Goal: Task Accomplishment & Management: Manage account settings

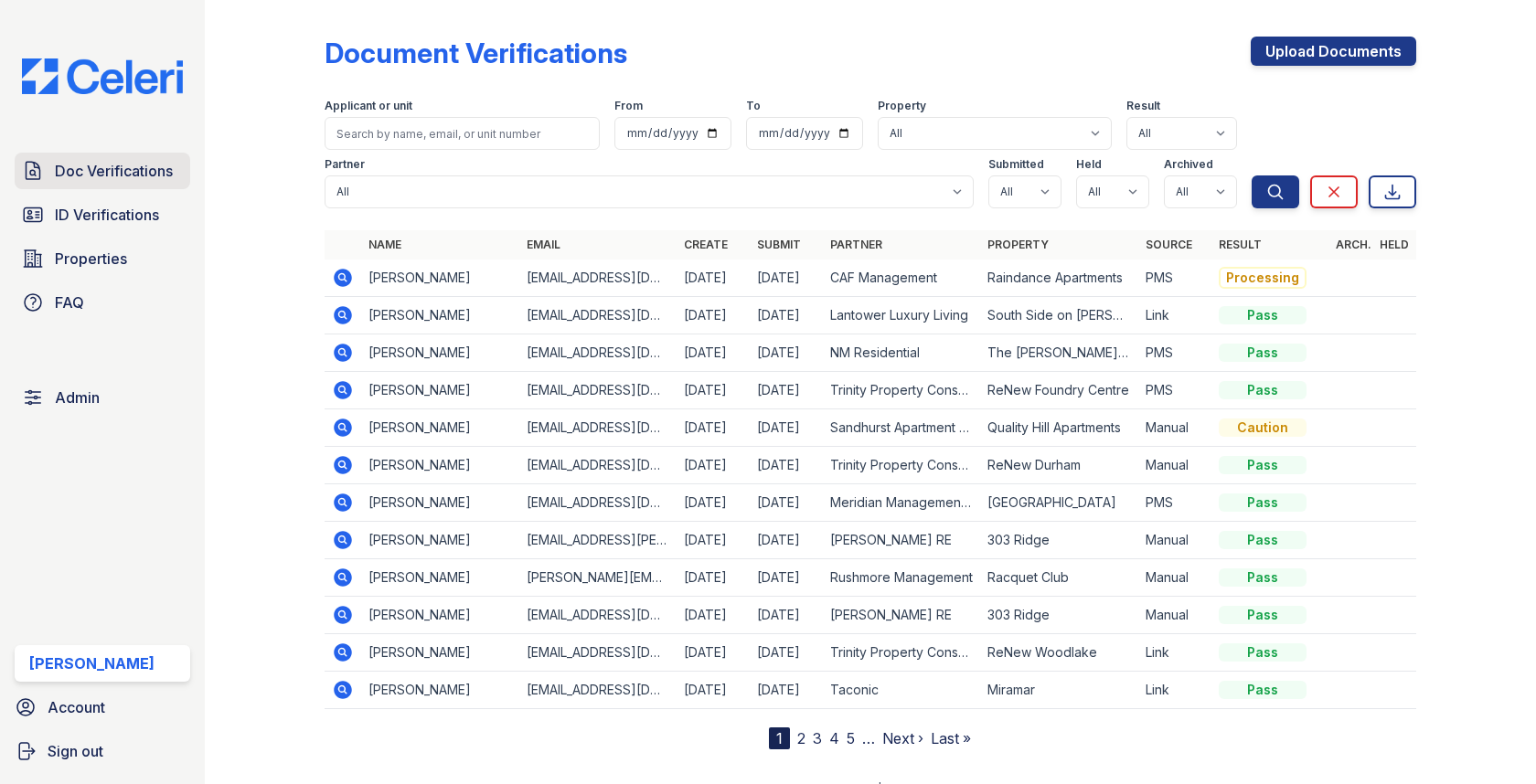
drag, startPoint x: 0, startPoint y: 0, endPoint x: 154, endPoint y: 179, distance: 236.1
click at [154, 179] on span "Doc Verifications" at bounding box center [114, 171] width 118 height 22
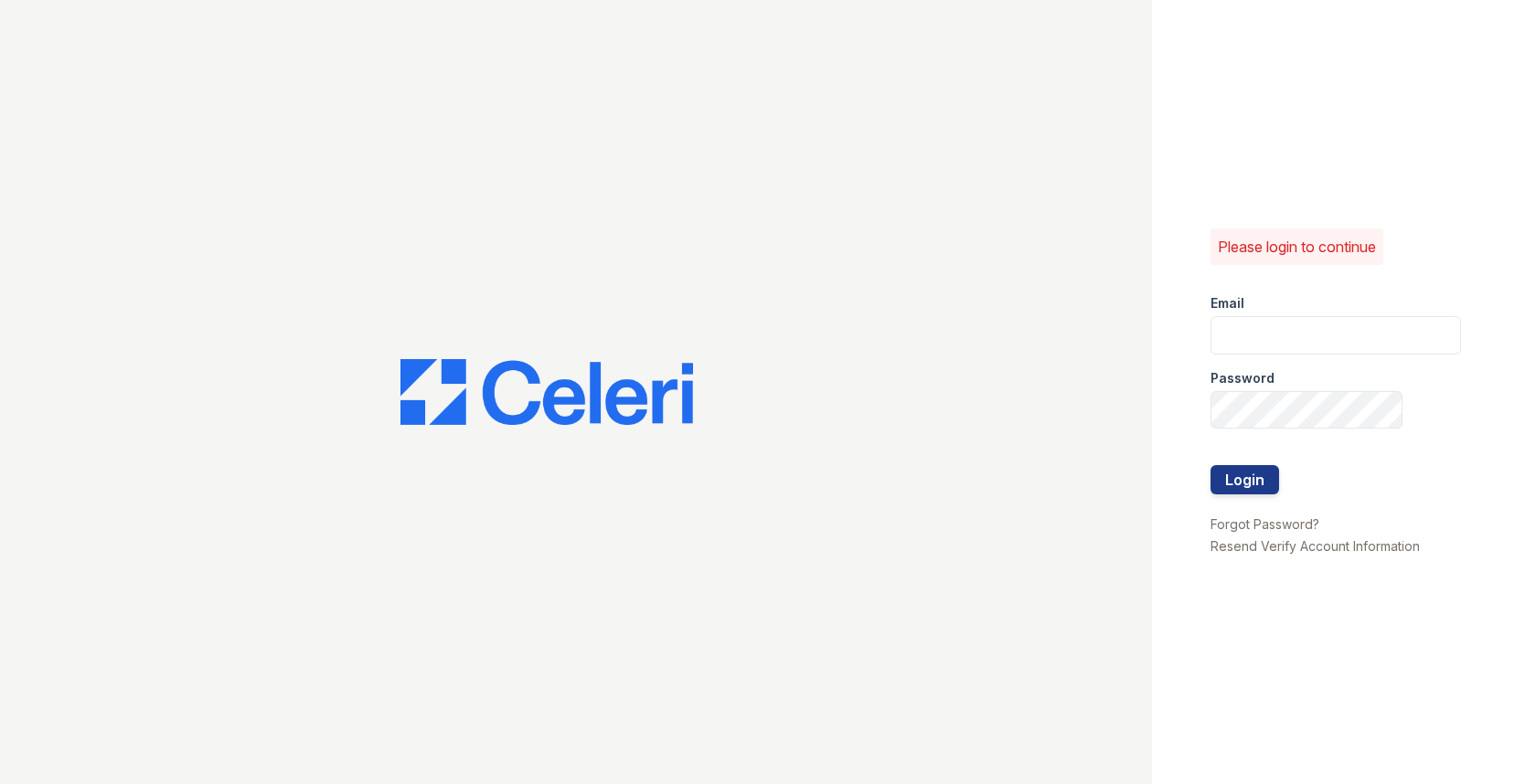
click at [1271, 359] on div "Password" at bounding box center [1336, 372] width 251 height 37
click at [1271, 344] on input "email" at bounding box center [1336, 335] width 251 height 39
type input "[EMAIL_ADDRESS][DOMAIN_NAME]"
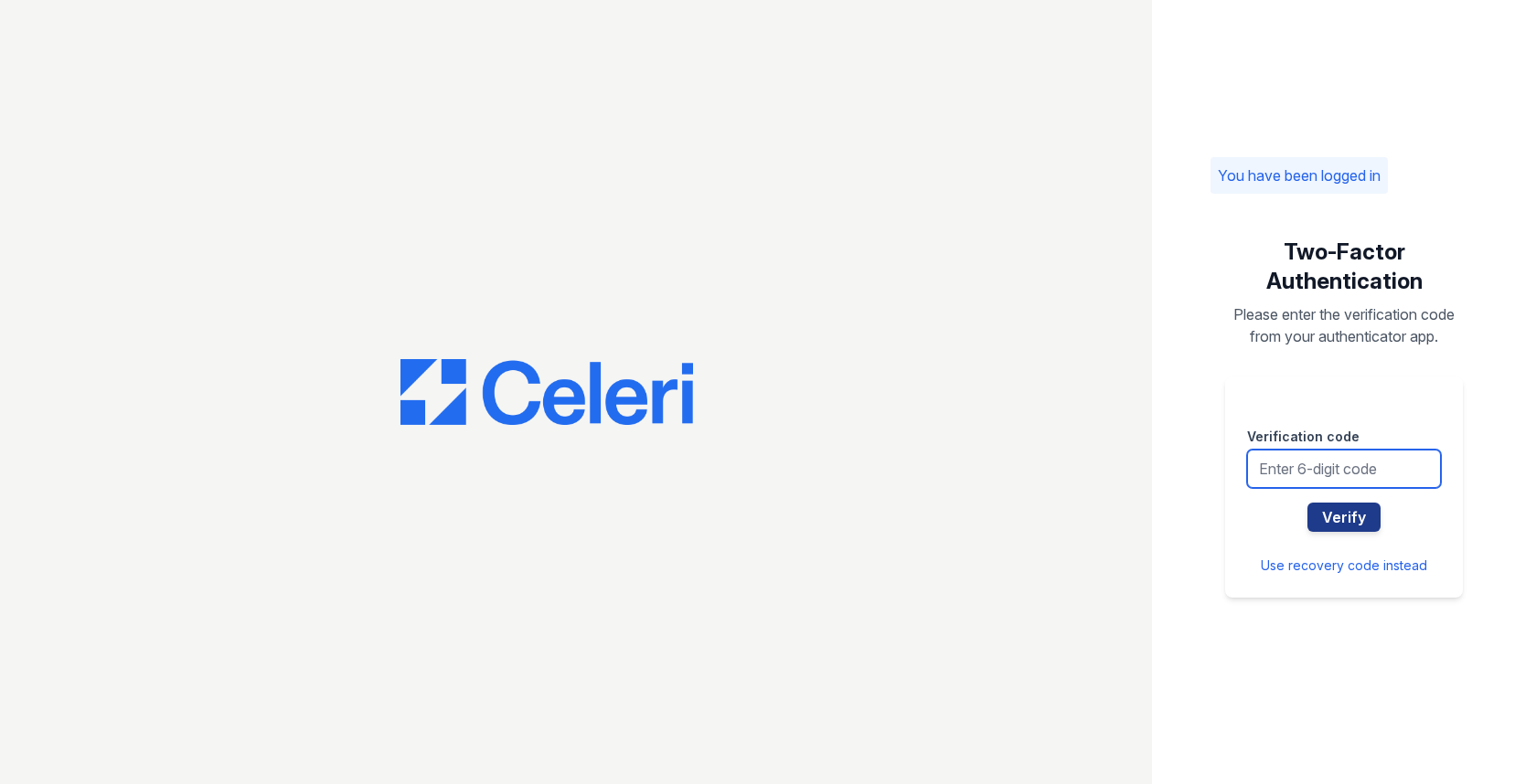
click at [1305, 468] on input "text" at bounding box center [1344, 469] width 194 height 39
type input "060195"
click at [1308, 503] on button "Verify" at bounding box center [1344, 517] width 73 height 30
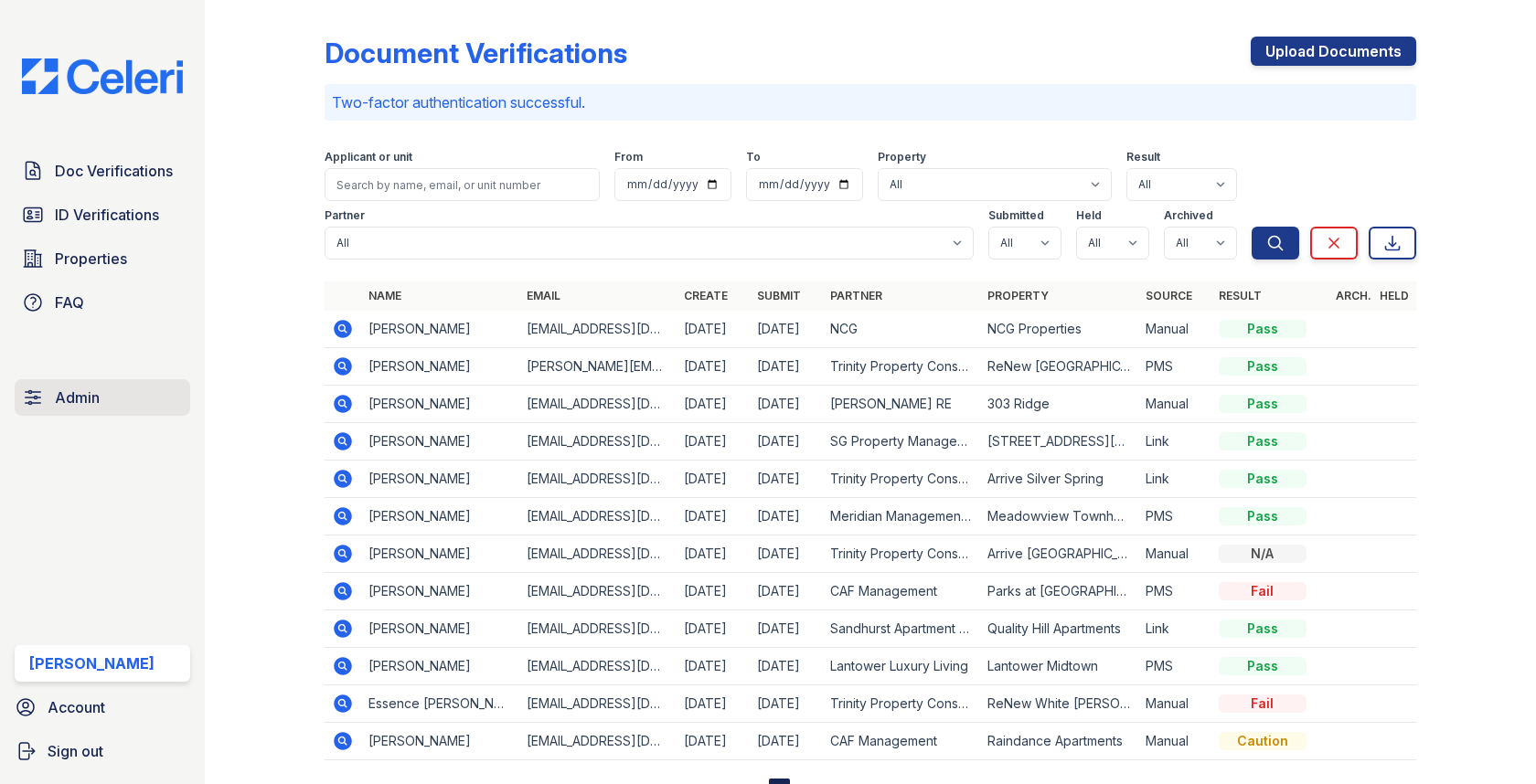
click at [108, 398] on link "Admin" at bounding box center [103, 397] width 176 height 37
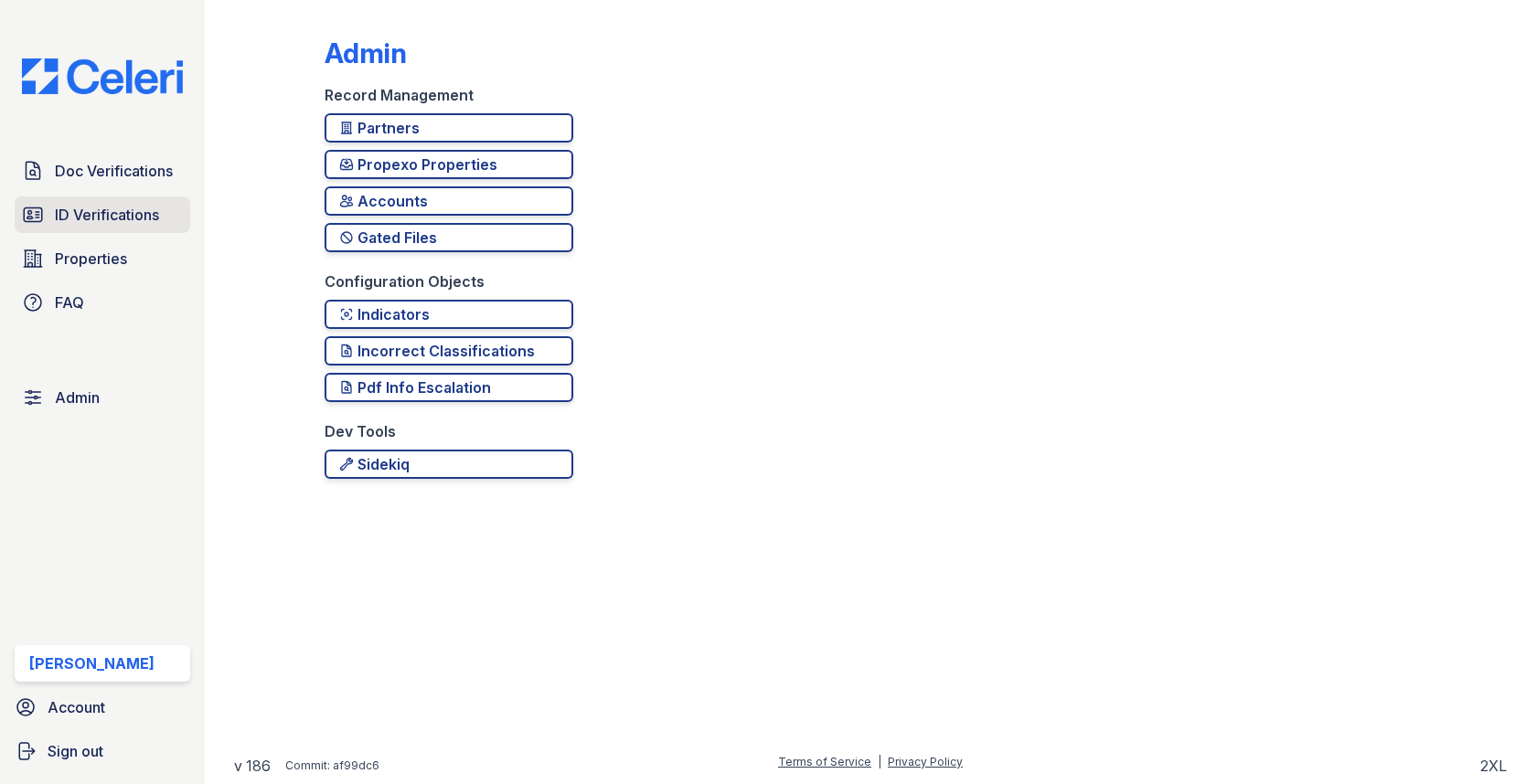
click at [163, 219] on link "ID Verifications" at bounding box center [103, 214] width 176 height 37
click at [147, 261] on link "Properties" at bounding box center [103, 259] width 176 height 37
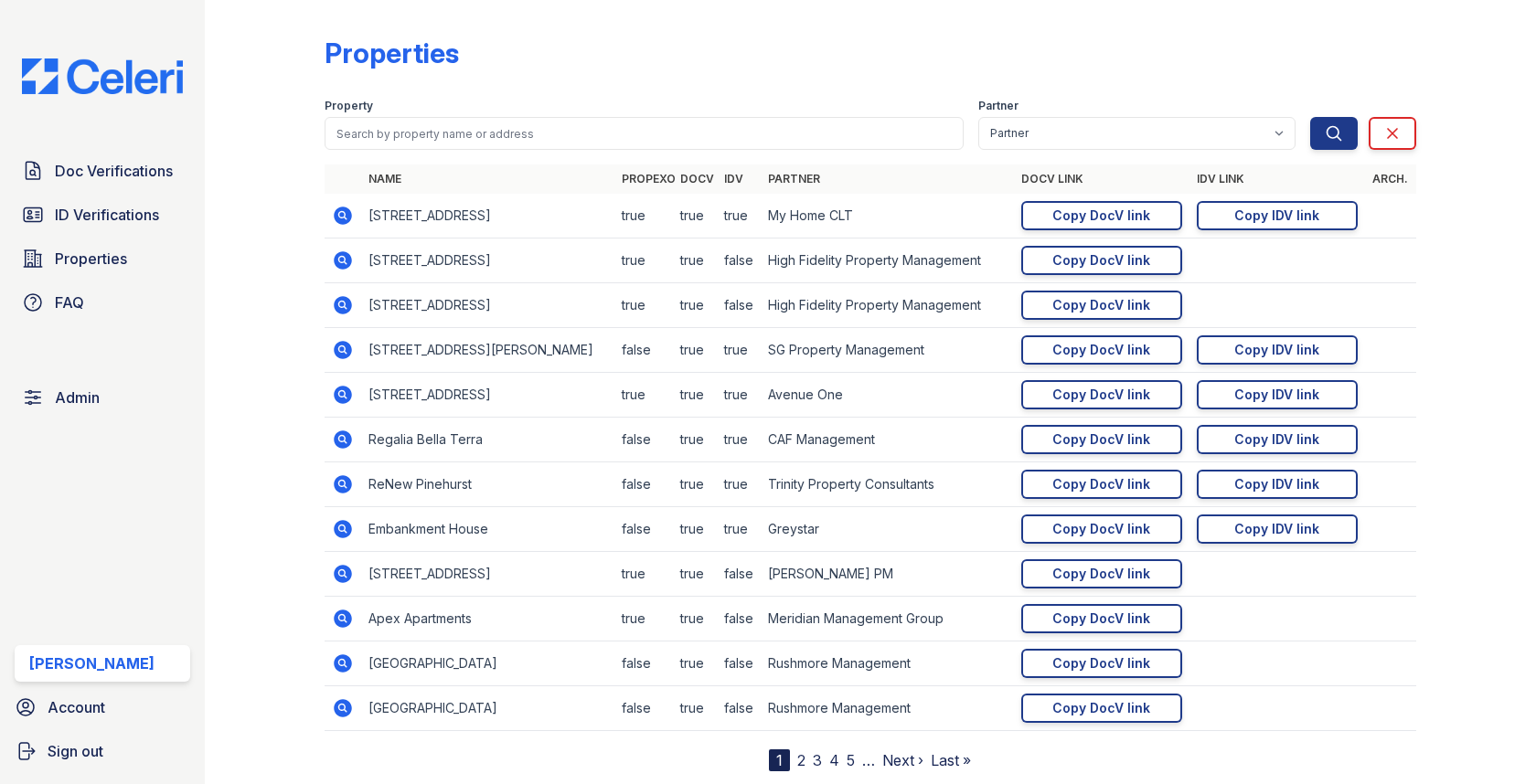
click at [343, 446] on icon at bounding box center [344, 439] width 19 height 19
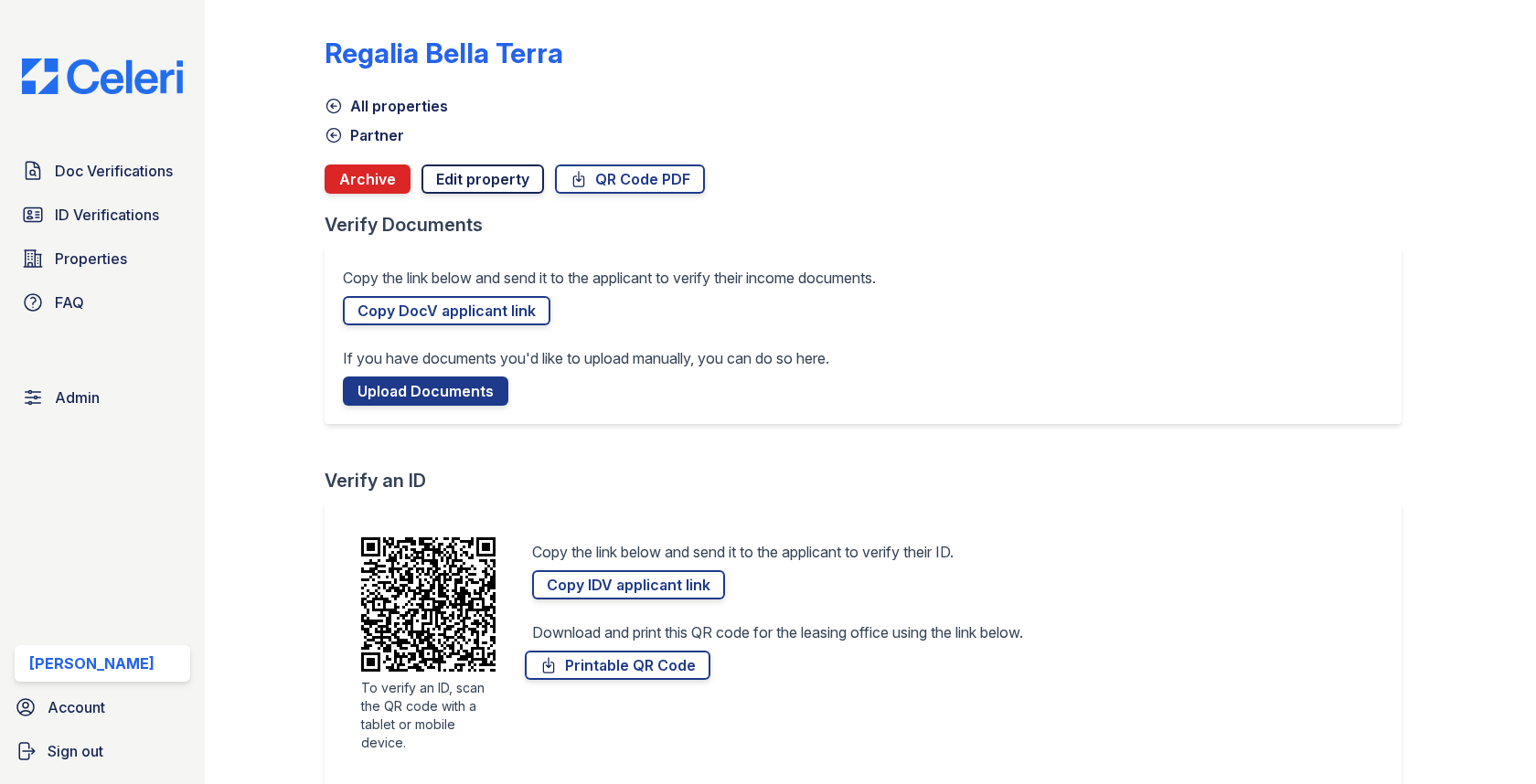
click at [467, 178] on link "Edit property" at bounding box center [483, 180] width 122 height 30
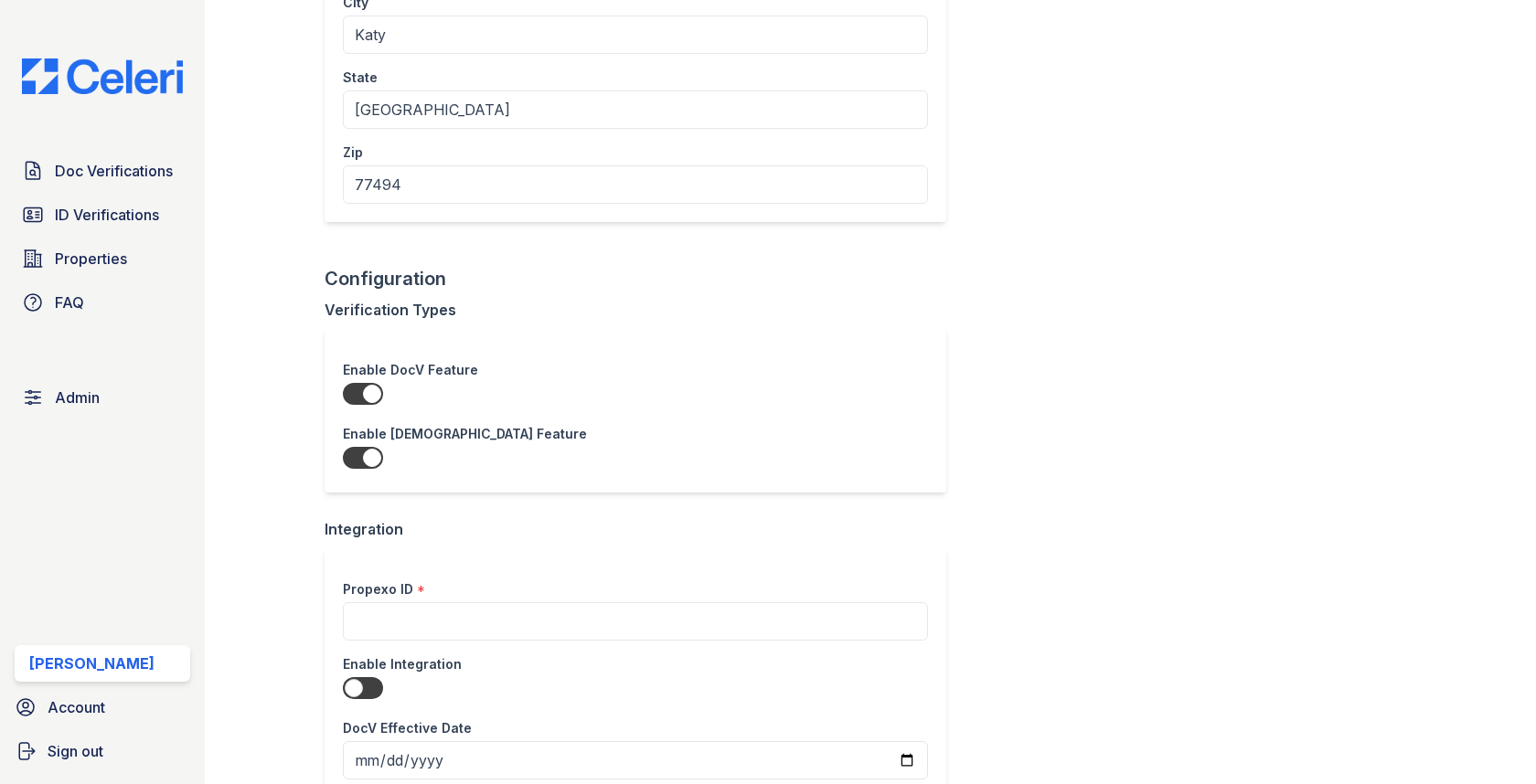
scroll to position [724, 0]
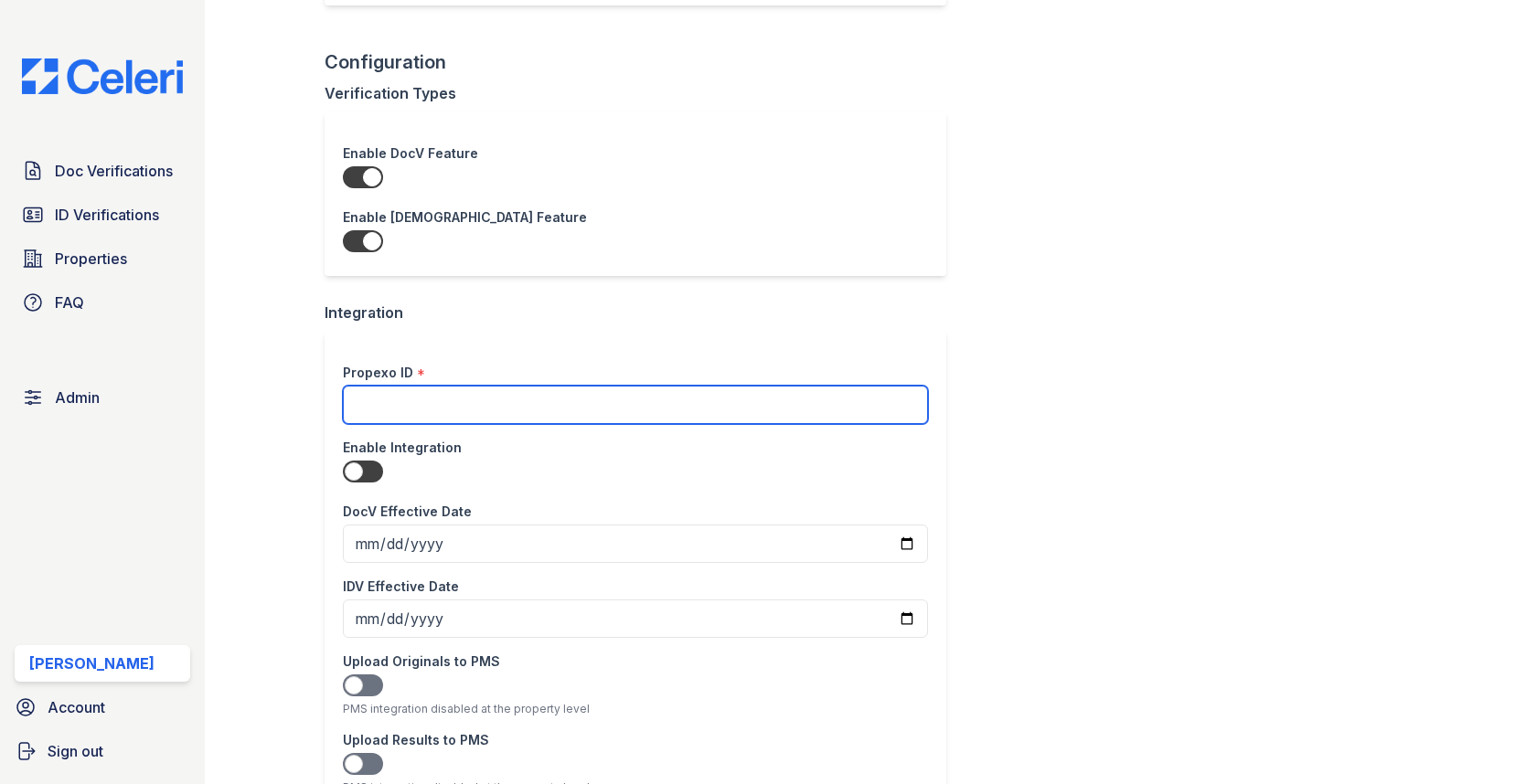
click at [432, 392] on input "Propexo ID" at bounding box center [635, 405] width 586 height 39
paste input "clyel88ou0019xs2rrwp64y95:100099906:100099906"
type input "clyel88ou0019xs2rrwp64y95:100099906:100099906"
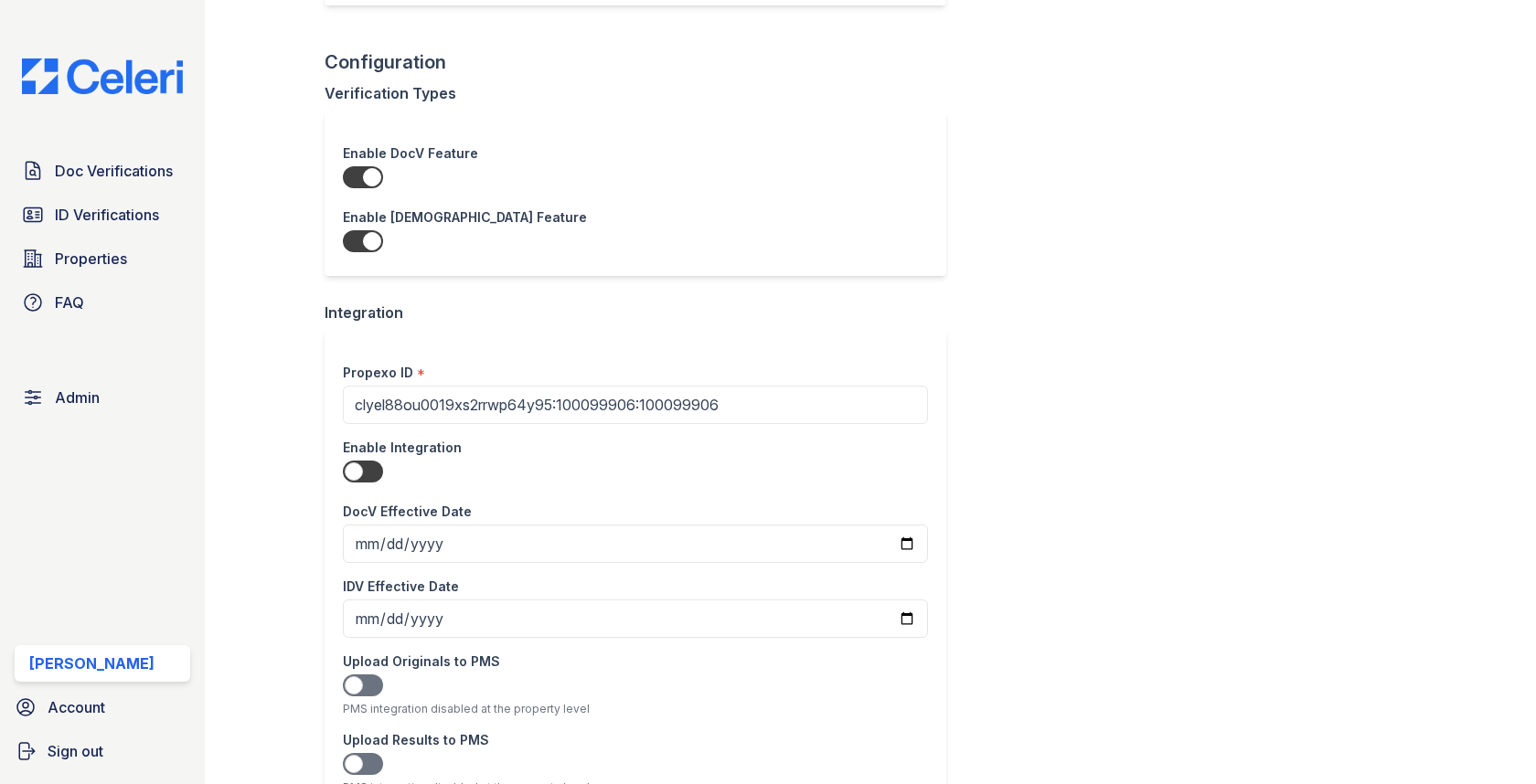
click at [359, 462] on div at bounding box center [363, 472] width 40 height 22
click at [343, 472] on input "checkbox" at bounding box center [342, 472] width 1 height 1
checkbox input "true"
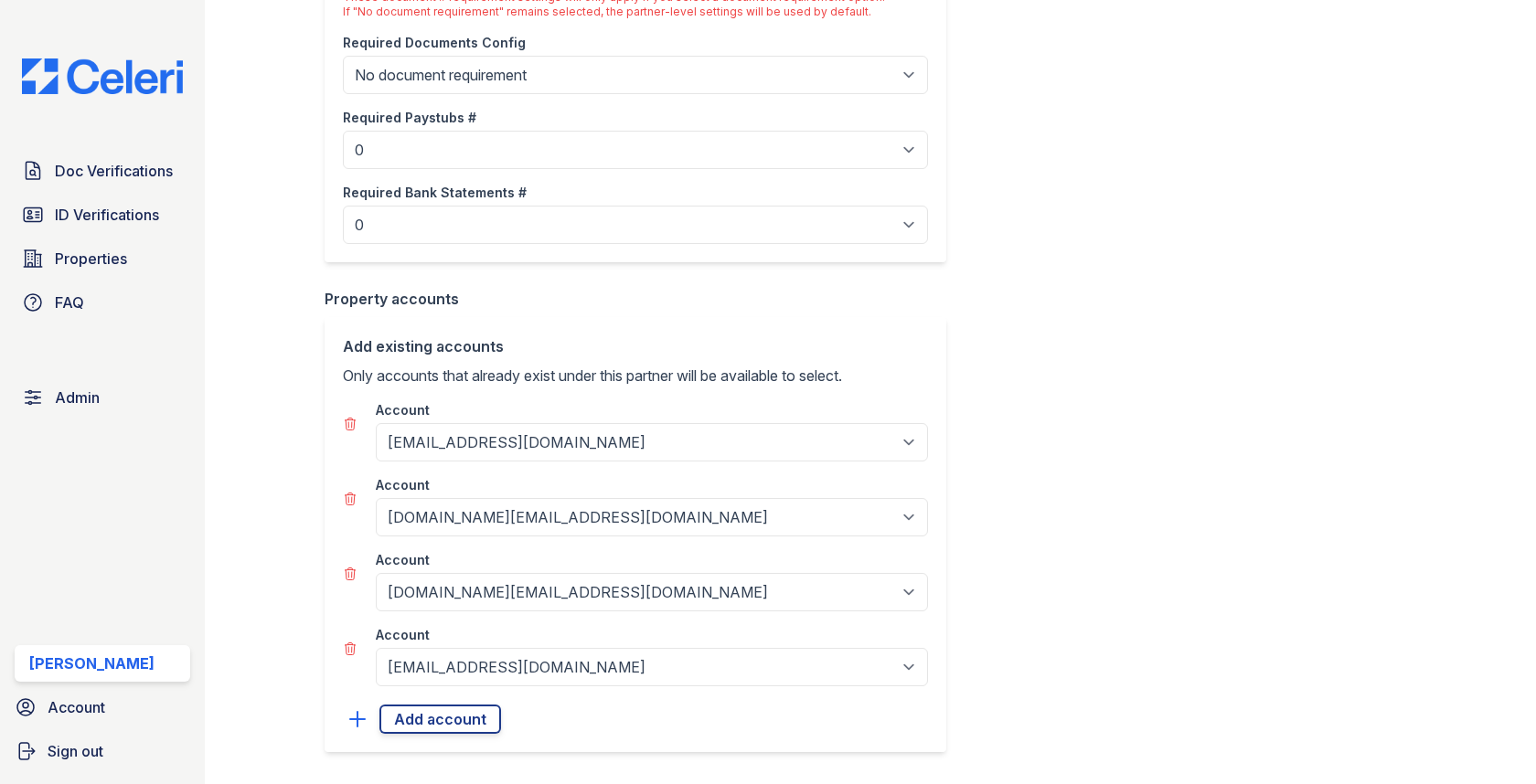
scroll to position [1929, 0]
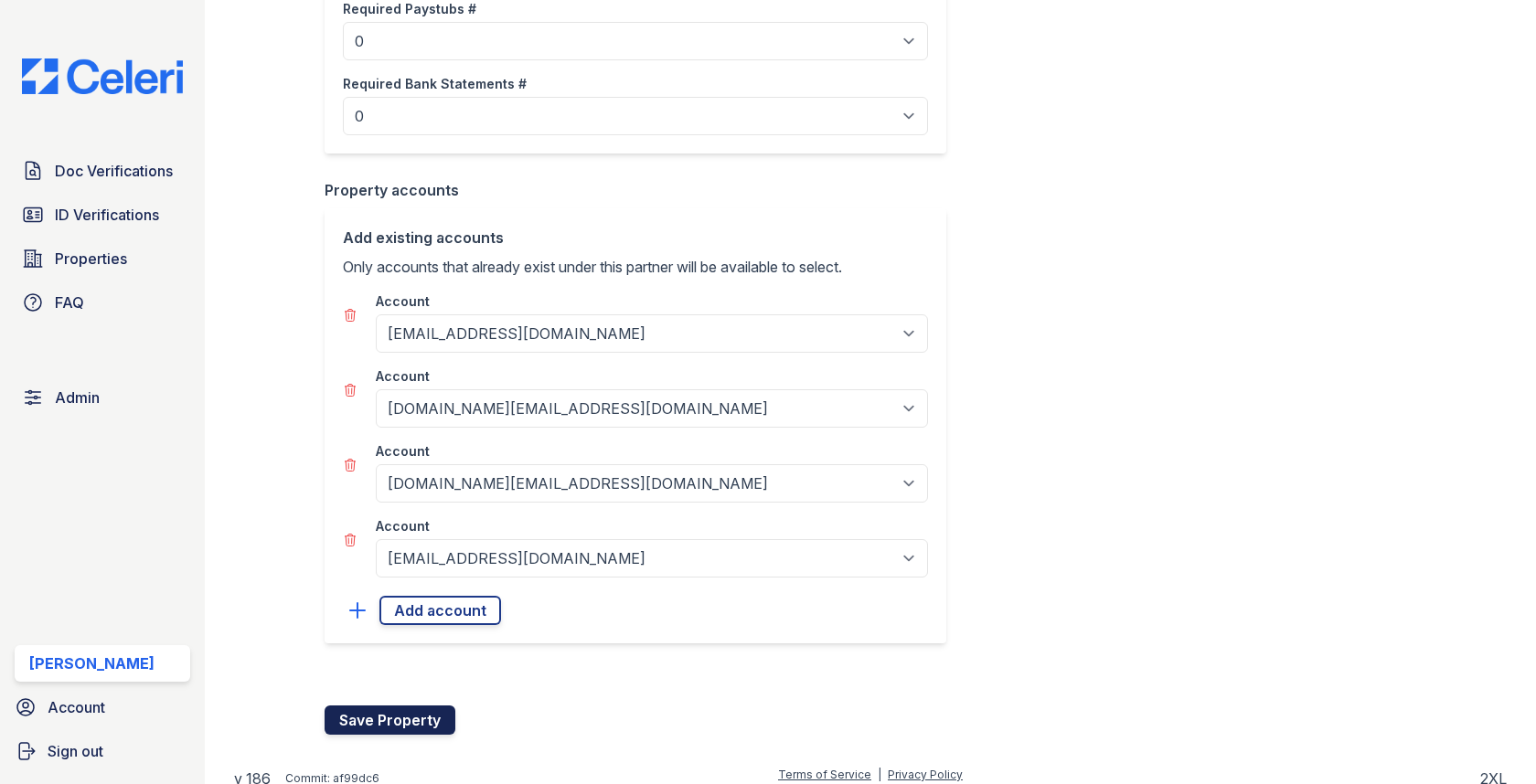
click at [388, 706] on button "Save Property" at bounding box center [390, 721] width 130 height 30
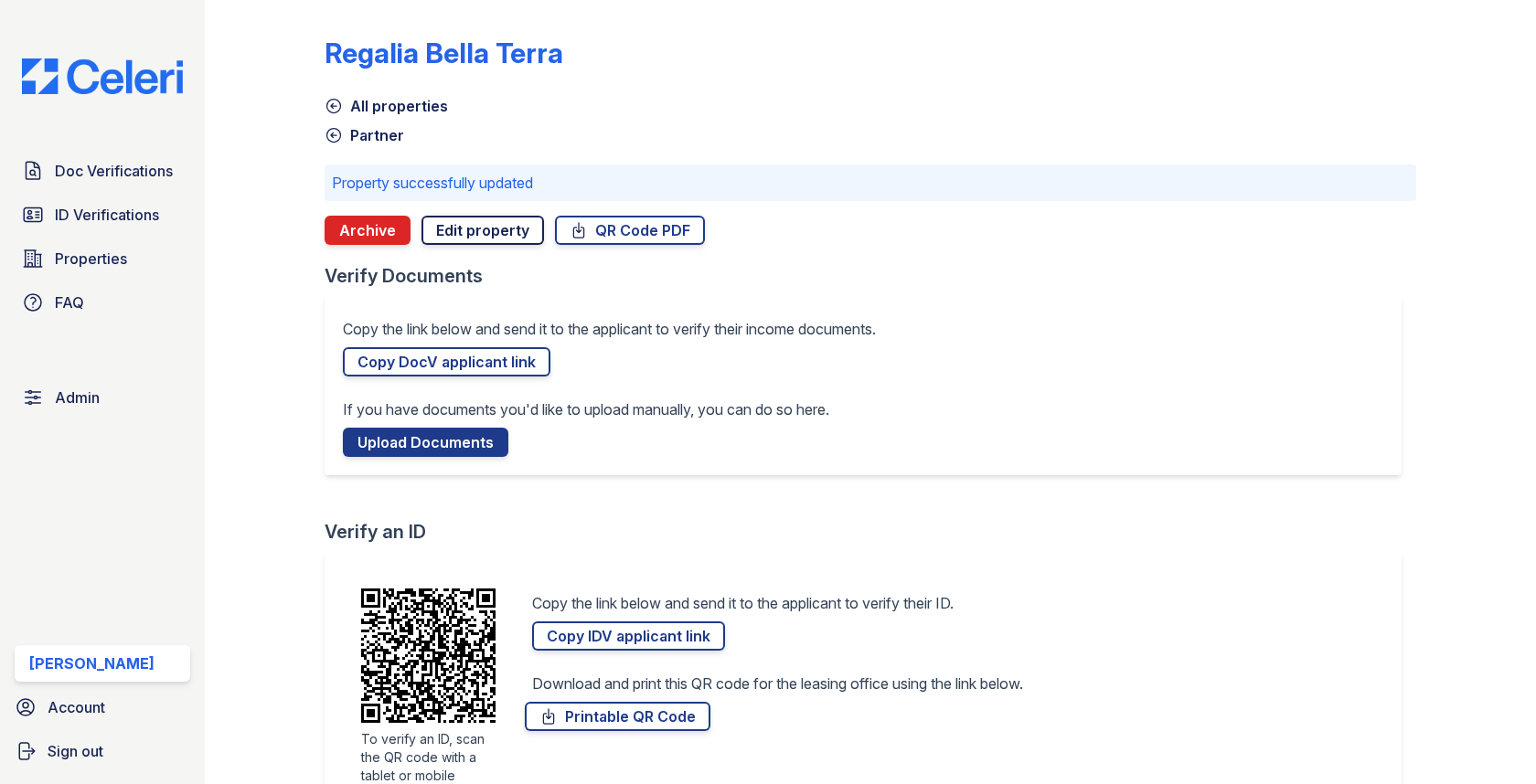
click at [473, 225] on link "Edit property" at bounding box center [483, 231] width 122 height 30
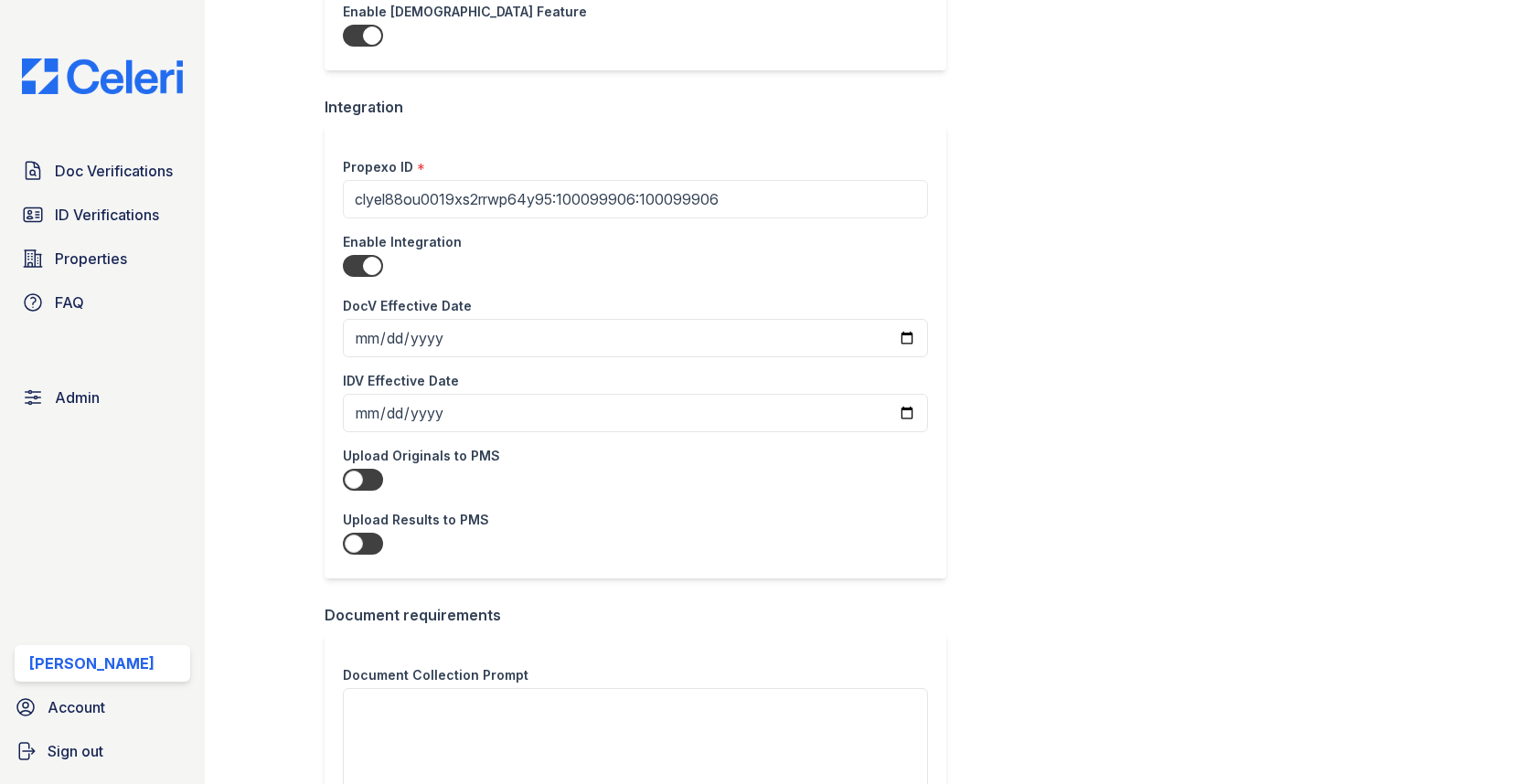
click at [365, 469] on div at bounding box center [363, 480] width 40 height 22
click at [343, 480] on input "checkbox" at bounding box center [342, 480] width 1 height 1
checkbox input "true"
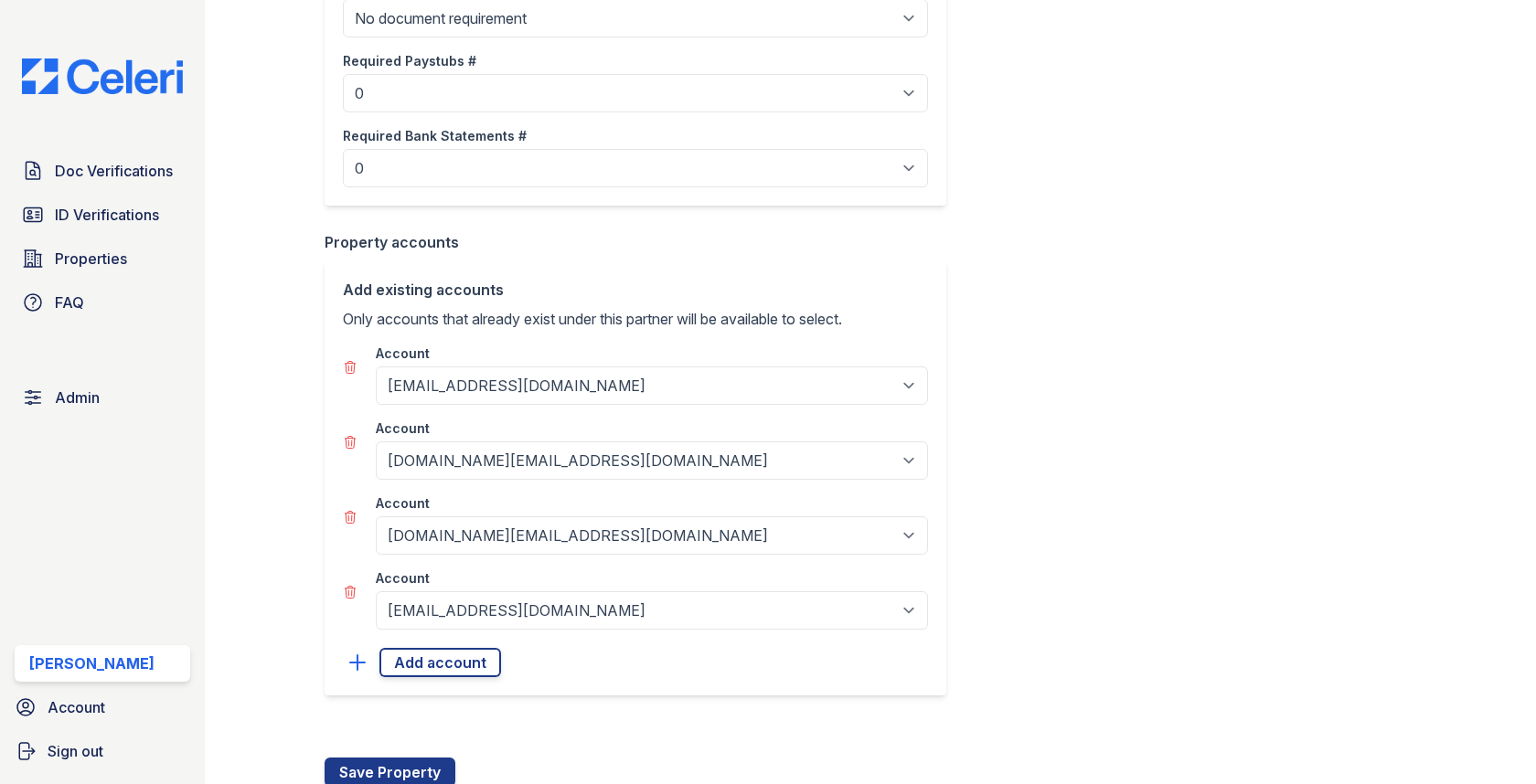
scroll to position [1899, 0]
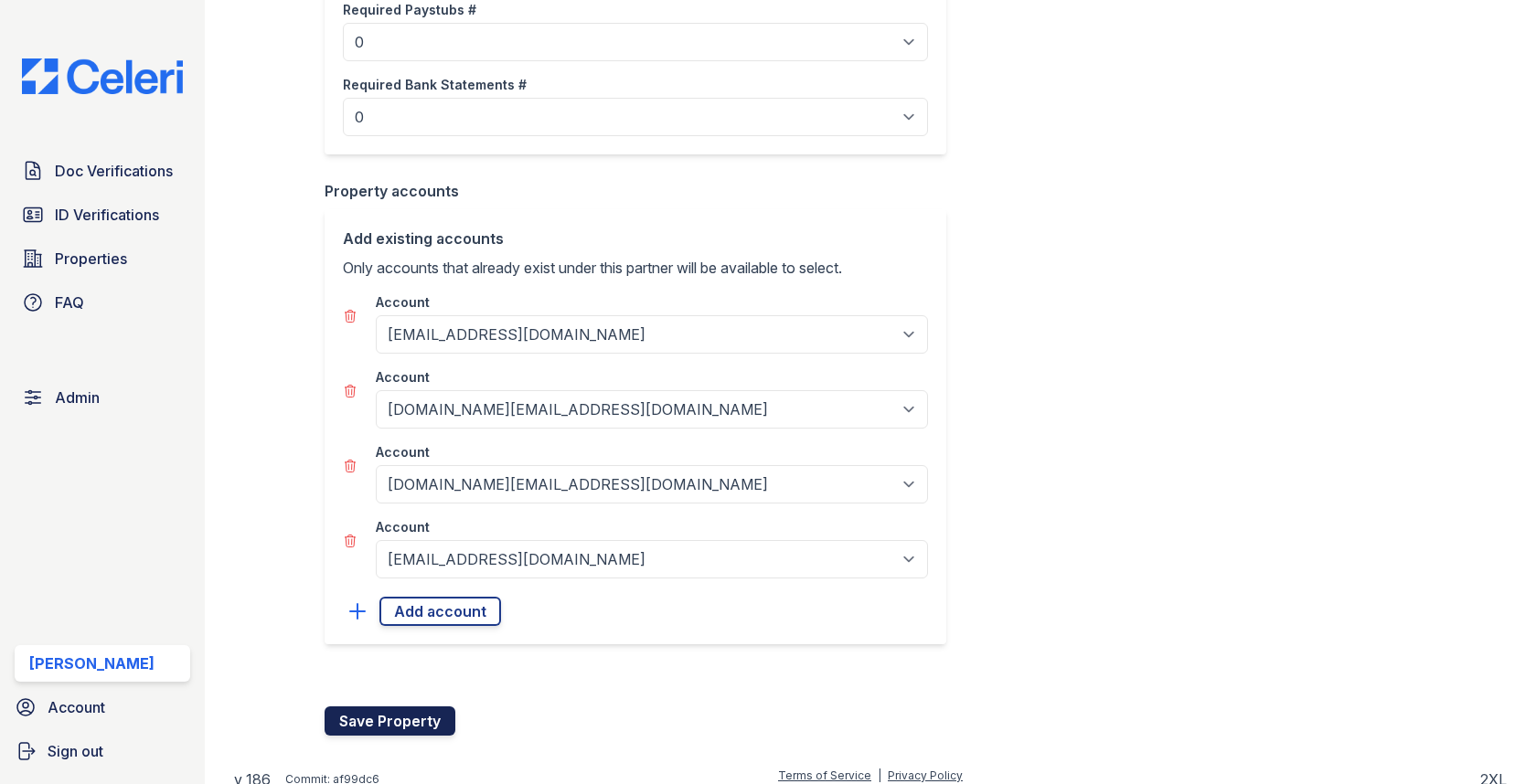
click at [389, 709] on button "Save Property" at bounding box center [390, 722] width 130 height 30
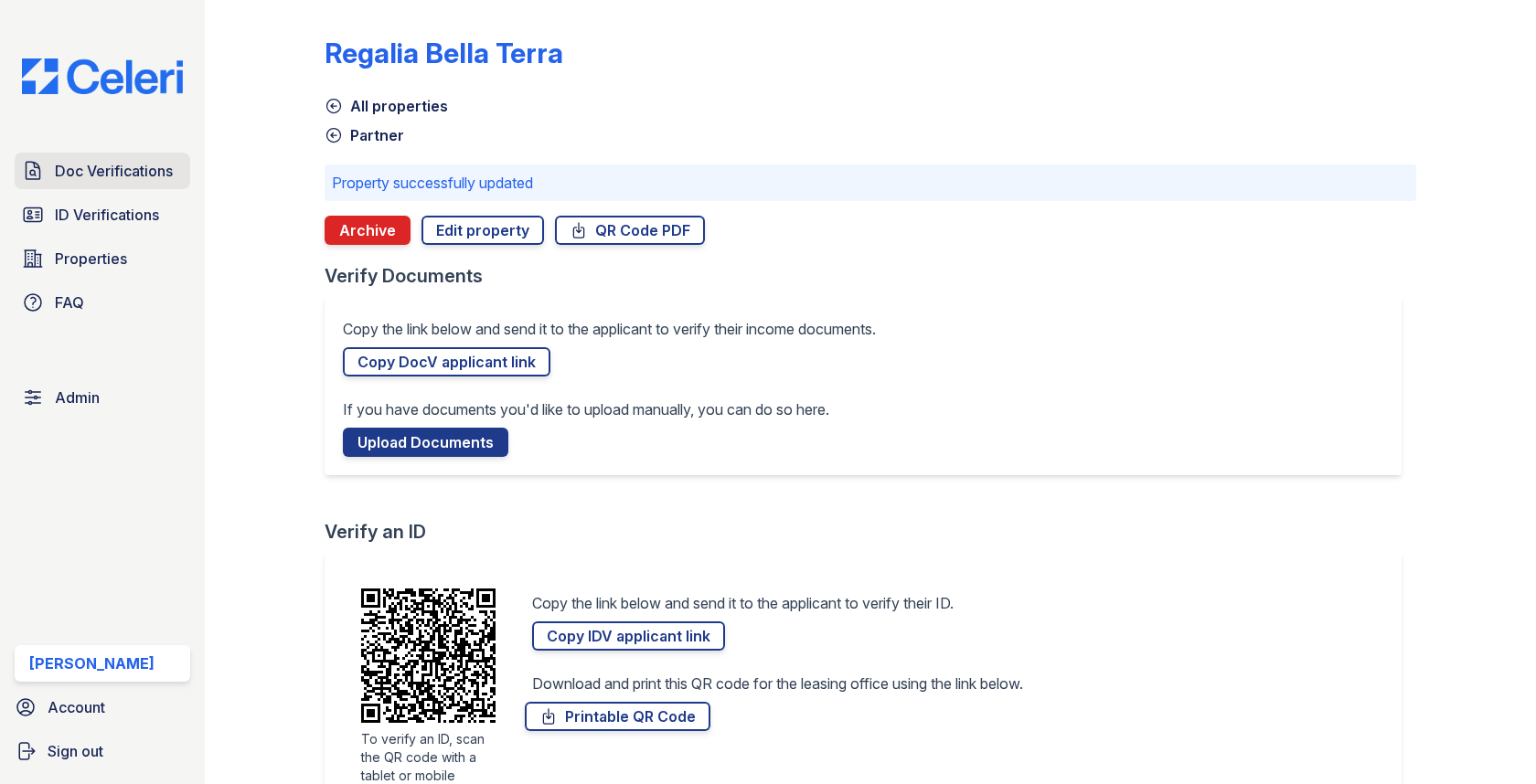
click at [152, 167] on span "Doc Verifications" at bounding box center [114, 171] width 118 height 22
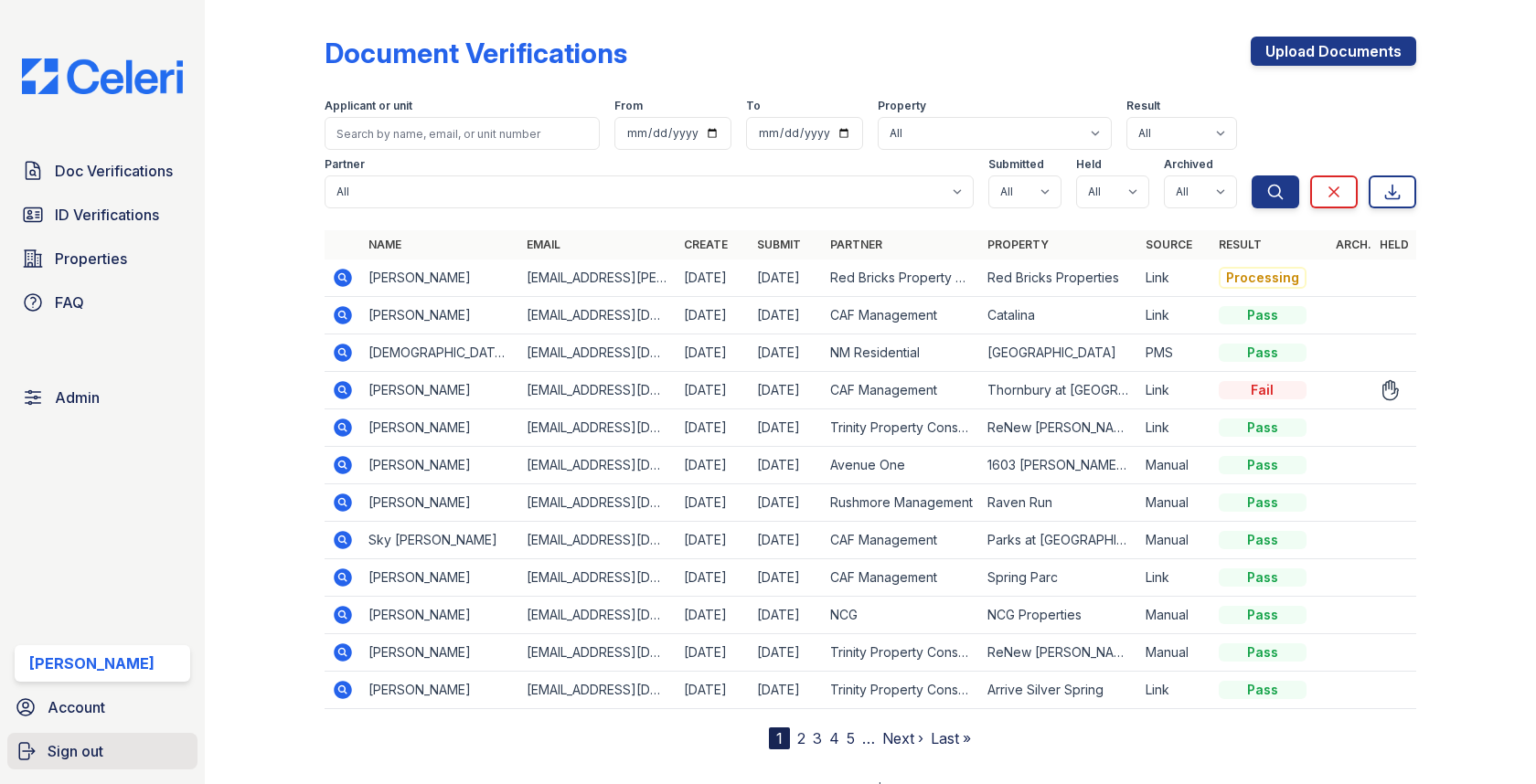
click at [125, 745] on link "Sign out" at bounding box center [102, 751] width 191 height 37
click at [111, 246] on link "Properties" at bounding box center [103, 259] width 176 height 37
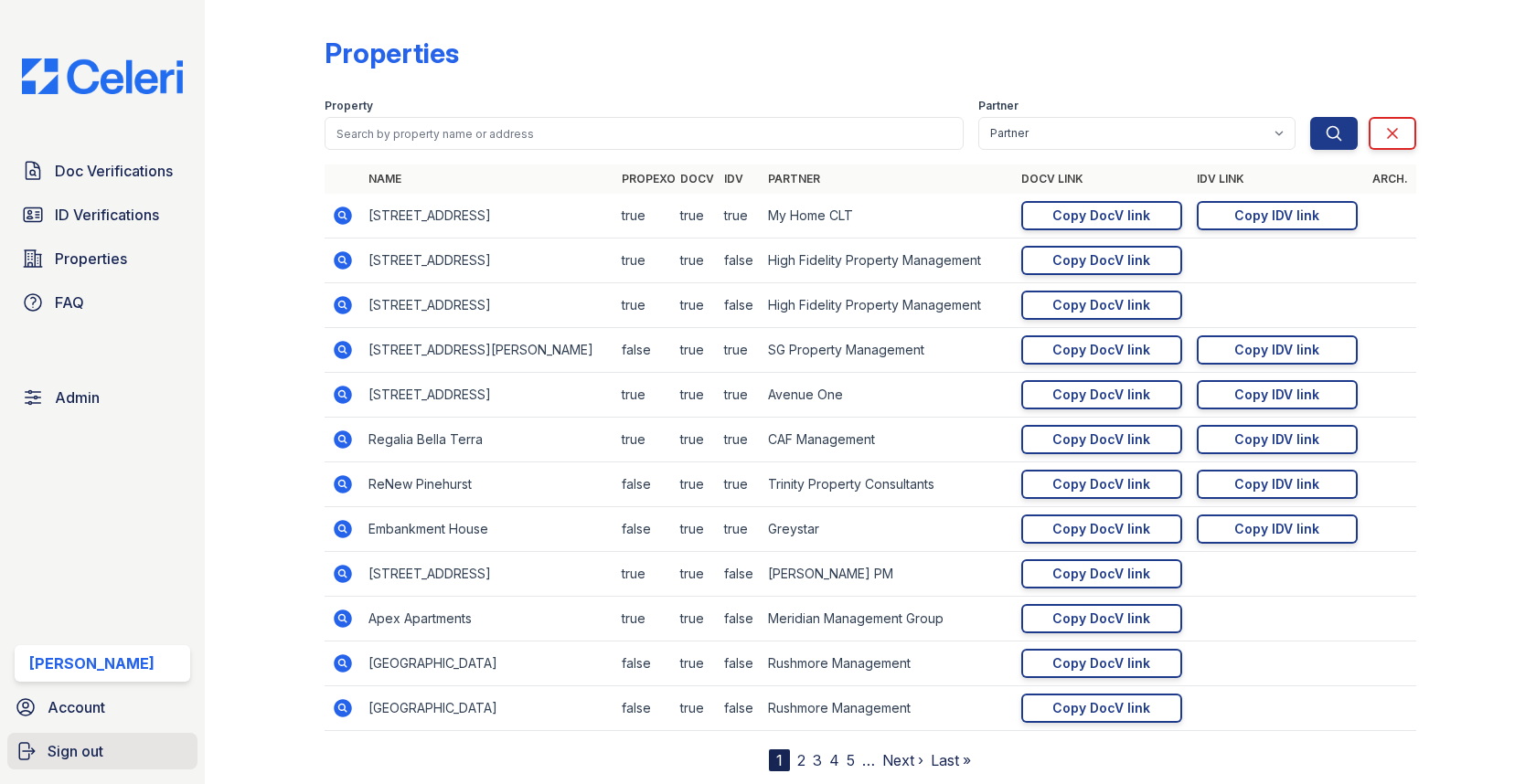
click at [105, 745] on link "Sign out" at bounding box center [102, 751] width 191 height 37
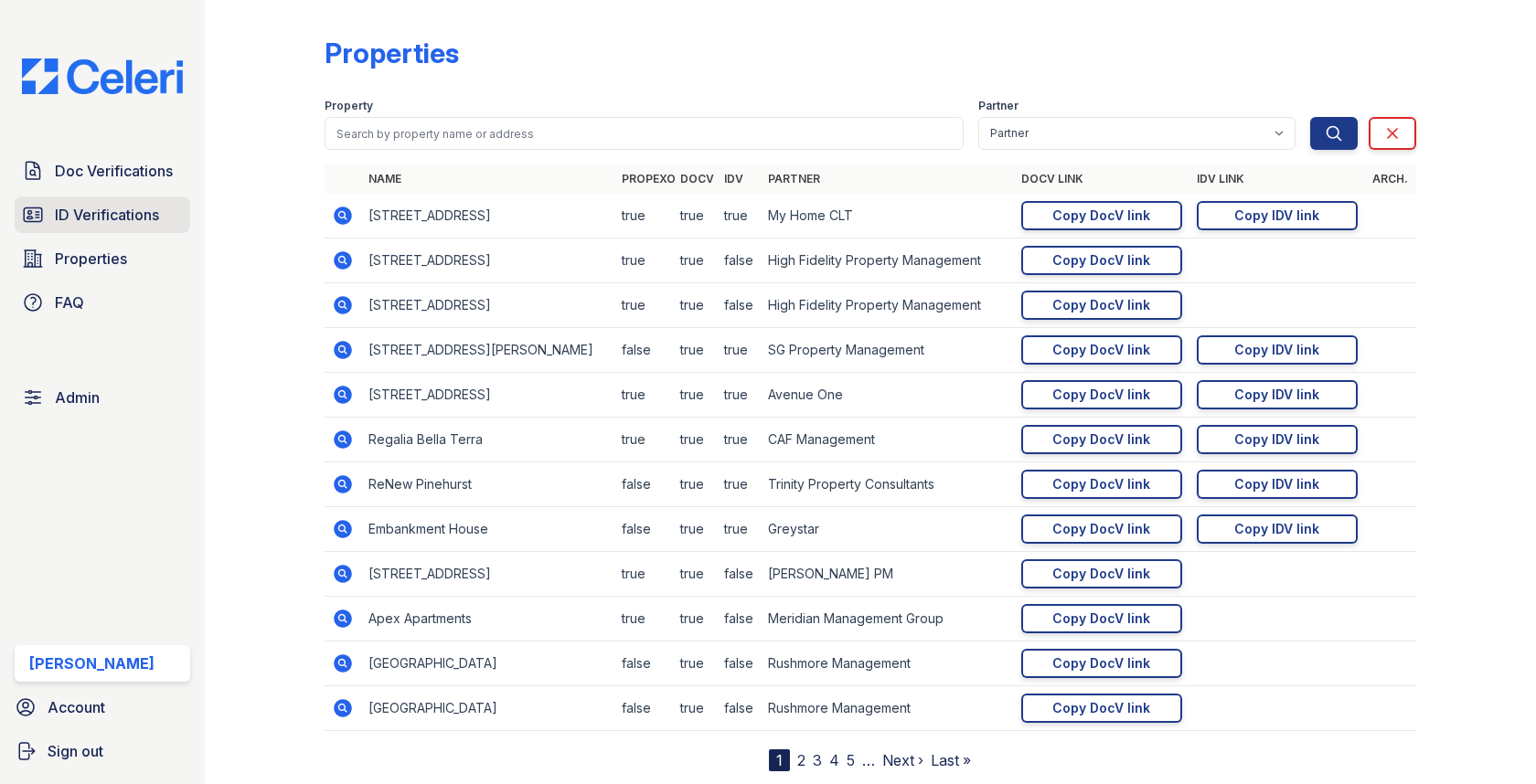
click at [126, 196] on div "Doc Verifications ID Verifications Properties FAQ" at bounding box center [102, 237] width 191 height 168
click at [111, 745] on link "Sign out" at bounding box center [102, 751] width 191 height 37
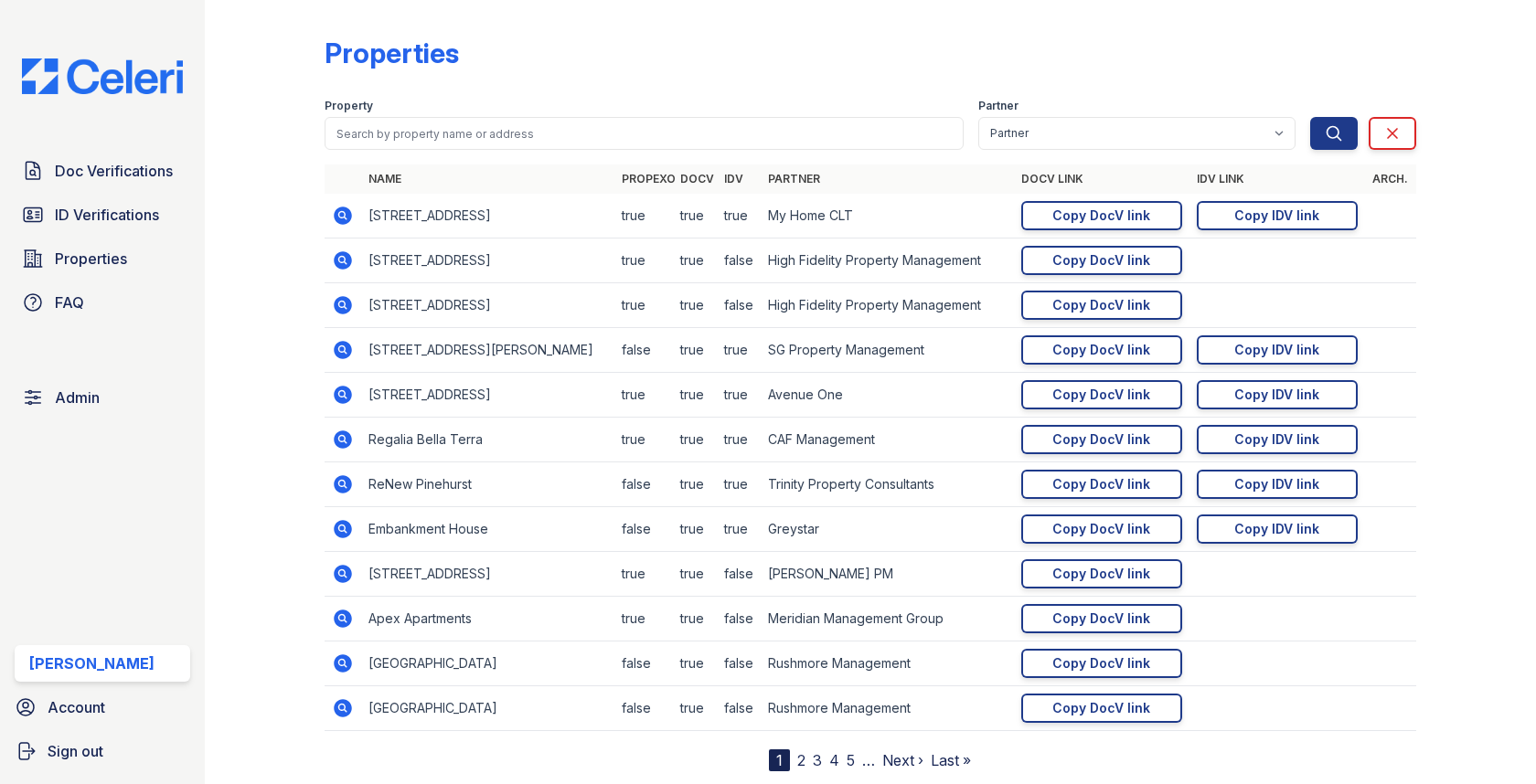
click at [111, 745] on link "Sign out" at bounding box center [102, 751] width 191 height 37
click at [123, 747] on link "Sign out" at bounding box center [102, 751] width 191 height 37
click at [118, 296] on link "FAQ" at bounding box center [103, 302] width 176 height 37
click at [141, 388] on link "Admin" at bounding box center [103, 397] width 176 height 37
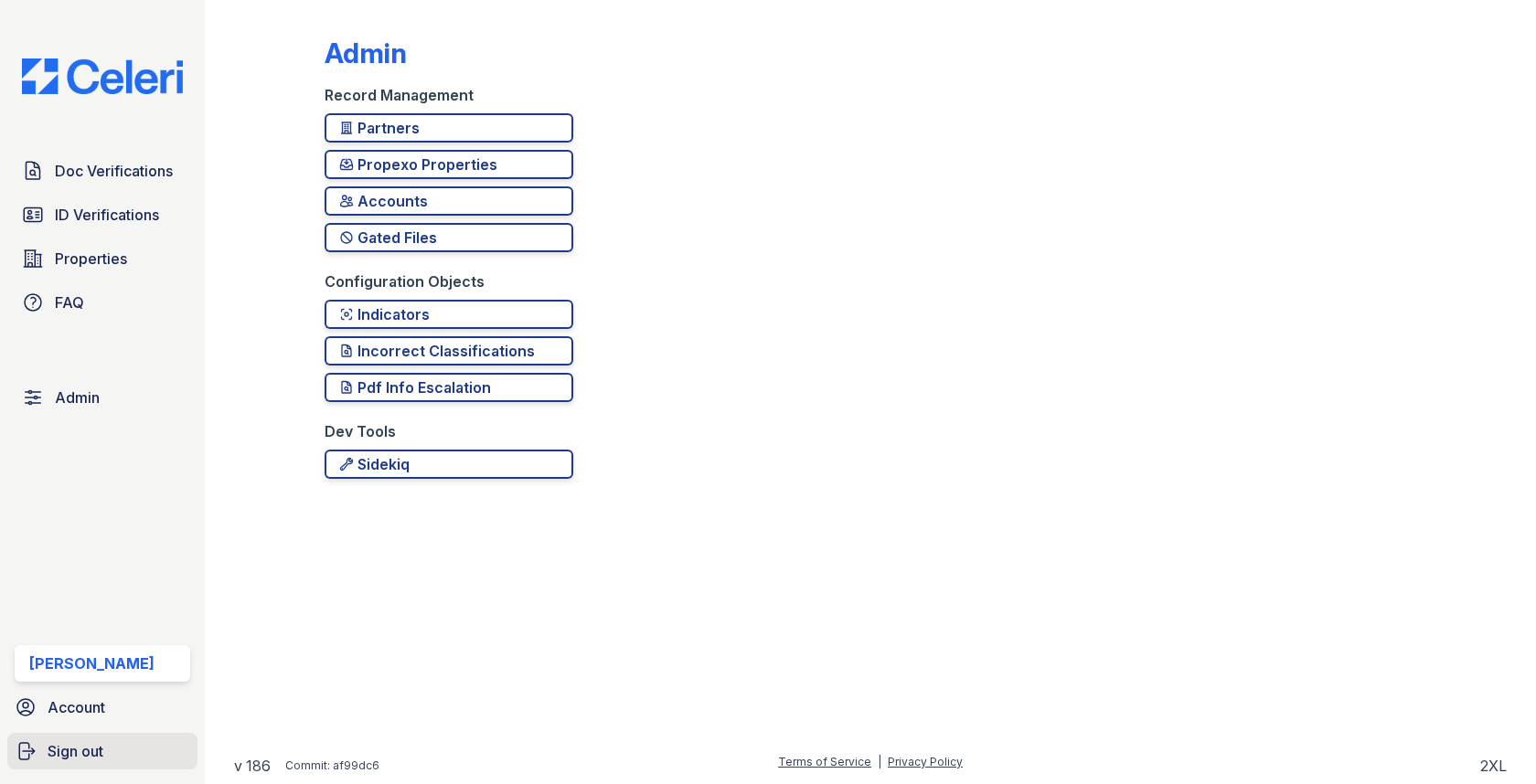
click at [82, 748] on span "Sign out" at bounding box center [75, 751] width 55 height 22
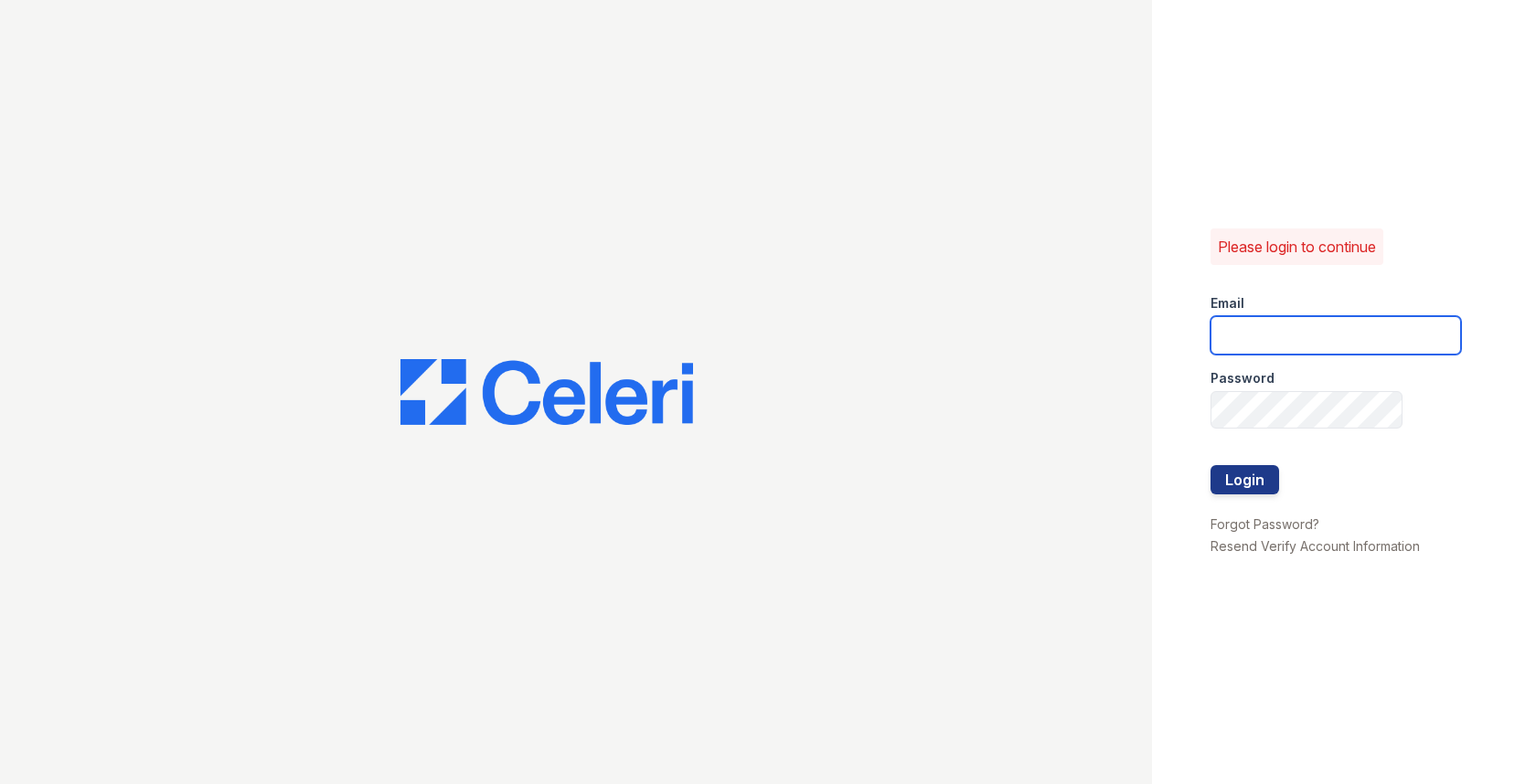
click at [1293, 328] on input "email" at bounding box center [1336, 335] width 251 height 39
type input "max+demo@getceleri.com"
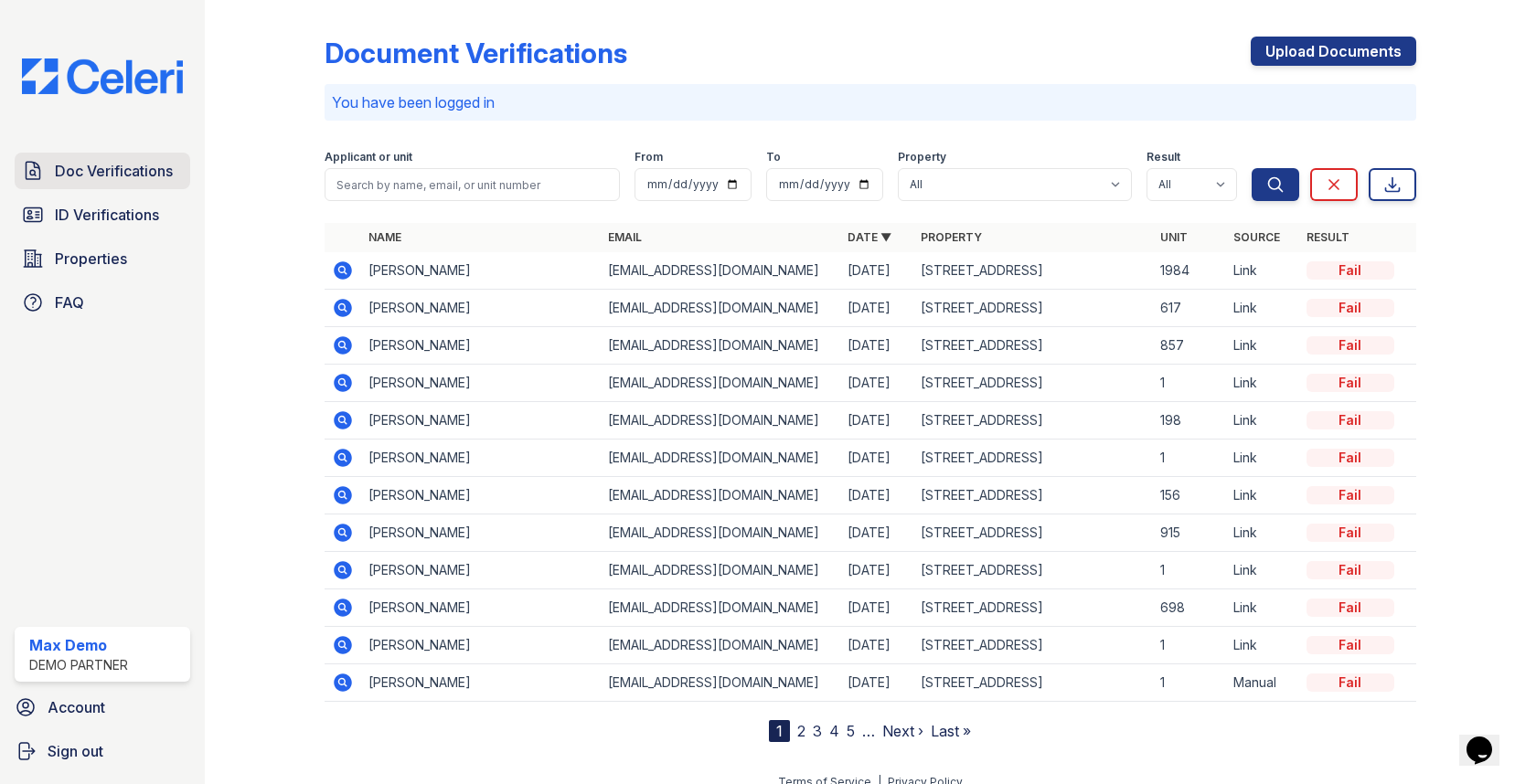
click at [125, 166] on span "Doc Verifications" at bounding box center [114, 171] width 118 height 22
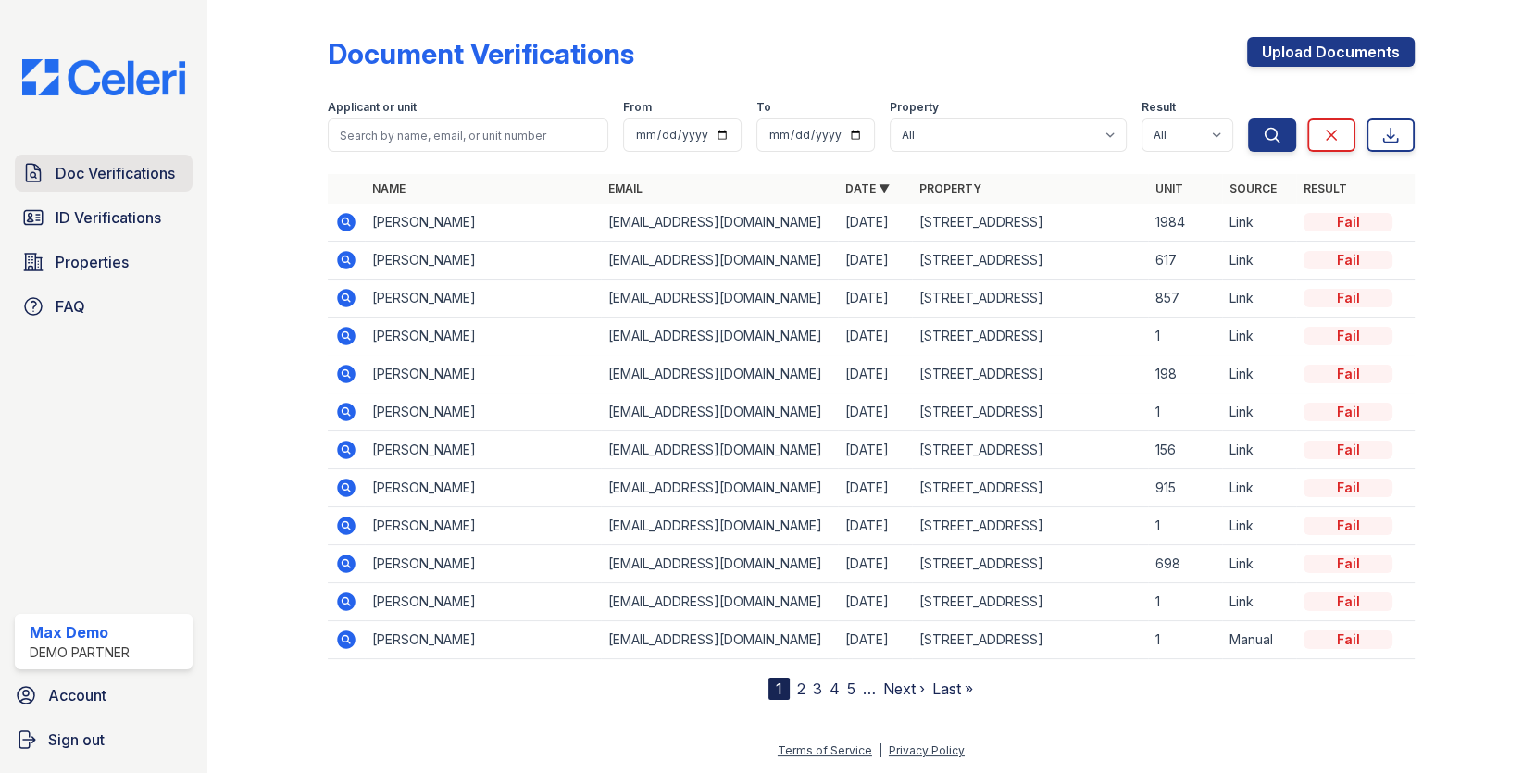
click at [129, 166] on span "Doc Verifications" at bounding box center [115, 173] width 119 height 22
click at [119, 259] on span "Properties" at bounding box center [92, 262] width 73 height 22
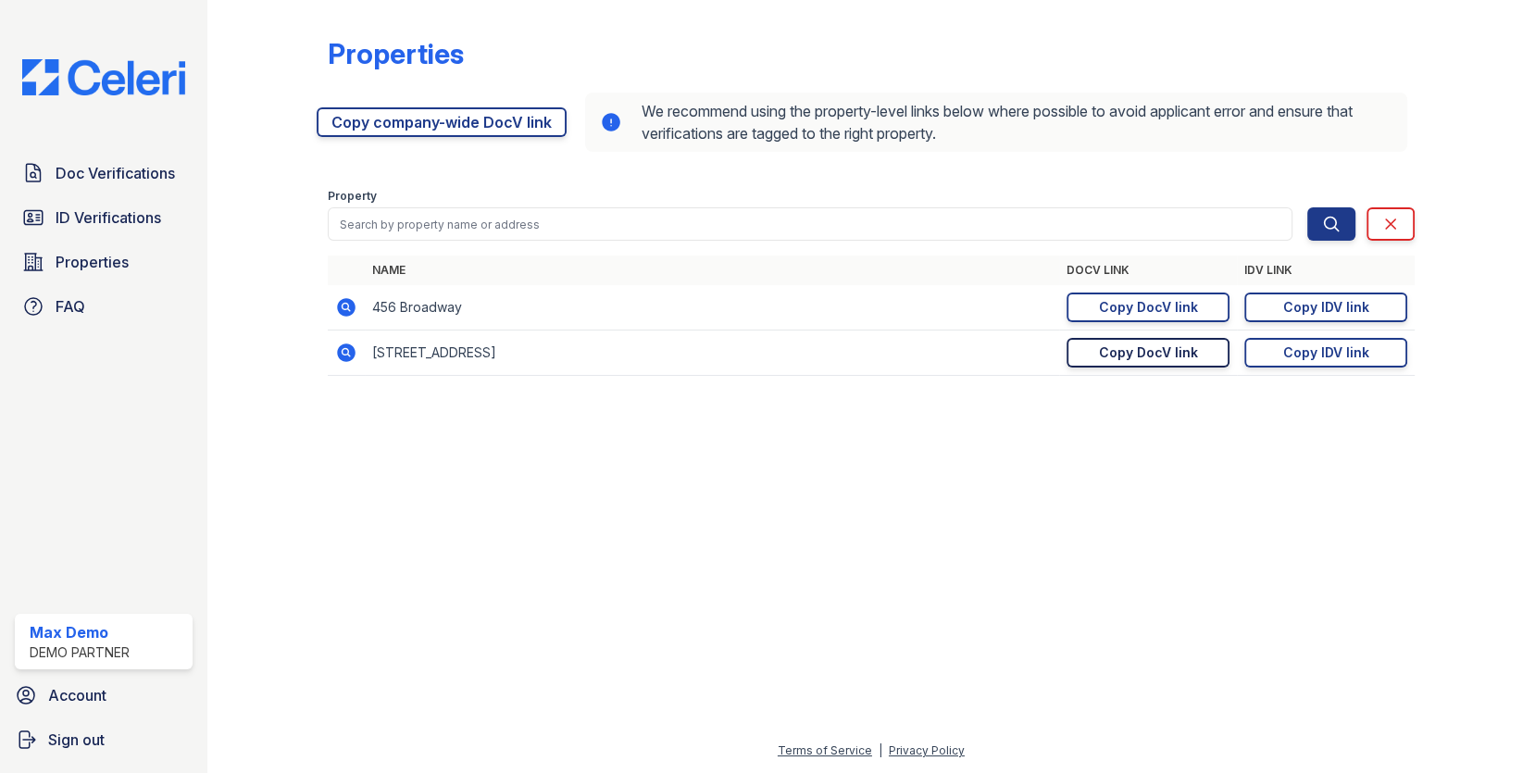
click at [1182, 342] on link "Copy DocV link Copy link" at bounding box center [1148, 353] width 163 height 30
click at [147, 170] on span "Doc Verifications" at bounding box center [115, 173] width 119 height 22
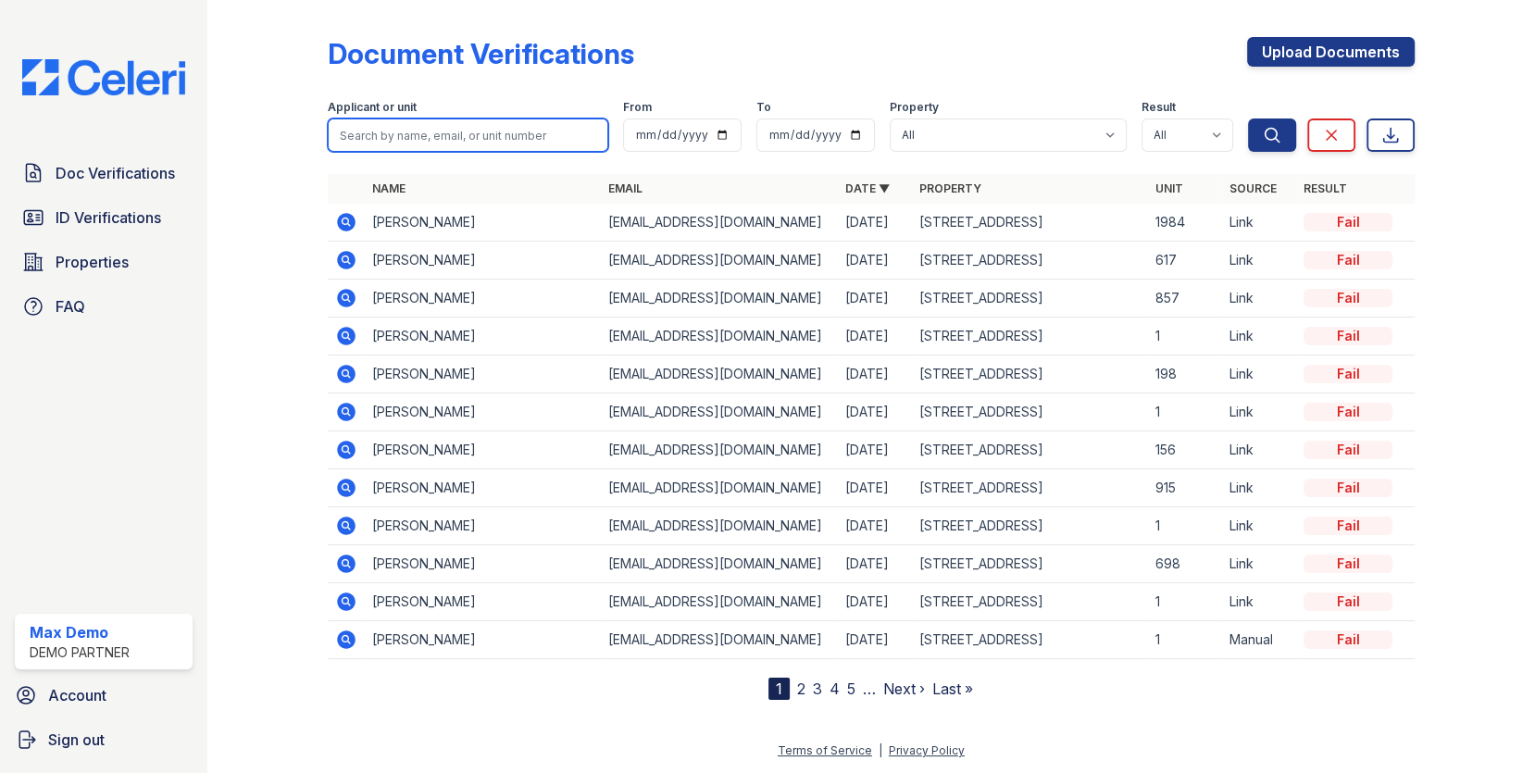
click at [399, 139] on input "search" at bounding box center [468, 135] width 281 height 33
type input "jun"
click at [1248, 119] on button "Search" at bounding box center [1272, 135] width 48 height 33
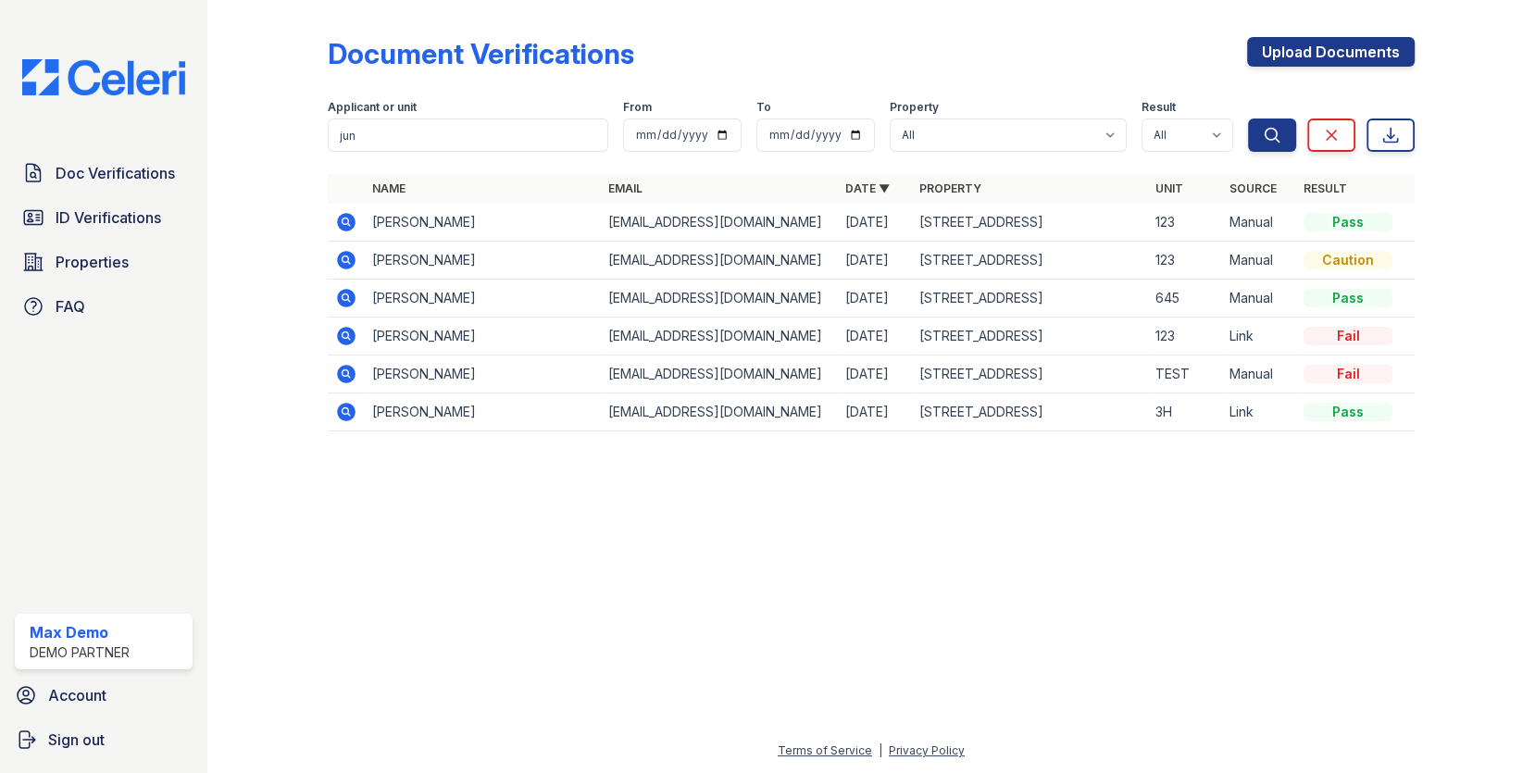
click at [350, 403] on icon at bounding box center [346, 412] width 19 height 19
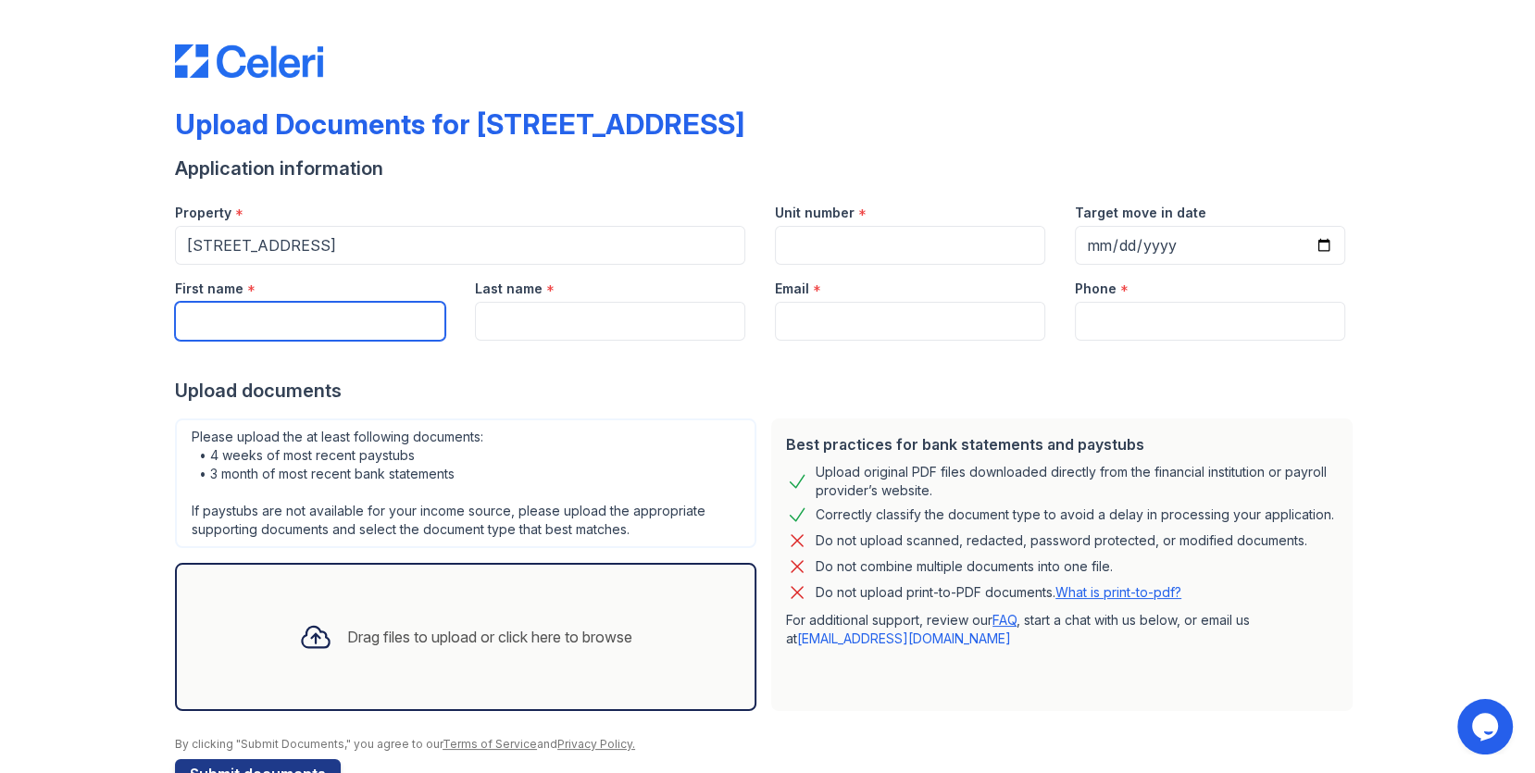
click at [300, 327] on input "First name" at bounding box center [310, 321] width 270 height 39
type input "Danny"
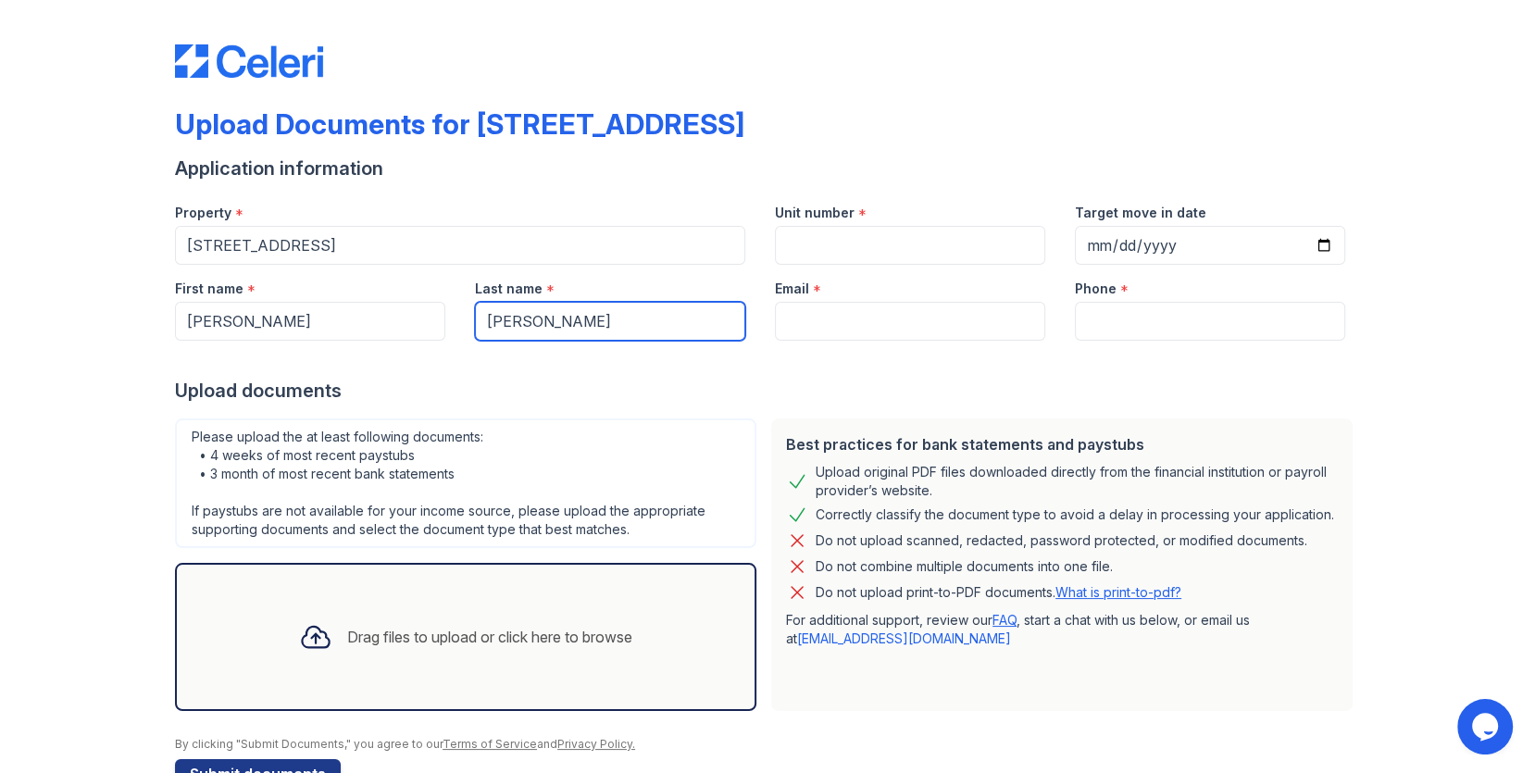
type input "Jones"
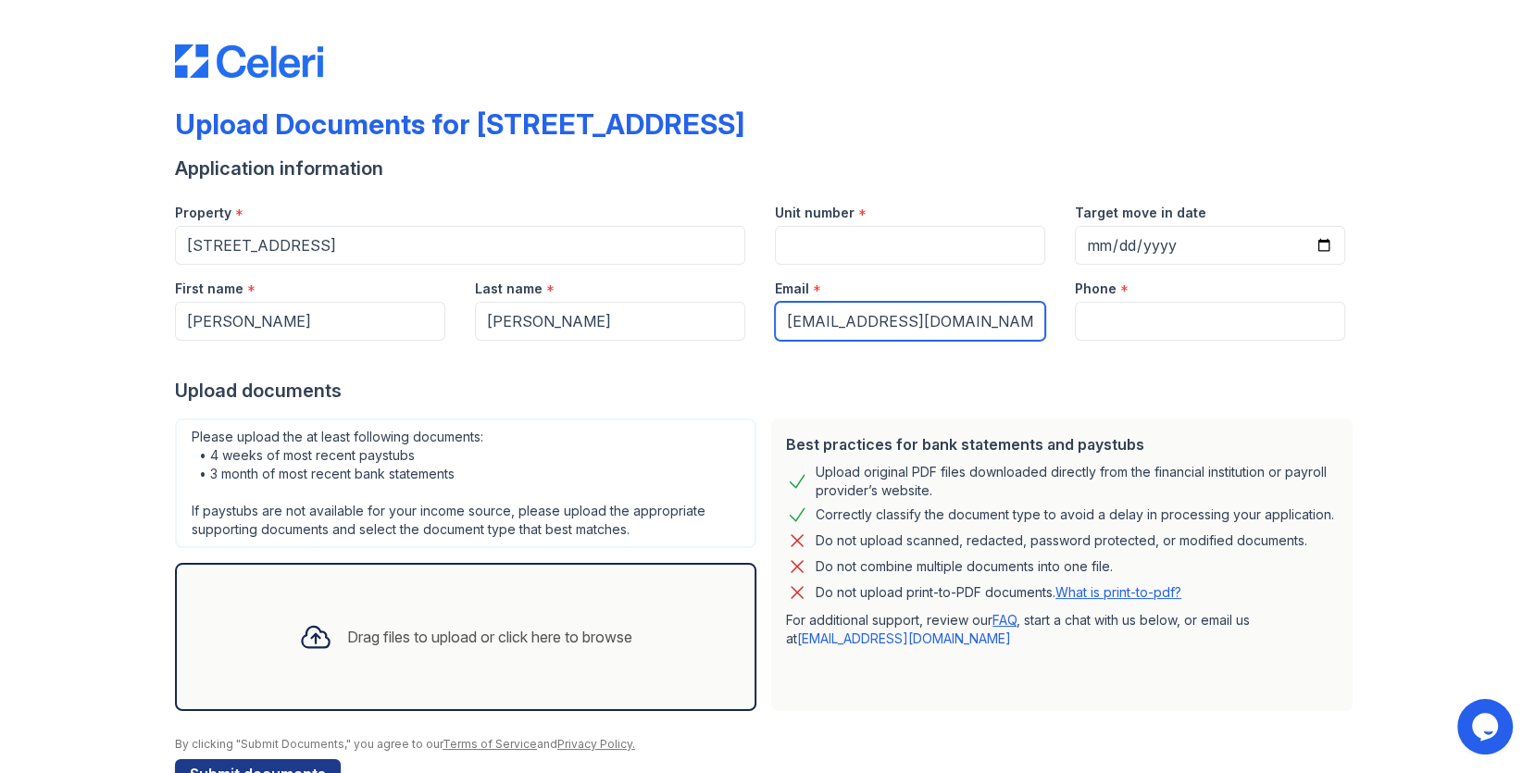
type input "[EMAIL_ADDRESS][DOMAIN_NAME]"
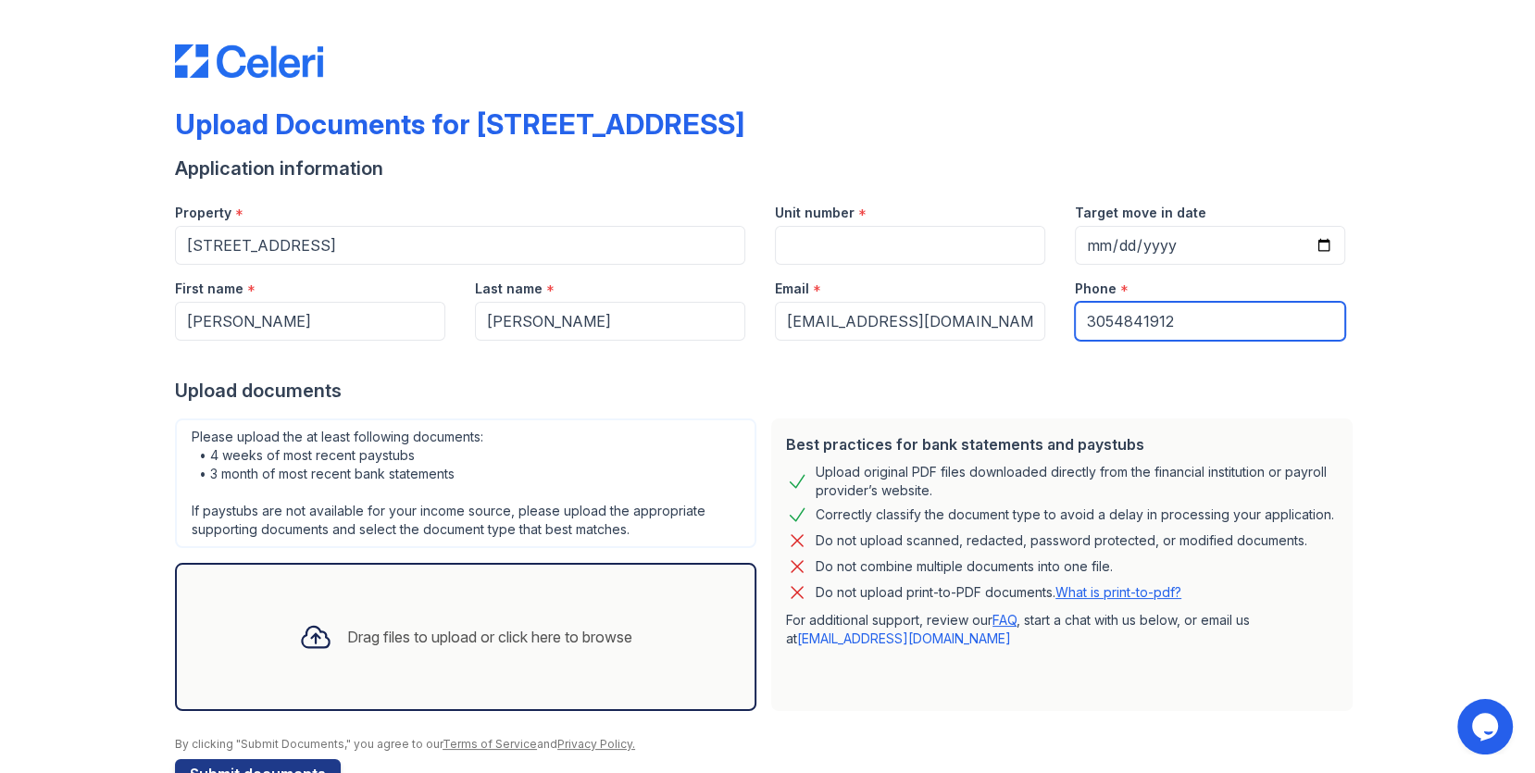
type input "3054841912"
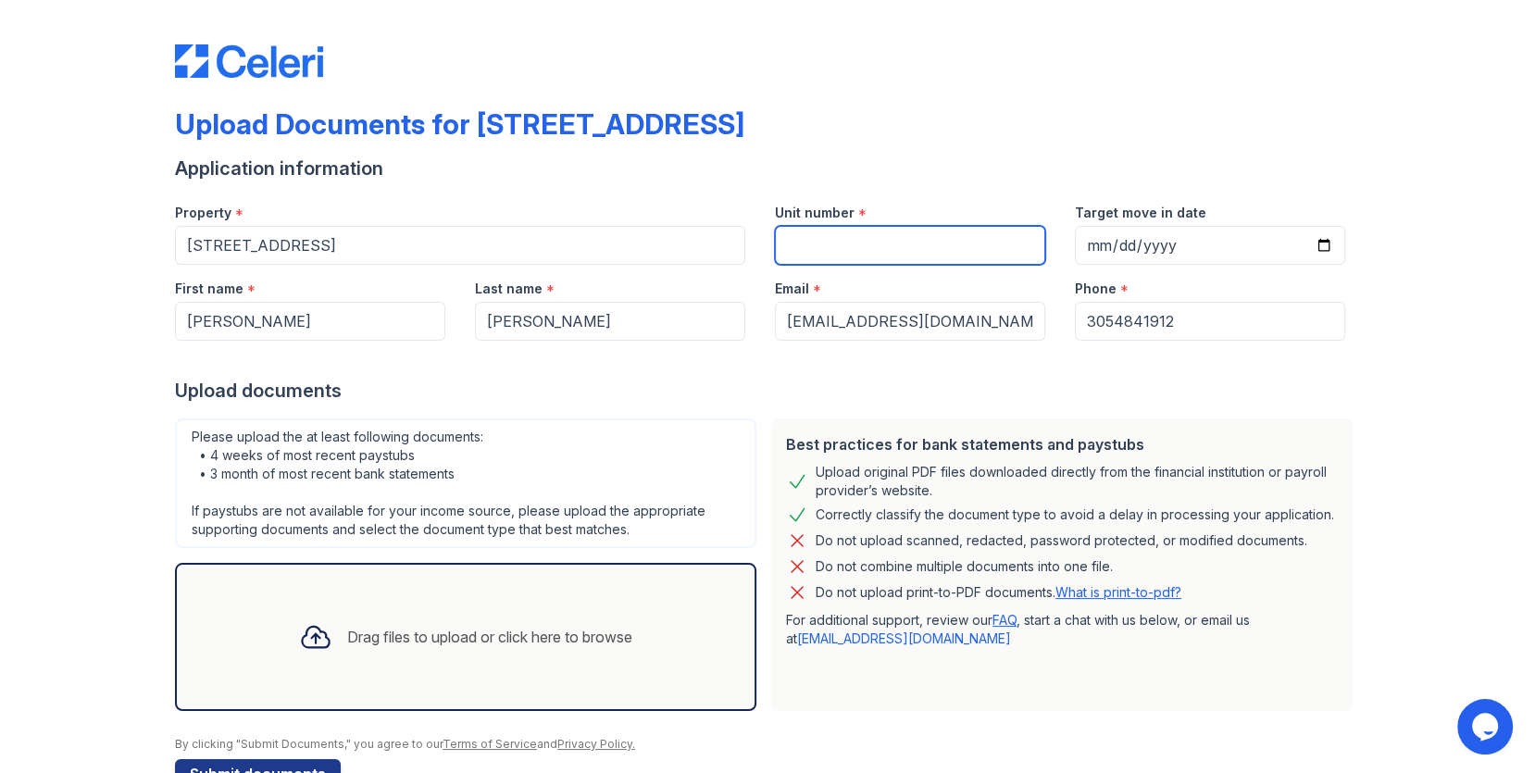
click at [901, 258] on input "Unit number" at bounding box center [910, 245] width 270 height 39
type input "1"
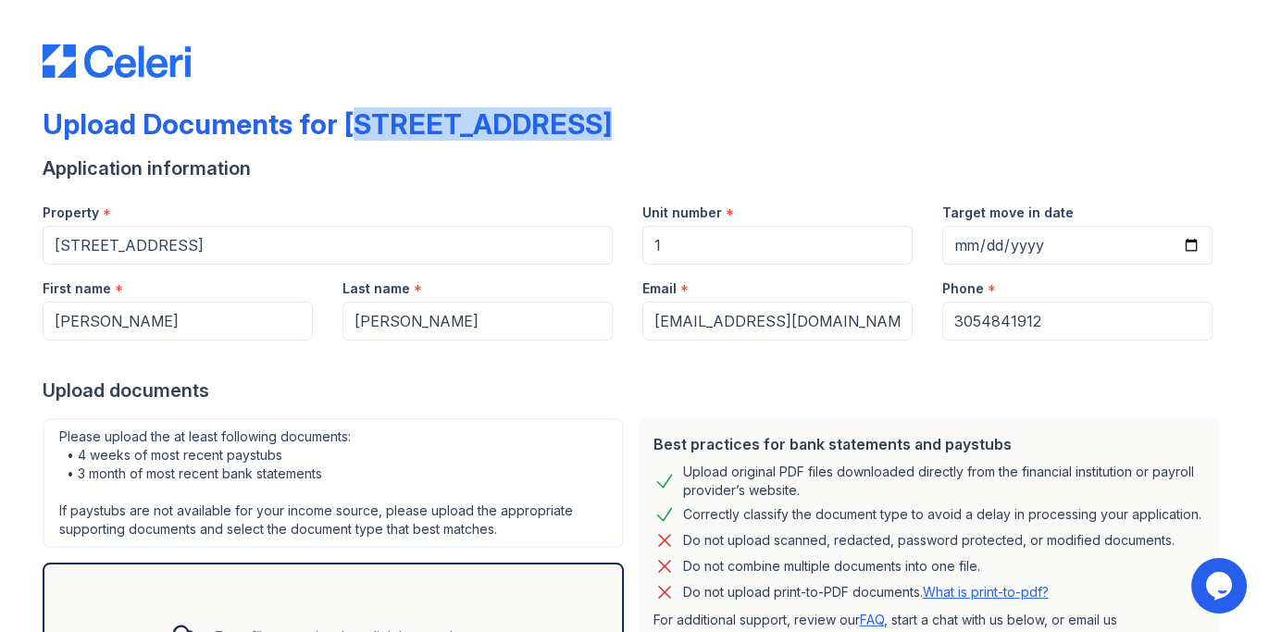
drag, startPoint x: 337, startPoint y: 125, endPoint x: 640, endPoint y: 133, distance: 302.9
click at [640, 133] on div "Upload Documents for 123 Main Street" at bounding box center [635, 131] width 1185 height 48
click at [487, 160] on div "Application information" at bounding box center [635, 169] width 1185 height 26
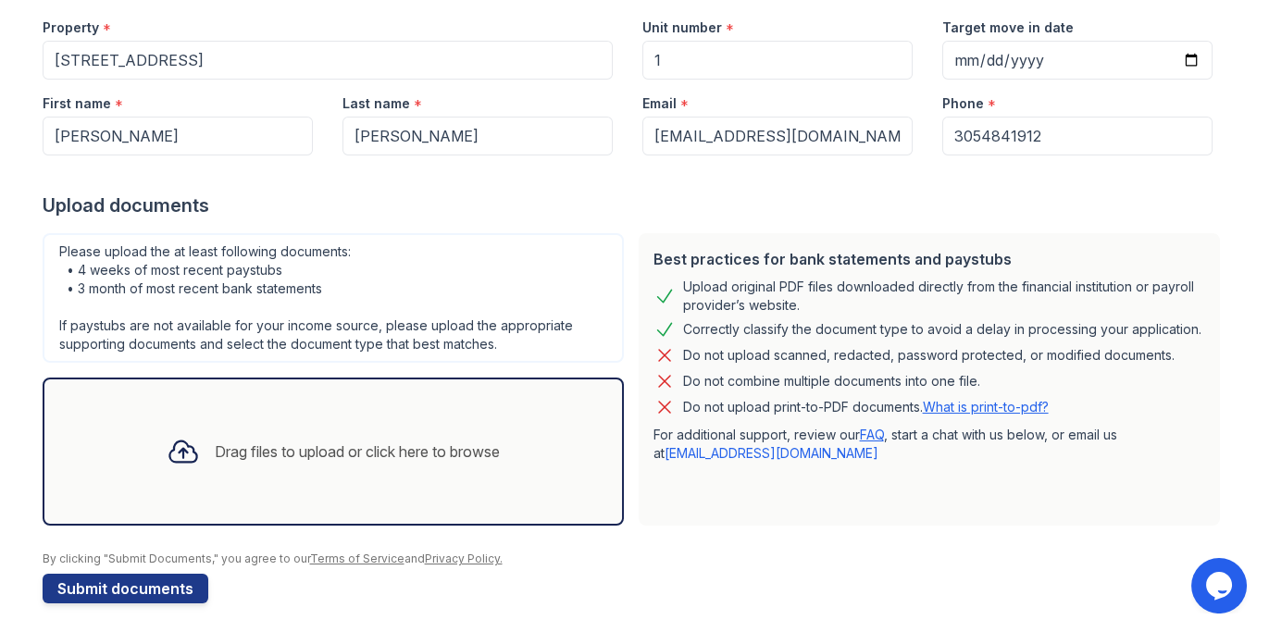
scroll to position [192, 0]
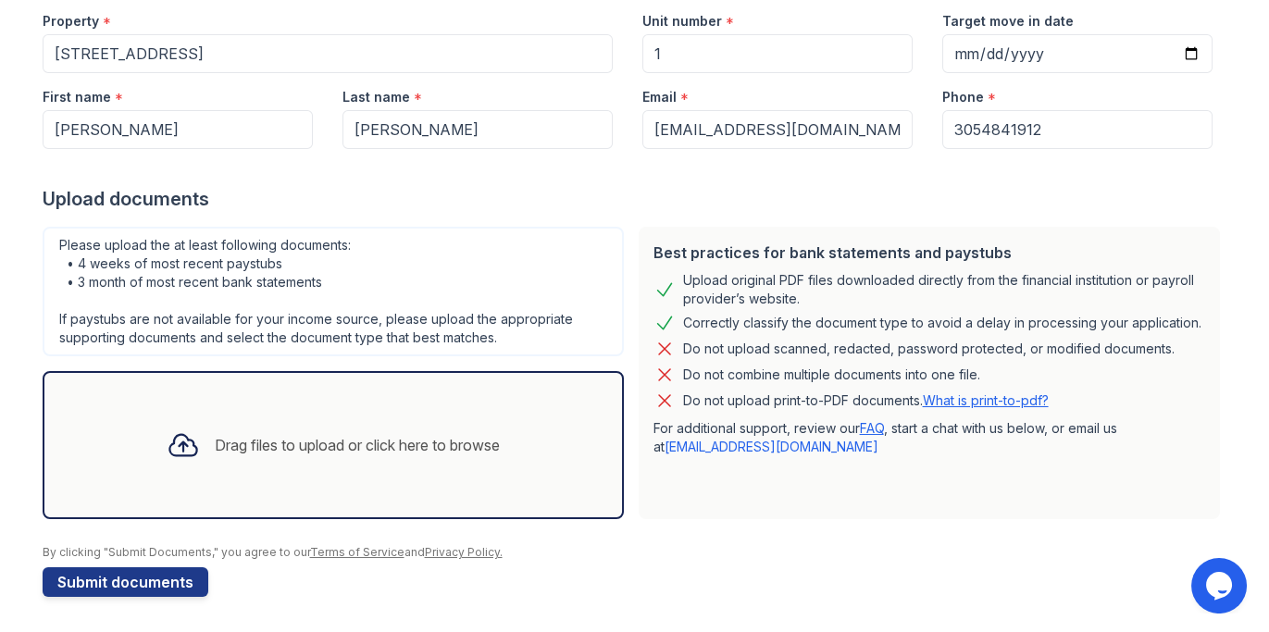
click at [399, 422] on div "Drag files to upload or click here to browse" at bounding box center [333, 445] width 363 height 63
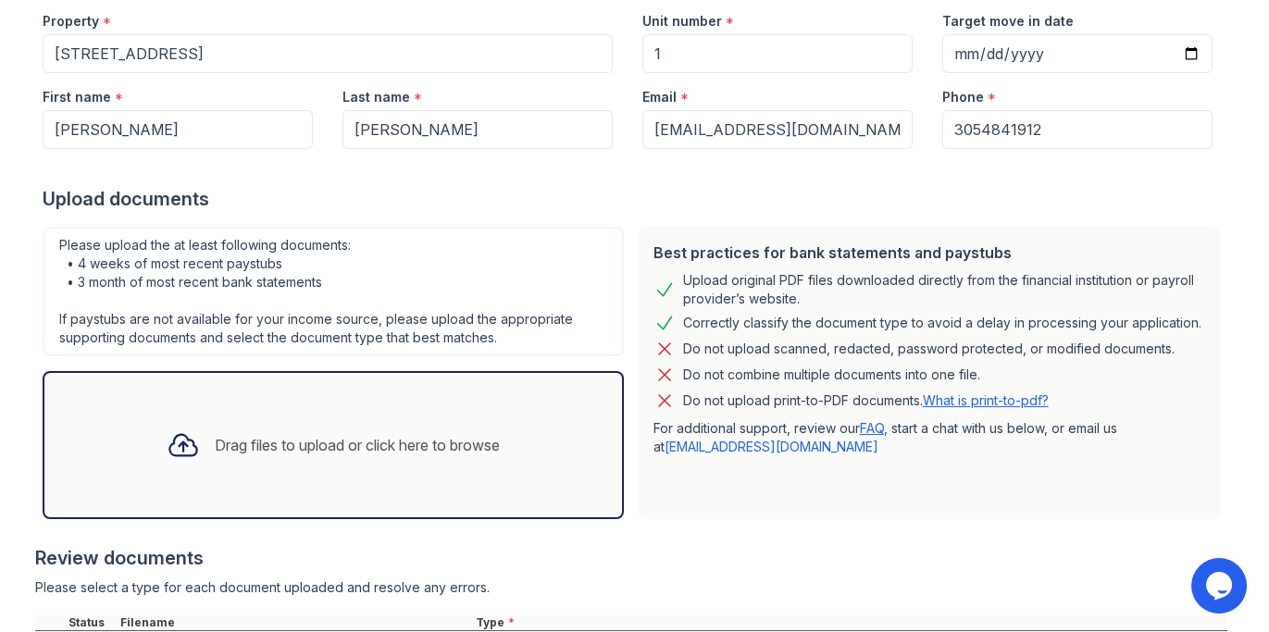
scroll to position [360, 0]
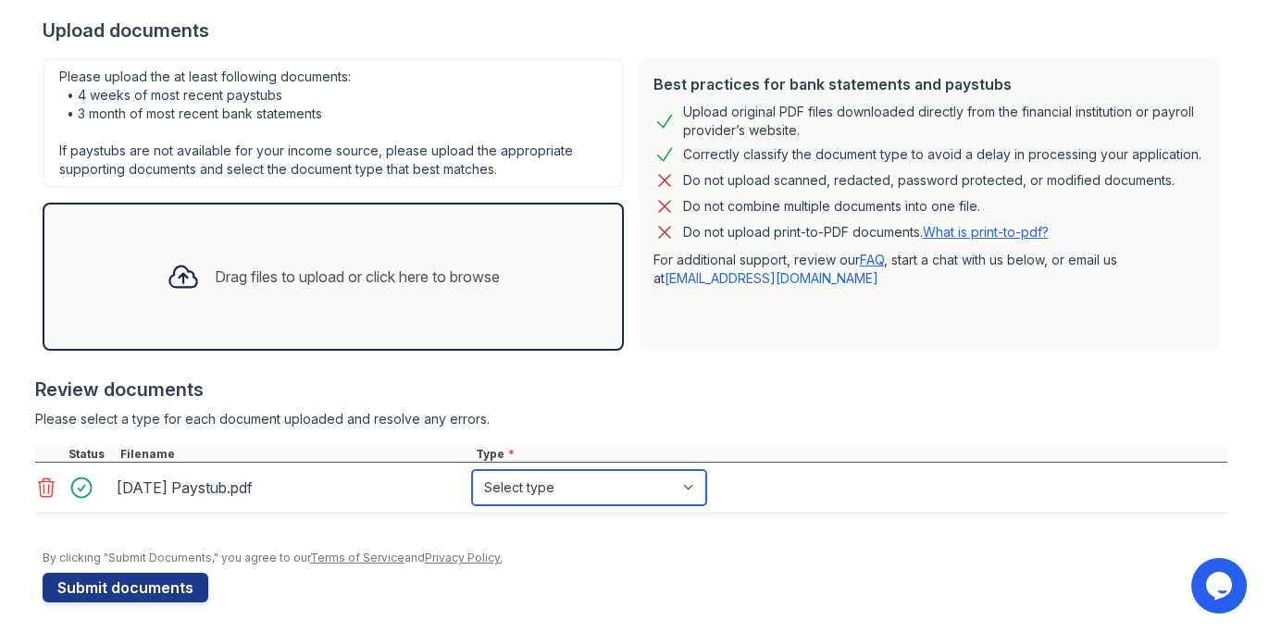
click at [548, 488] on select "Select type Paystub Bank Statement Offer Letter Tax Documents Benefit Award Let…" at bounding box center [589, 487] width 234 height 35
select select "paystub"
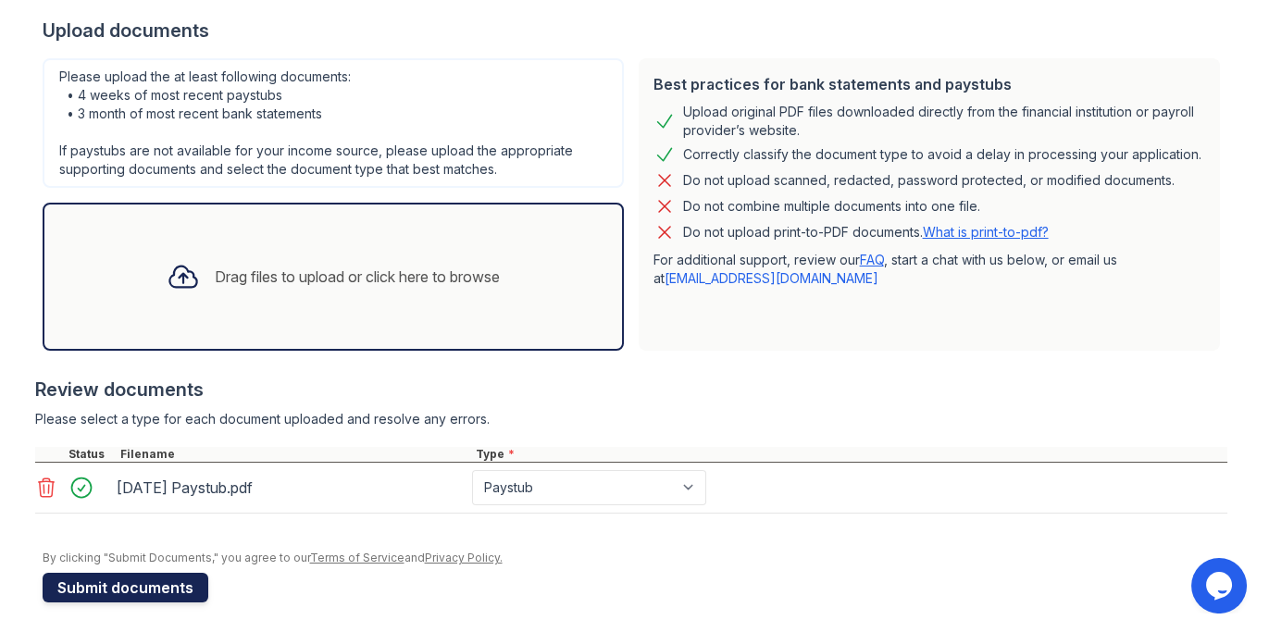
click at [139, 592] on button "Submit documents" at bounding box center [126, 588] width 166 height 30
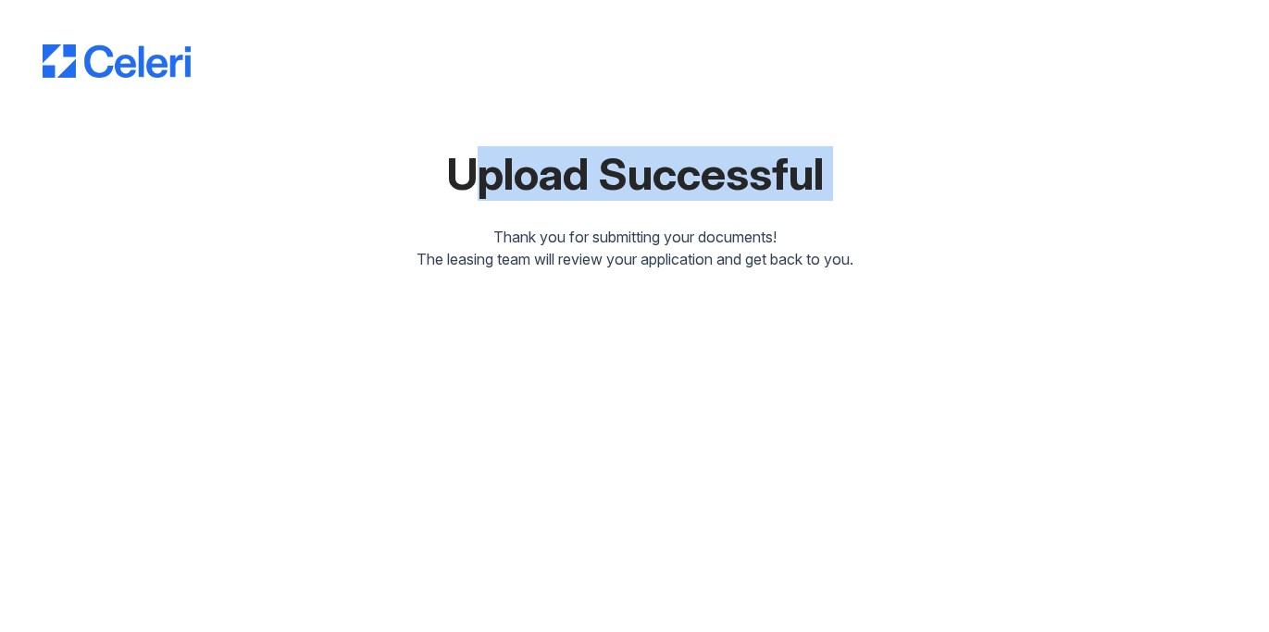
drag, startPoint x: 445, startPoint y: 171, endPoint x: 1035, endPoint y: 230, distance: 592.6
click at [1023, 224] on div "Upload Successful Thank you for submitting your documents! The leasing team wil…" at bounding box center [635, 138] width 1185 height 263
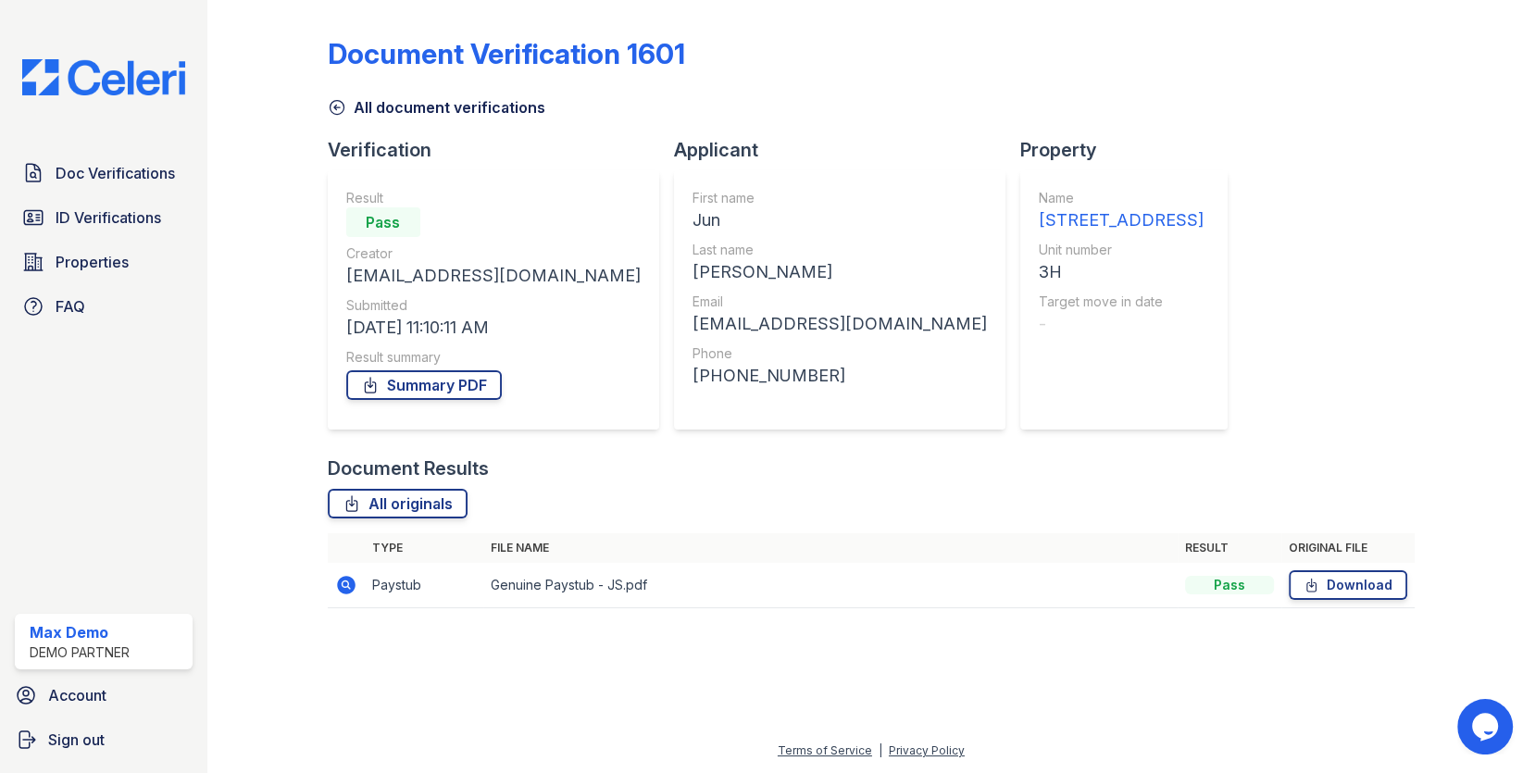
click at [342, 581] on icon at bounding box center [346, 585] width 19 height 19
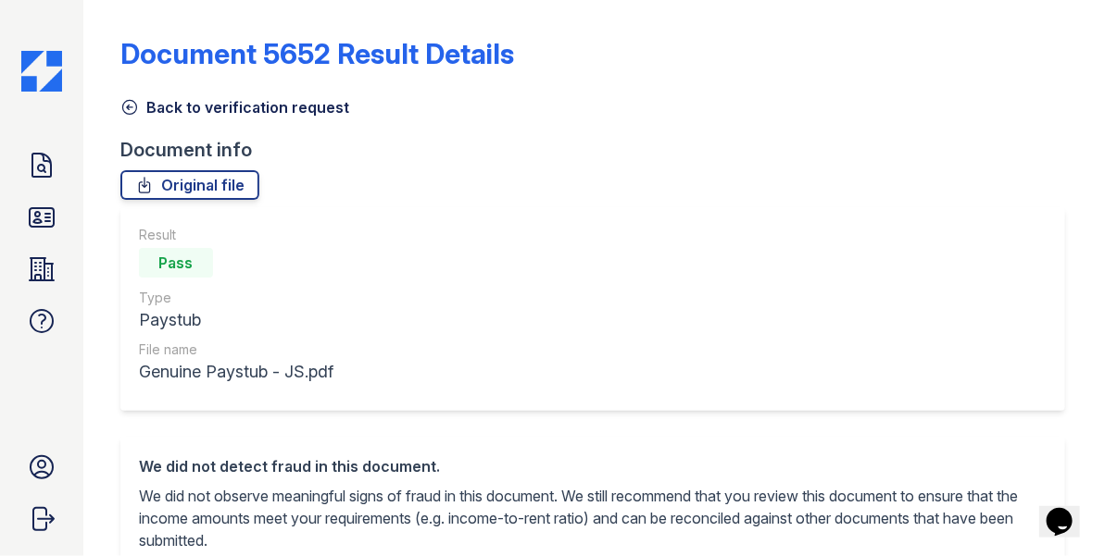
drag, startPoint x: 156, startPoint y: 262, endPoint x: 216, endPoint y: 262, distance: 59.3
click at [216, 262] on div "Pass" at bounding box center [236, 262] width 194 height 37
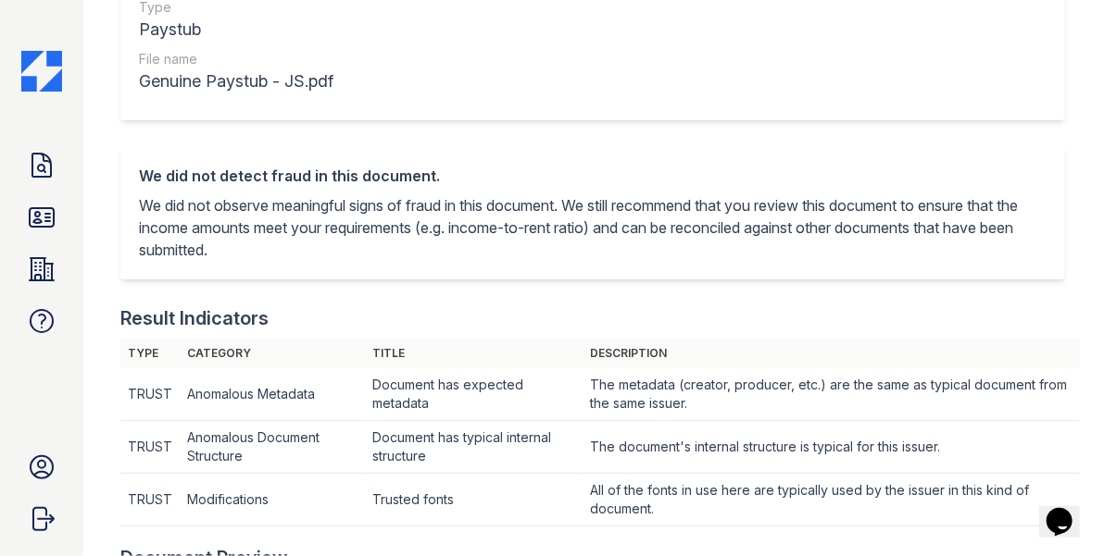
scroll to position [266, 0]
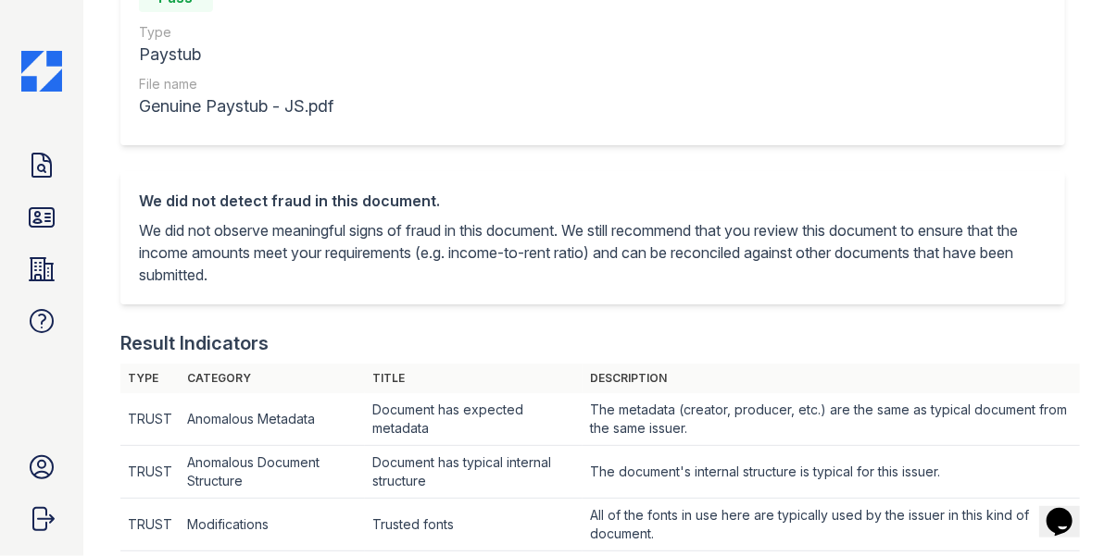
drag, startPoint x: 140, startPoint y: 204, endPoint x: 289, endPoint y: 265, distance: 161.1
click at [289, 265] on div "We did not detect fraud in this document. We did not observe meaningful signs o…" at bounding box center [592, 238] width 907 height 96
click at [287, 274] on p "We did not observe meaningful signs of fraud in this document. We still recomme…" at bounding box center [592, 252] width 907 height 67
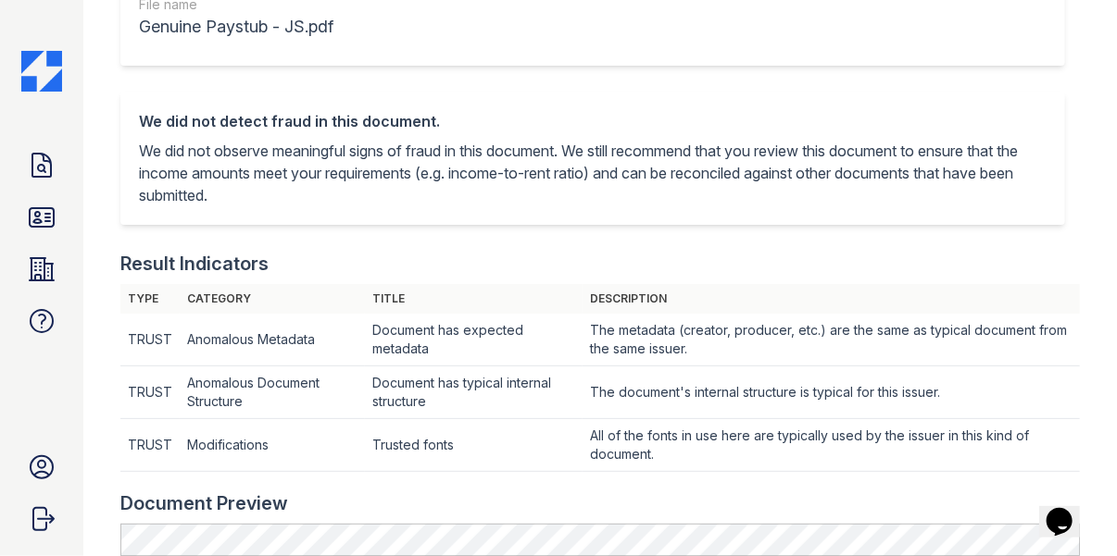
scroll to position [281, 0]
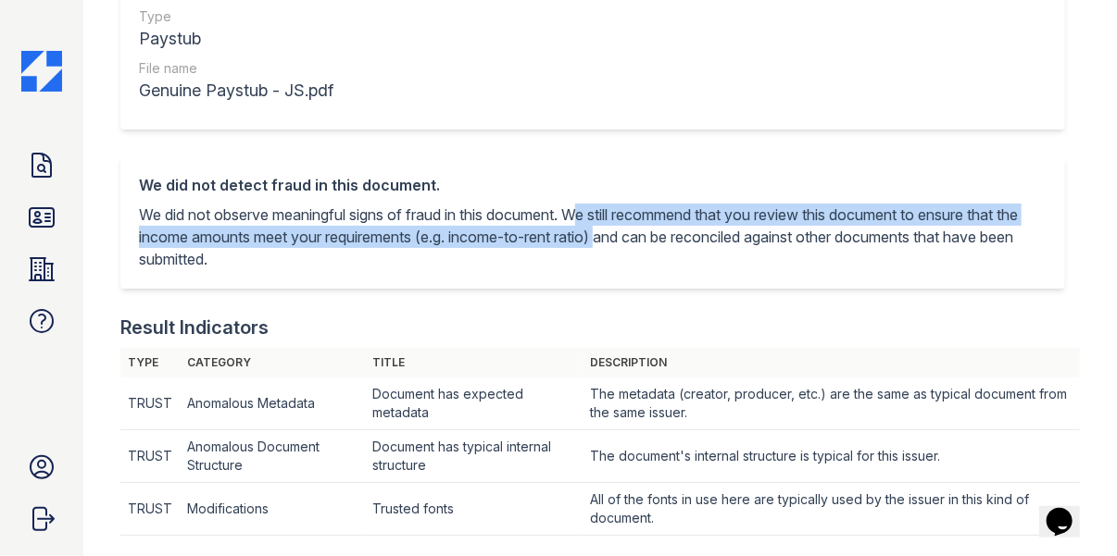
drag, startPoint x: 584, startPoint y: 214, endPoint x: 633, endPoint y: 233, distance: 52.8
click at [633, 233] on p "We did not observe meaningful signs of fraud in this document. We still recomme…" at bounding box center [592, 237] width 907 height 67
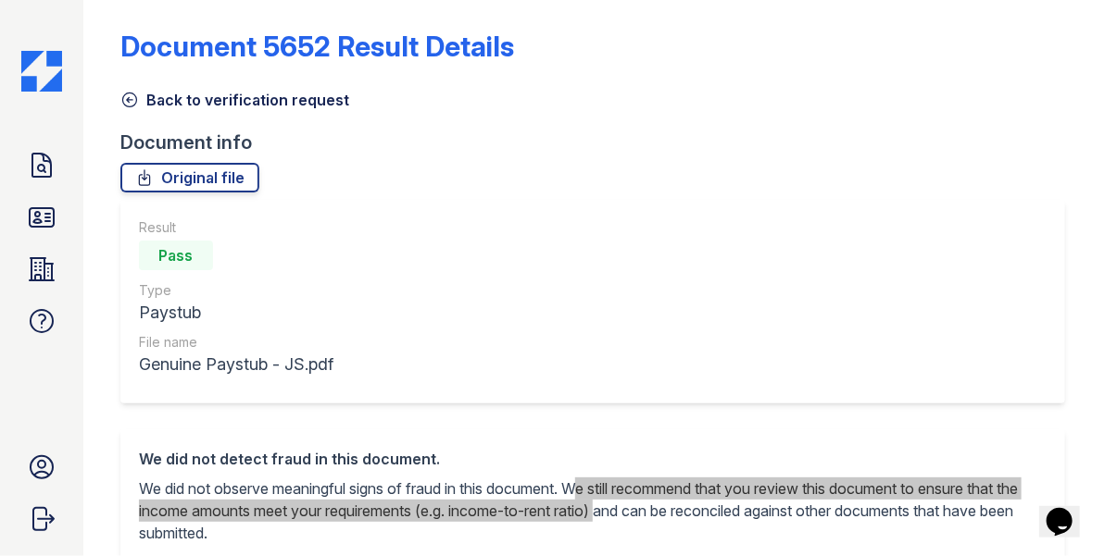
scroll to position [0, 0]
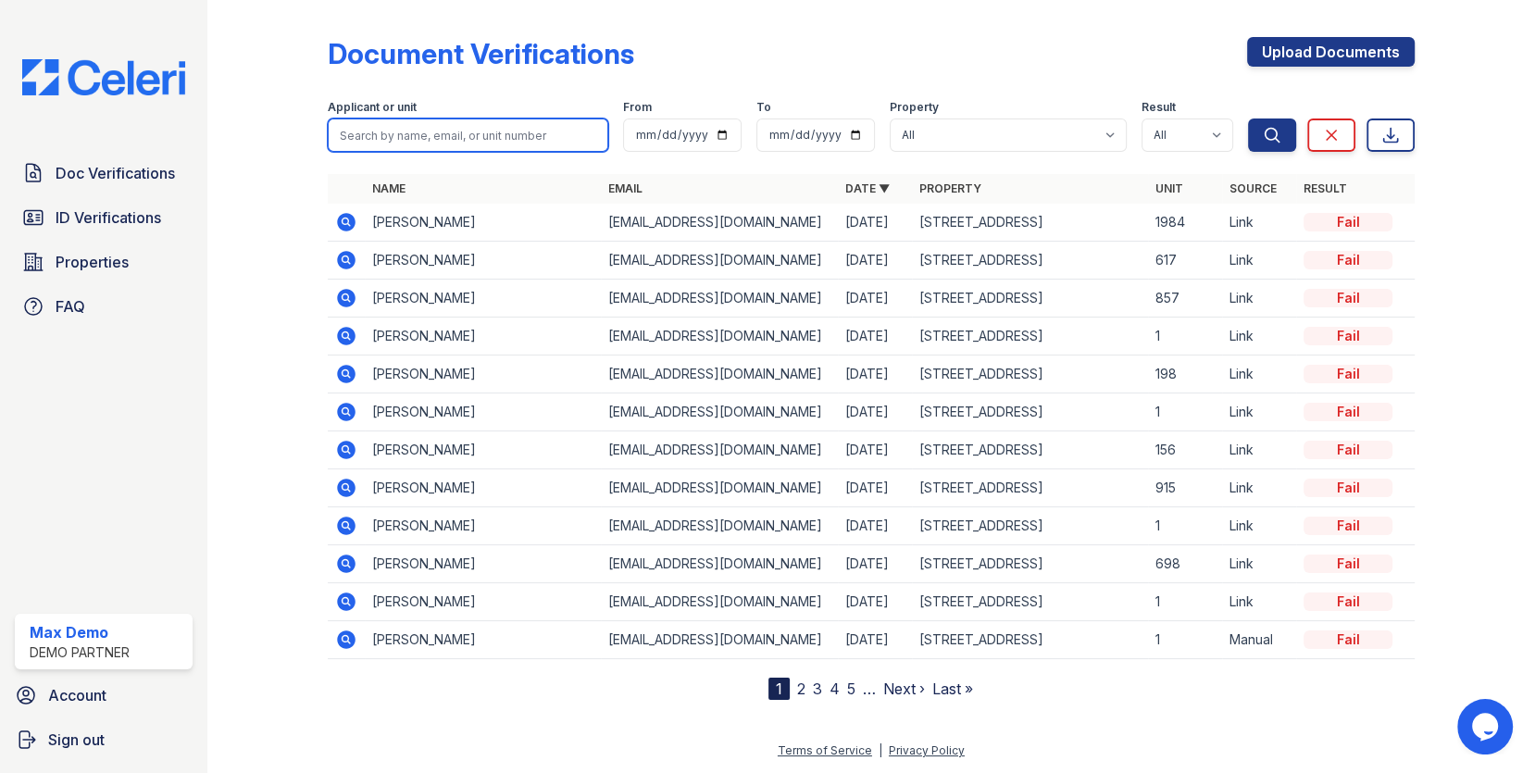
click at [576, 129] on input "search" at bounding box center [468, 135] width 281 height 33
type input "mary"
click at [1248, 119] on button "Search" at bounding box center [1272, 135] width 48 height 33
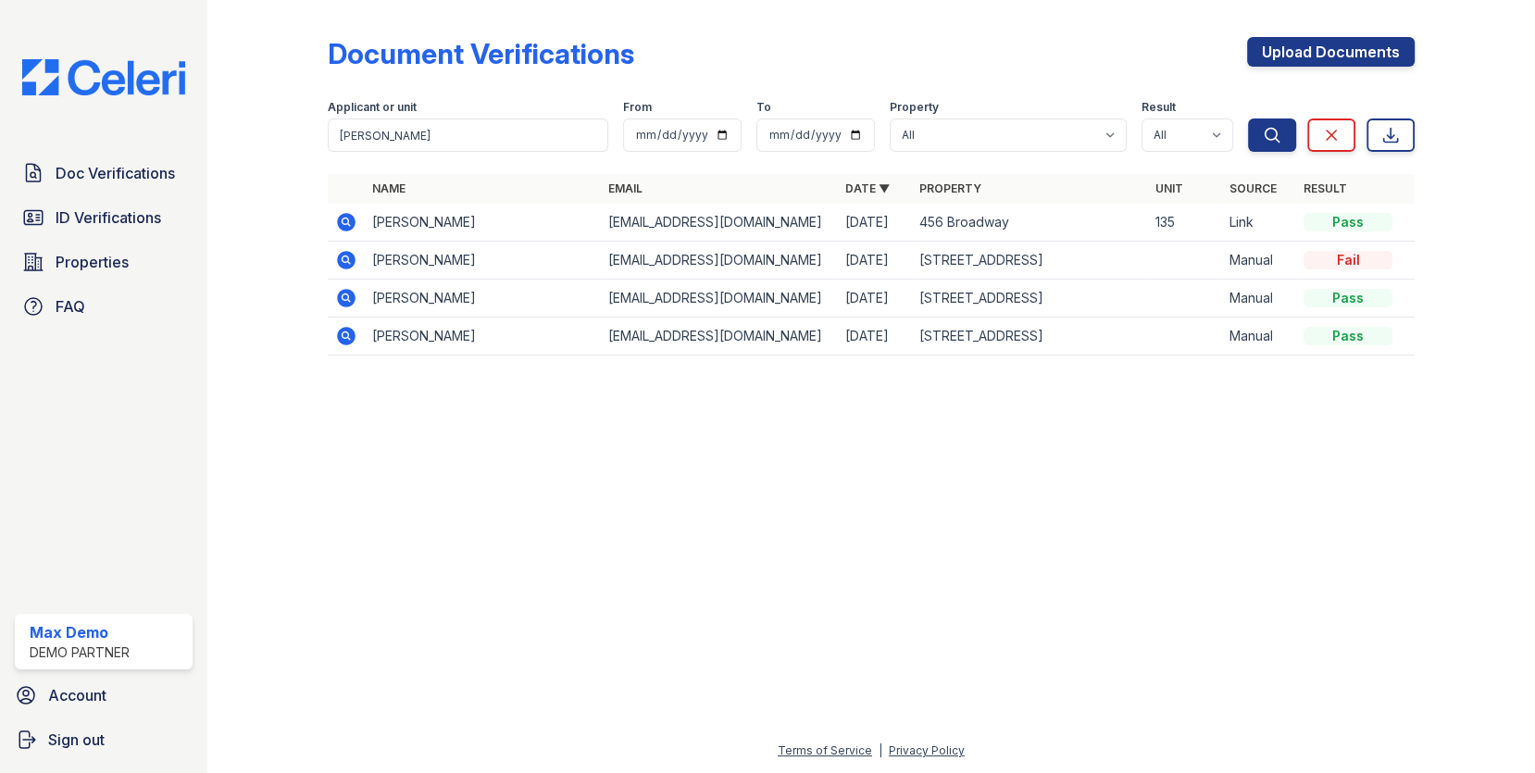
click at [349, 298] on icon at bounding box center [346, 298] width 19 height 19
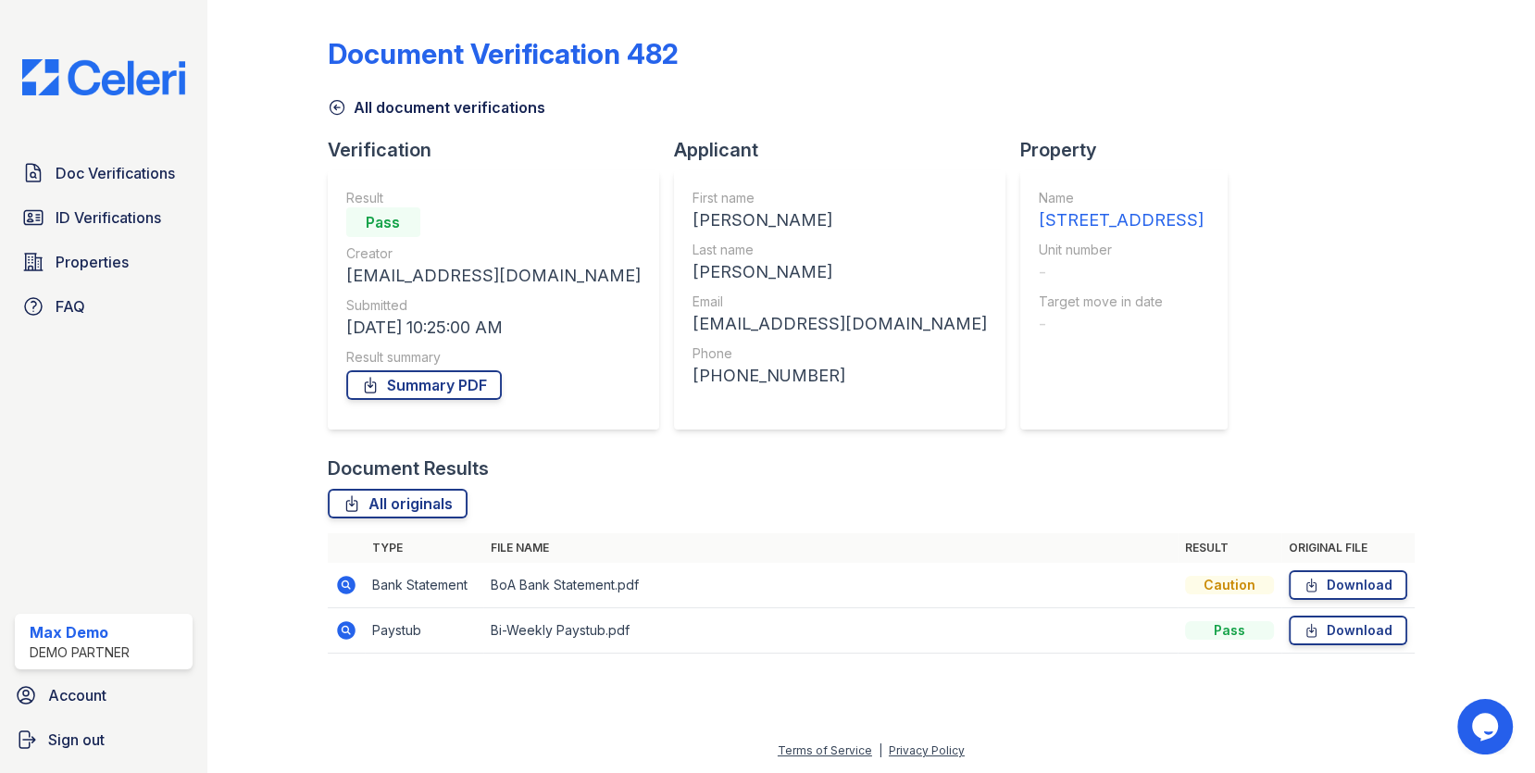
click at [342, 586] on icon at bounding box center [346, 585] width 22 height 22
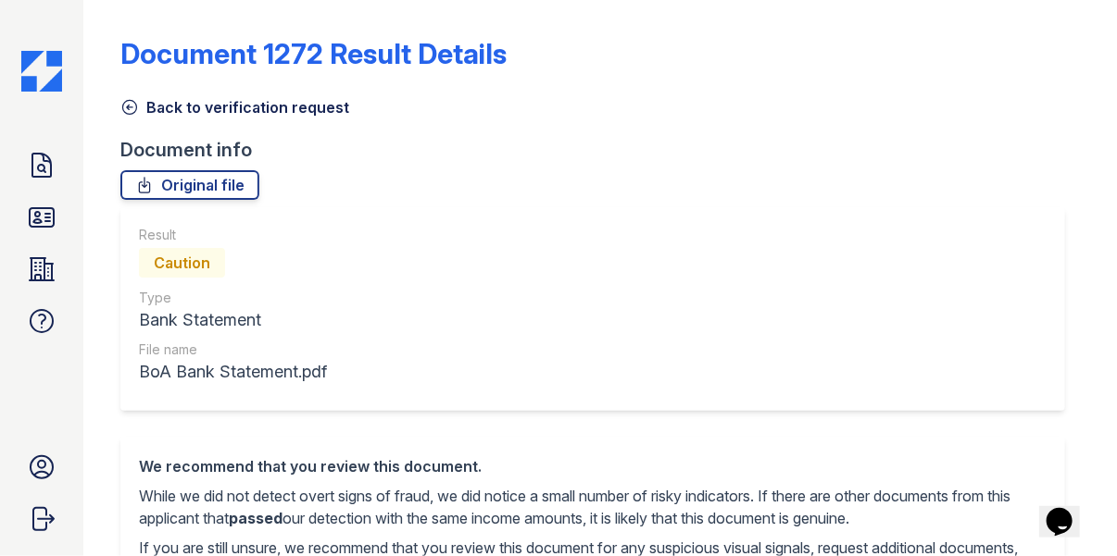
drag, startPoint x: 152, startPoint y: 259, endPoint x: 268, endPoint y: 261, distance: 116.7
click at [269, 261] on div "Caution" at bounding box center [233, 262] width 188 height 37
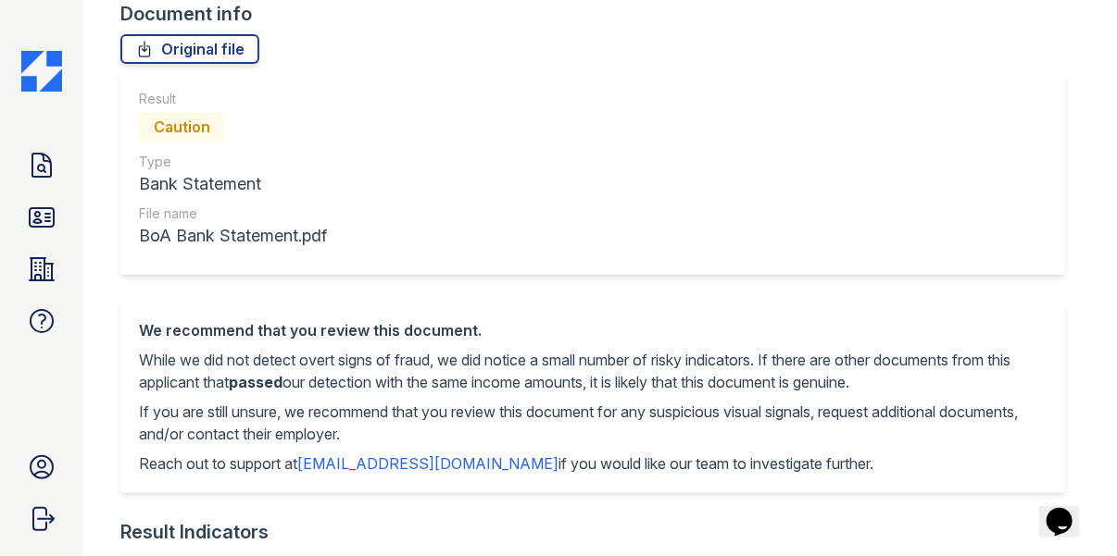
scroll to position [308, 0]
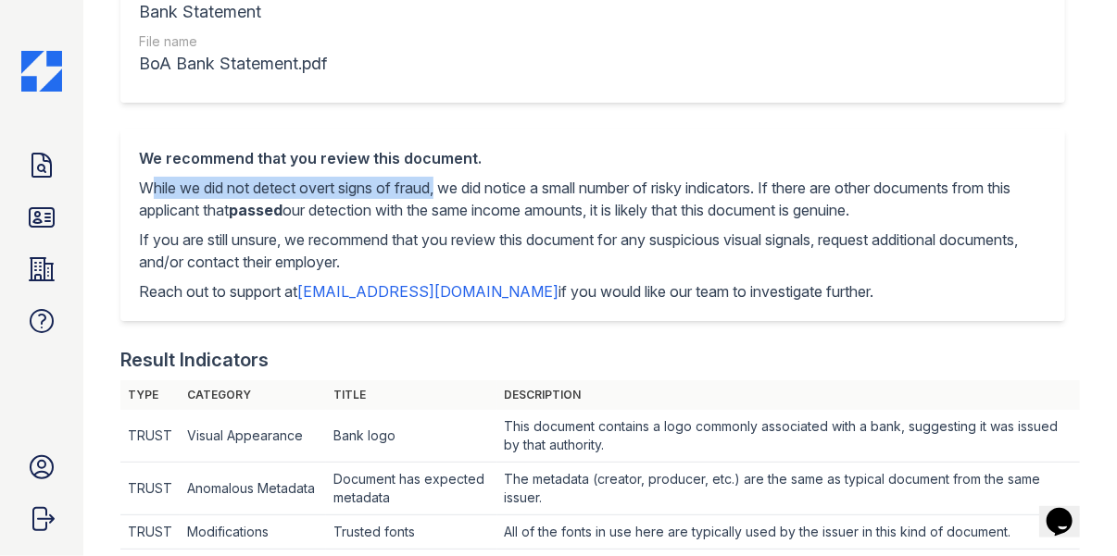
drag, startPoint x: 141, startPoint y: 191, endPoint x: 443, endPoint y: 189, distance: 301.8
click at [443, 189] on p "While we did not detect overt signs of fraud, we did notice a small number of r…" at bounding box center [592, 199] width 907 height 44
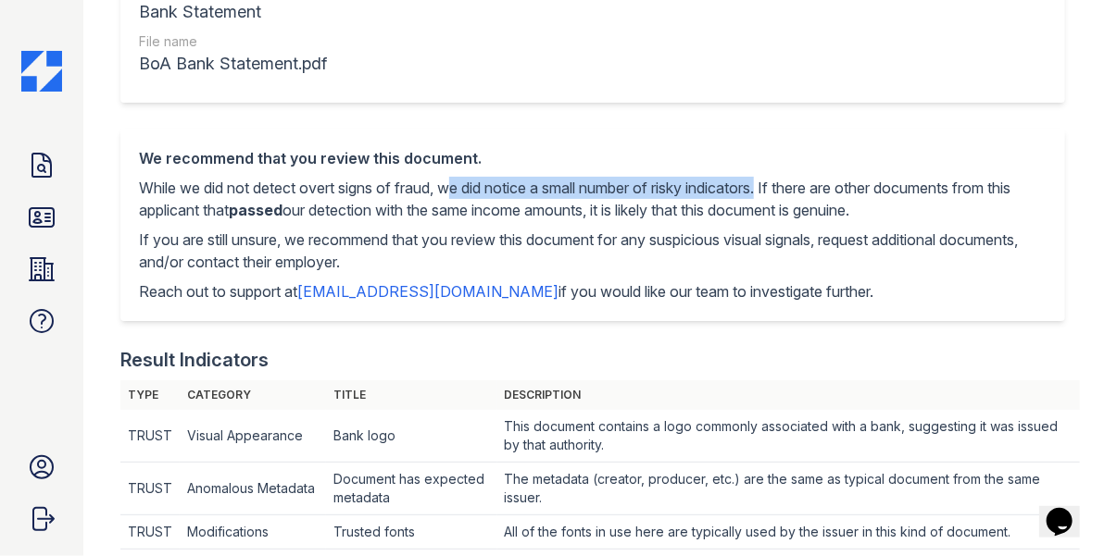
drag, startPoint x: 448, startPoint y: 188, endPoint x: 781, endPoint y: 190, distance: 333.3
click at [781, 190] on p "While we did not detect overt signs of fraud, we did notice a small number of r…" at bounding box center [592, 199] width 907 height 44
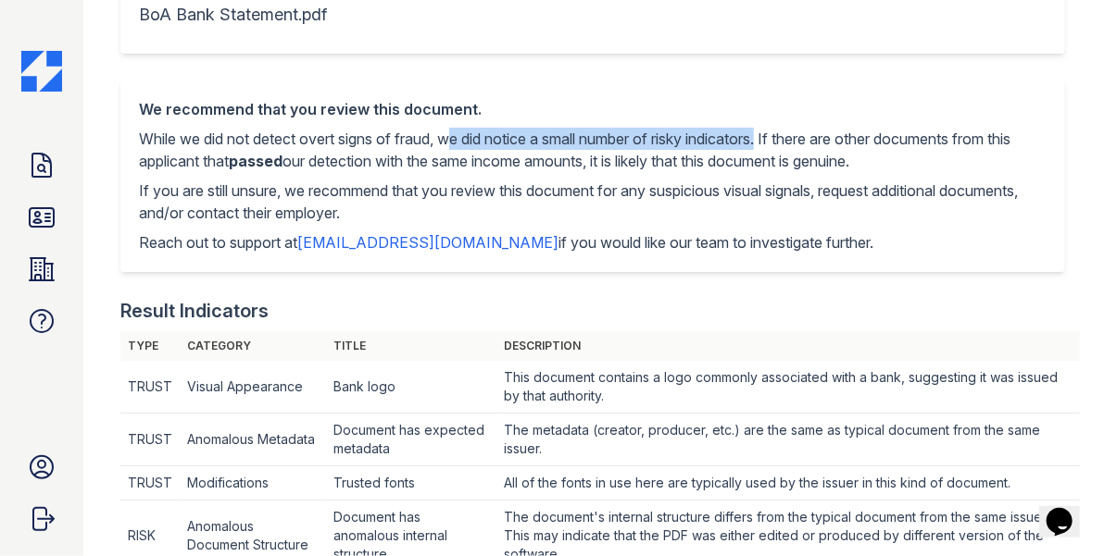
scroll to position [380, 0]
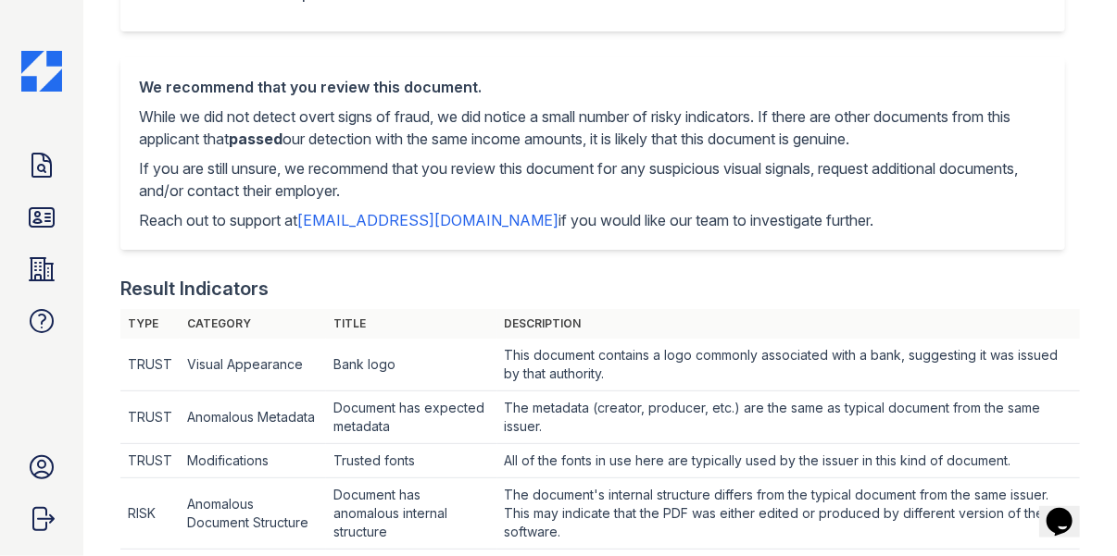
click at [149, 518] on td "RISK" at bounding box center [149, 514] width 59 height 71
click at [827, 114] on p "While we did not detect overt signs of fraud, we did notice a small number of r…" at bounding box center [592, 128] width 907 height 44
drag, startPoint x: 789, startPoint y: 115, endPoint x: 916, endPoint y: 145, distance: 130.5
click at [916, 145] on p "While we did not detect overt signs of fraud, we did notice a small number of r…" at bounding box center [592, 128] width 907 height 44
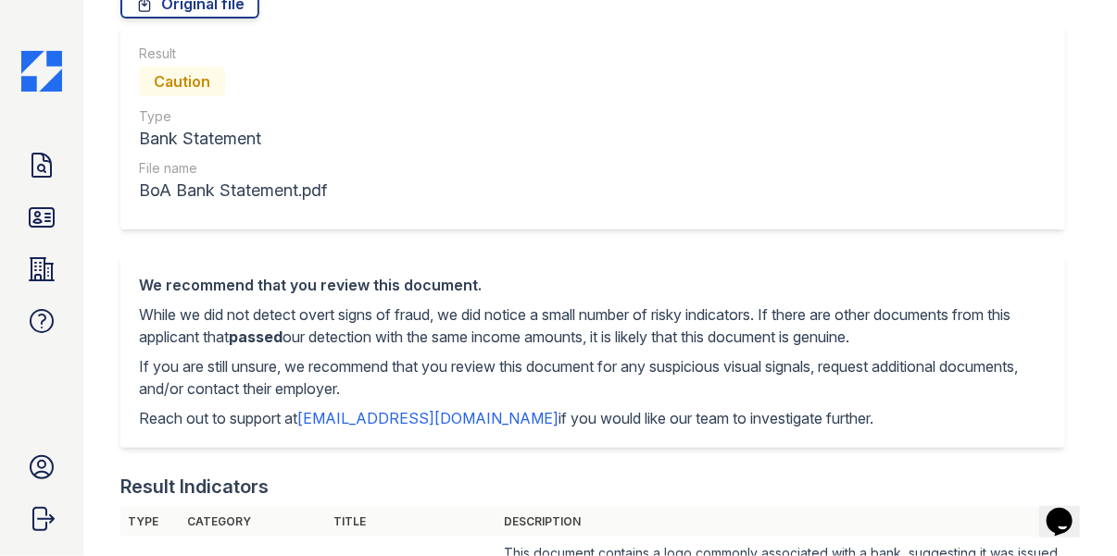
scroll to position [0, 0]
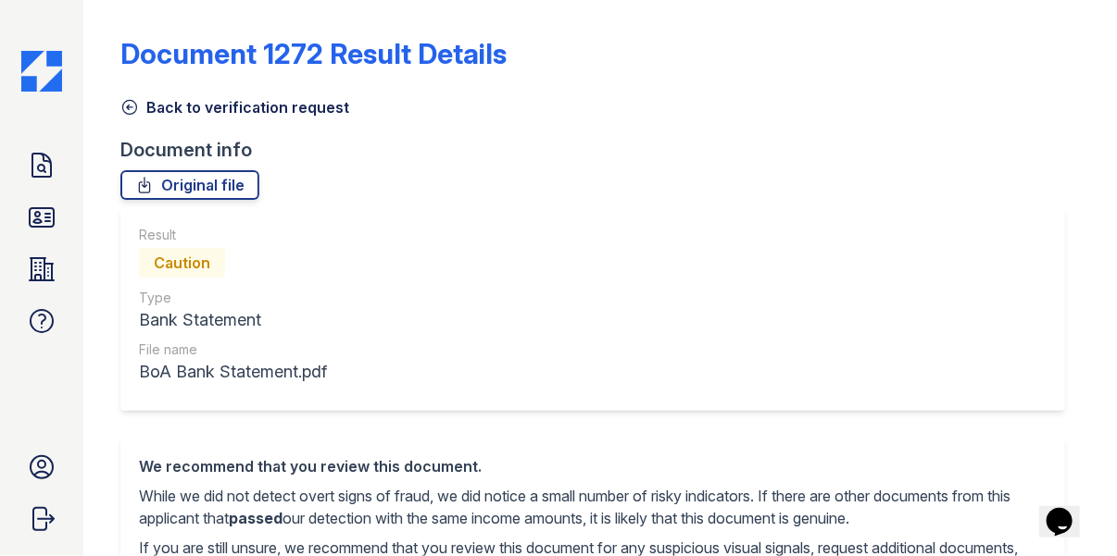
click at [234, 105] on link "Back to verification request" at bounding box center [234, 107] width 229 height 22
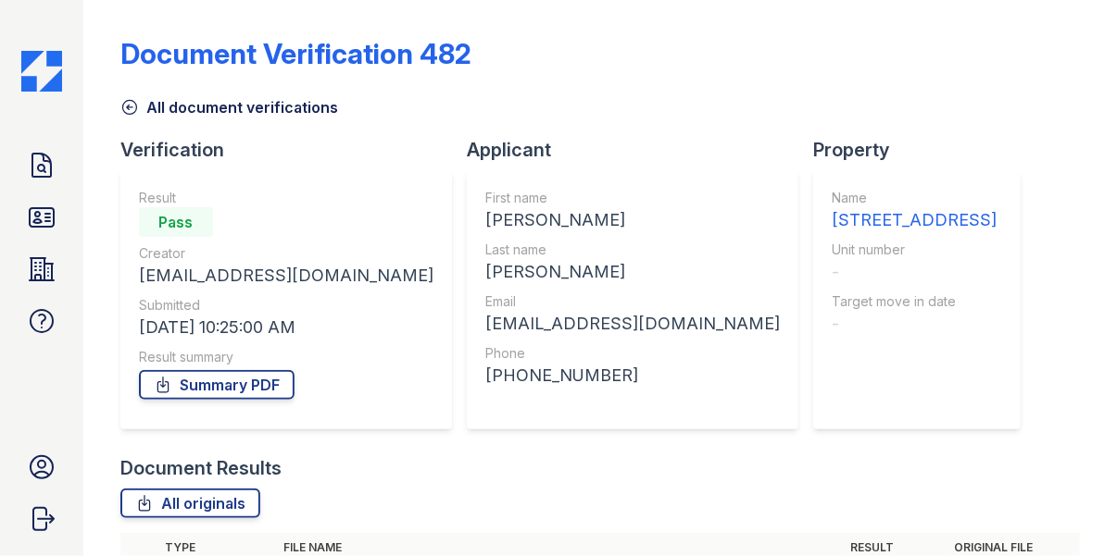
scroll to position [178, 0]
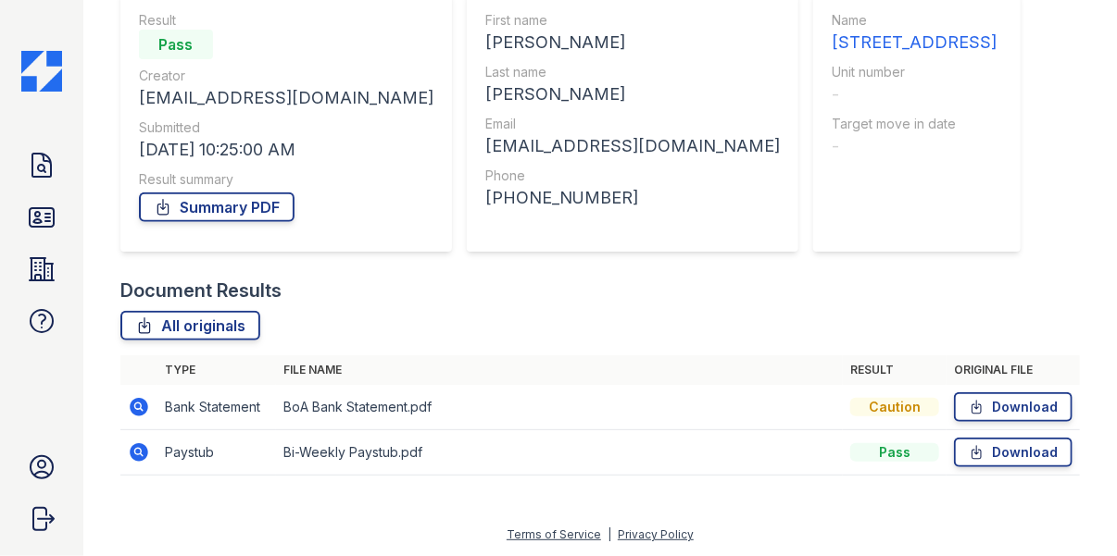
click at [219, 405] on td "Bank Statement" at bounding box center [216, 407] width 119 height 45
click at [892, 406] on div "Caution" at bounding box center [894, 407] width 89 height 19
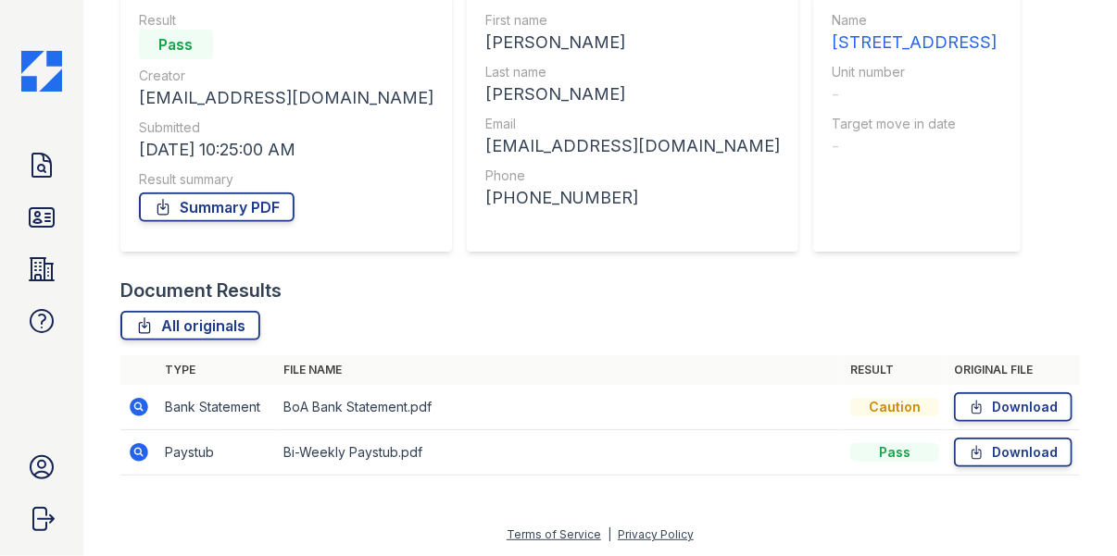
click at [187, 453] on td "Paystub" at bounding box center [216, 453] width 119 height 45
click at [887, 443] on td "Pass" at bounding box center [895, 453] width 104 height 45
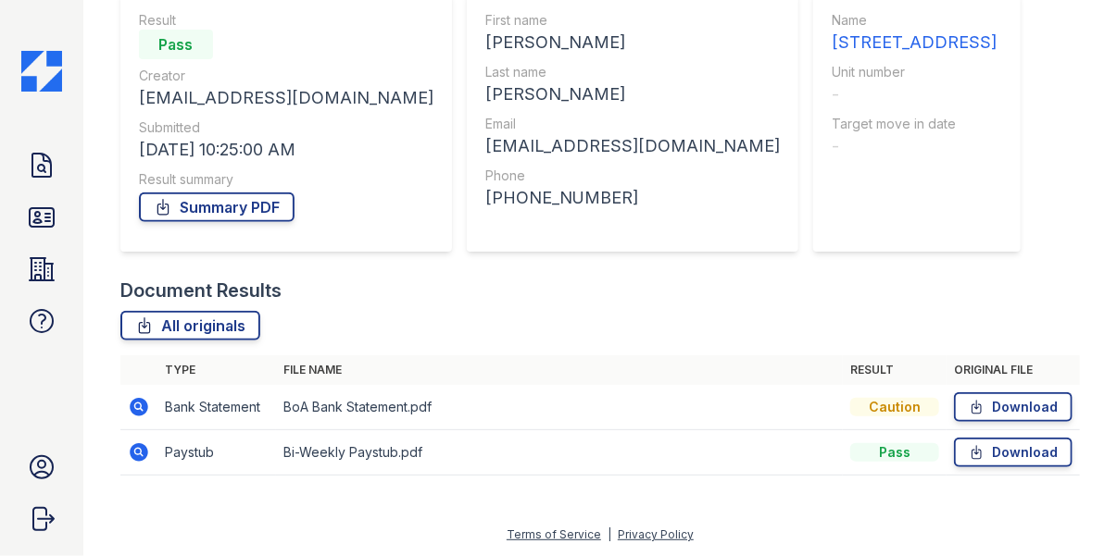
click at [912, 456] on div "Pass" at bounding box center [894, 452] width 89 height 19
drag, startPoint x: 868, startPoint y: 406, endPoint x: 918, endPoint y: 406, distance: 49.1
click at [918, 406] on div "Caution" at bounding box center [894, 407] width 89 height 19
click at [943, 394] on td "Caution" at bounding box center [895, 407] width 104 height 45
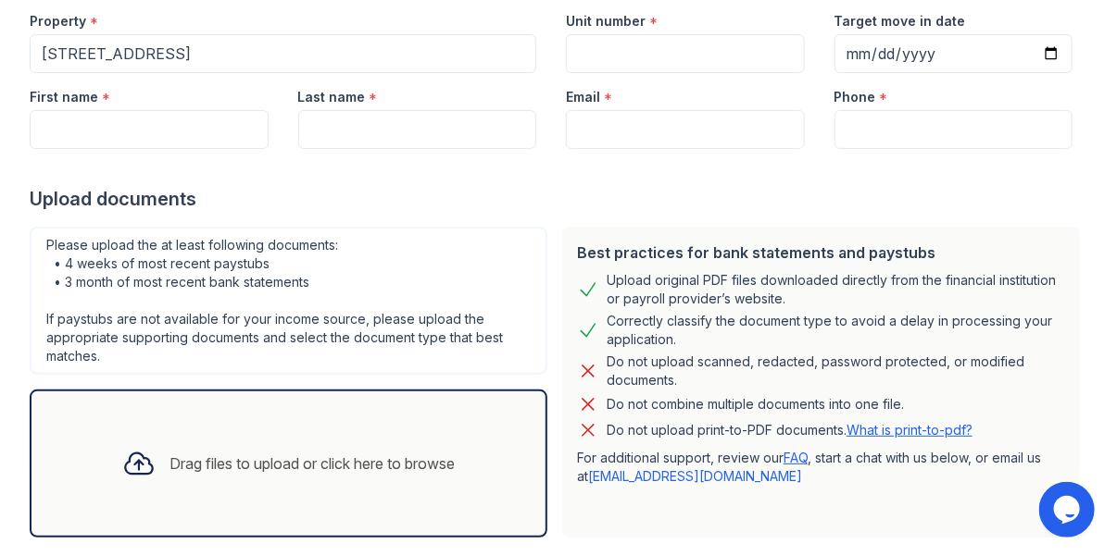
scroll to position [193, 0]
drag, startPoint x: 575, startPoint y: 252, endPoint x: 802, endPoint y: 291, distance: 230.1
click at [802, 291] on div "Best practices for bank statements and paystubs Upload original PDF files downl…" at bounding box center [821, 381] width 518 height 311
click at [722, 358] on div "Do not upload scanned, redacted, password protected, or modified documents." at bounding box center [835, 370] width 458 height 37
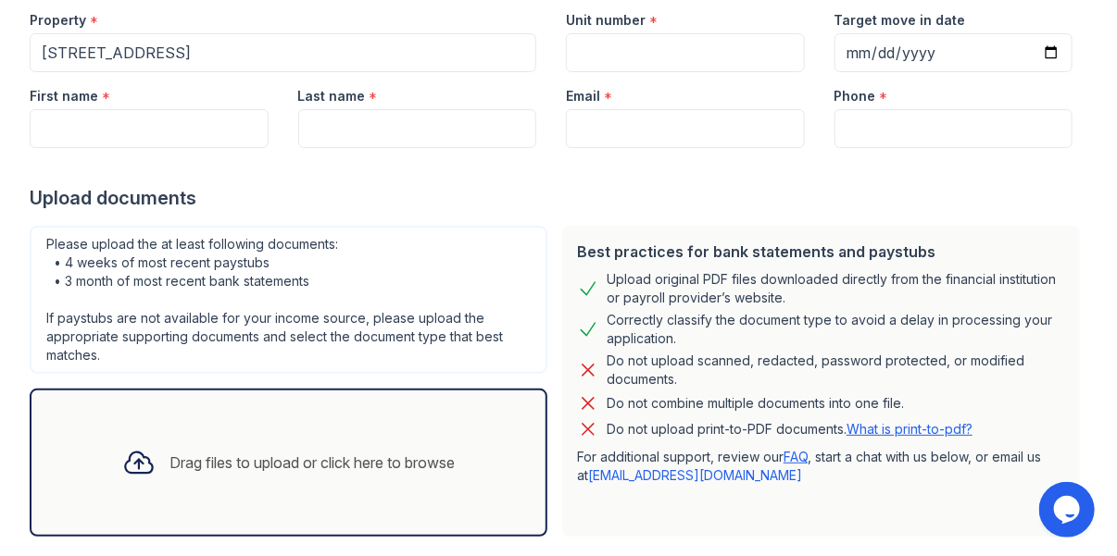
click at [356, 499] on div "Drag files to upload or click here to browse" at bounding box center [289, 463] width 518 height 148
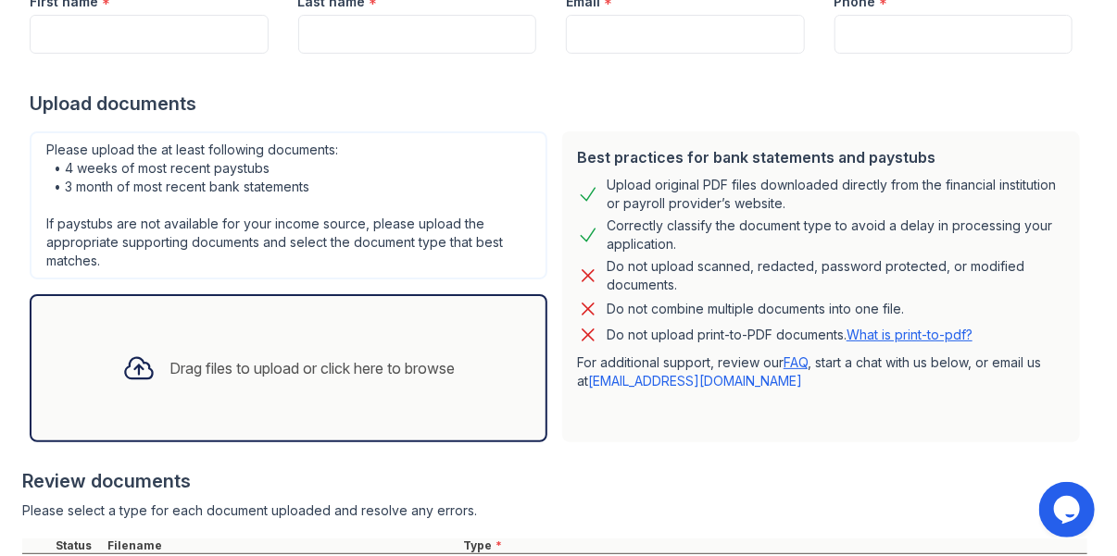
scroll to position [455, 0]
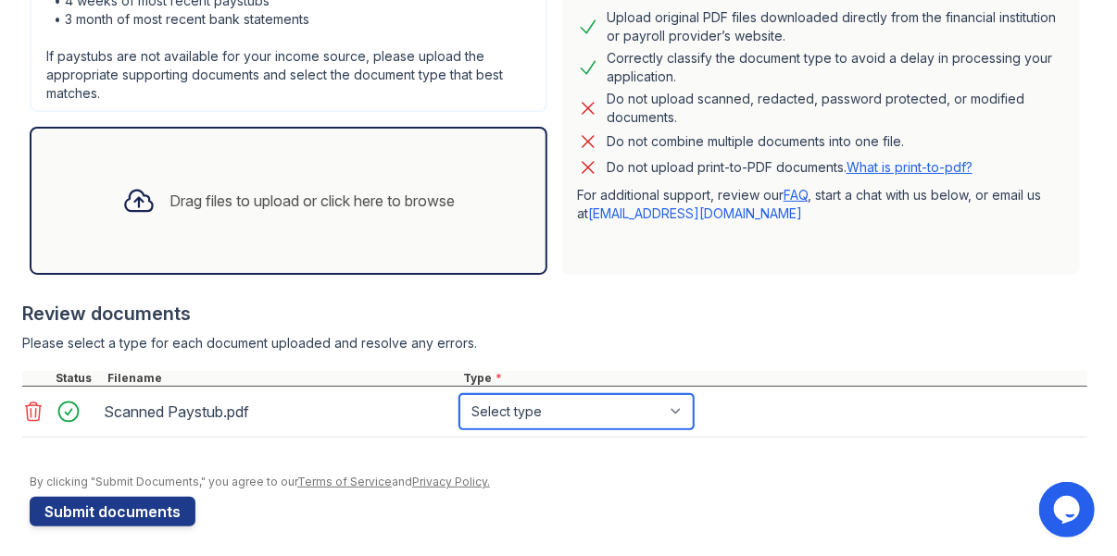
click at [518, 421] on select "Select type Paystub Bank Statement Offer Letter Tax Documents Benefit Award Let…" at bounding box center [576, 411] width 234 height 35
select select "paystub"
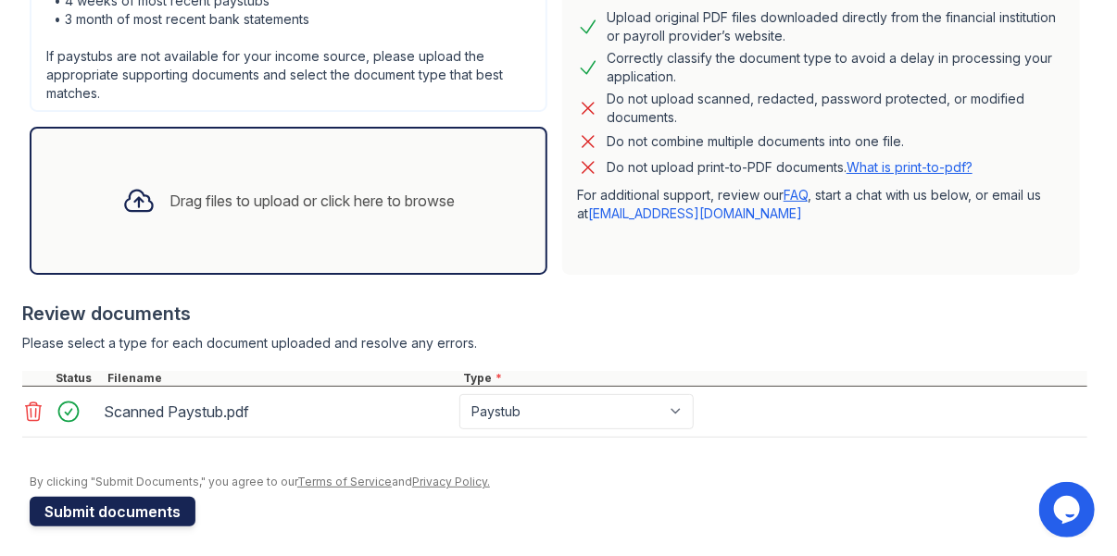
click at [158, 512] on button "Submit documents" at bounding box center [113, 512] width 166 height 30
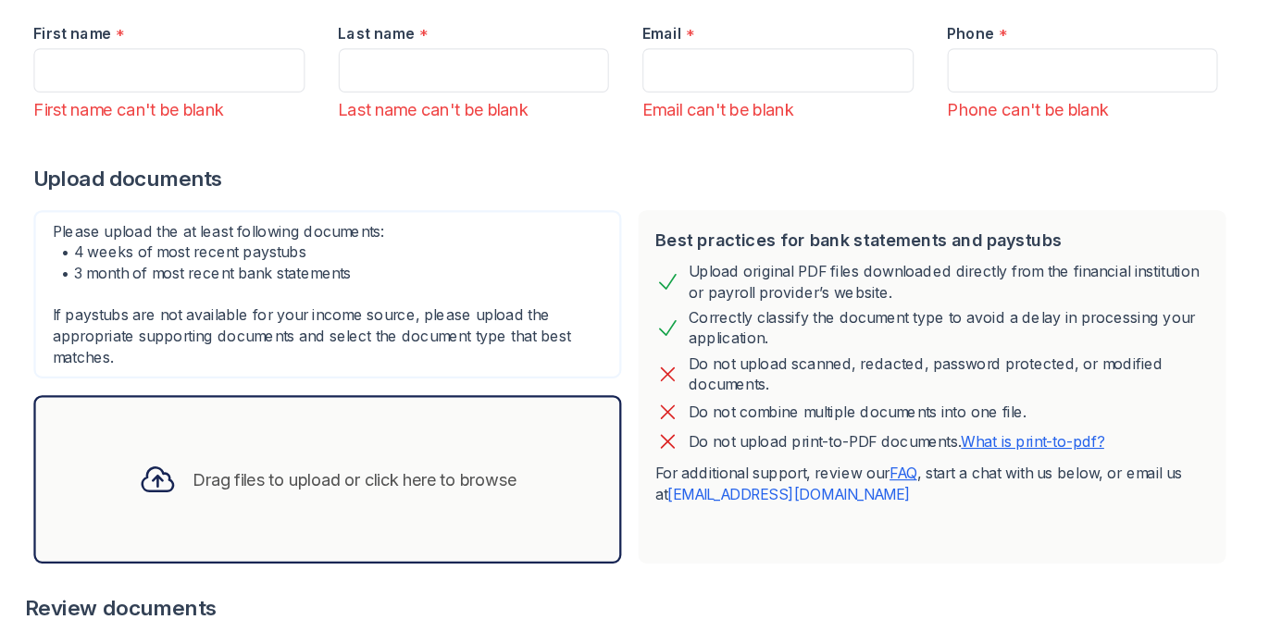
scroll to position [589, 0]
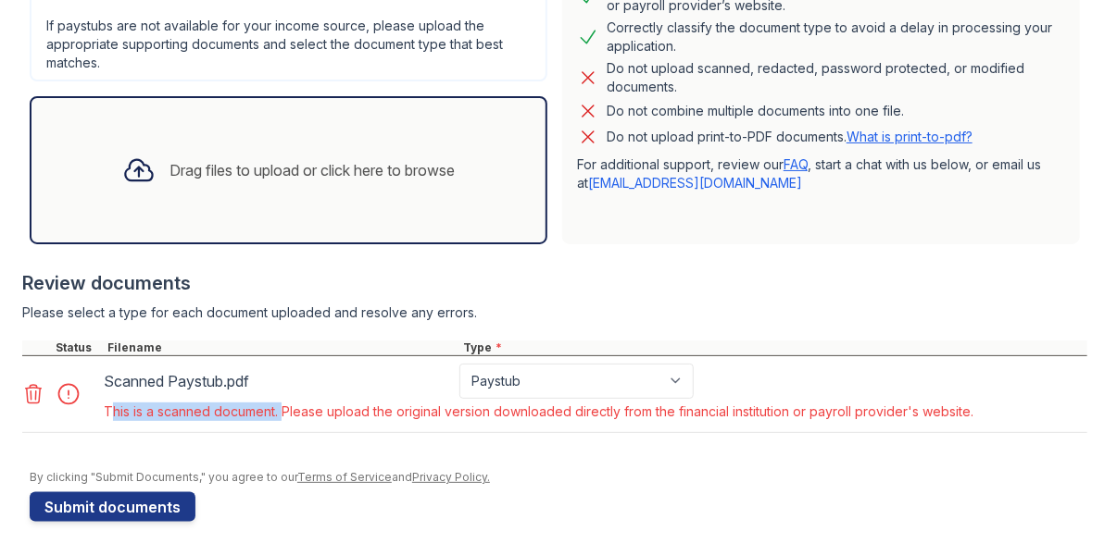
drag, startPoint x: 280, startPoint y: 410, endPoint x: 102, endPoint y: 412, distance: 177.8
click at [102, 412] on div "This is a scanned document. Please upload the original version downloaded direc…" at bounding box center [538, 412] width 877 height 26
click at [255, 421] on div "This is a scanned document. Please upload the original version downloaded direc…" at bounding box center [538, 412] width 877 height 26
drag, startPoint x: 285, startPoint y: 411, endPoint x: 988, endPoint y: 412, distance: 702.7
click at [988, 412] on div "Scanned Paystub.pdf Paystub Bank Statement Offer Letter Tax Documents Benefit A…" at bounding box center [554, 394] width 1065 height 77
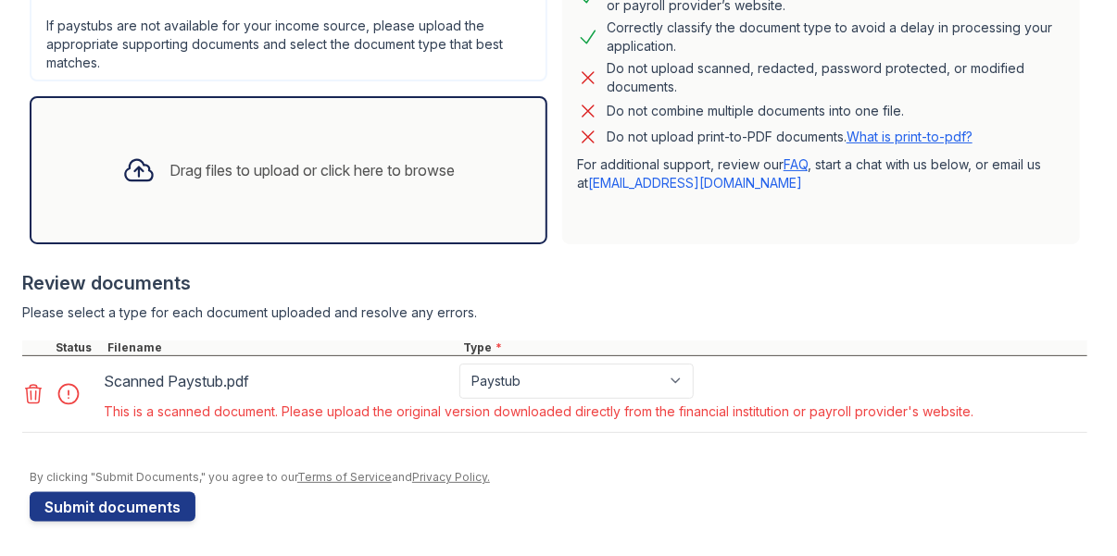
click at [748, 183] on p "For additional support, review our FAQ , start a chat with us below, or email u…" at bounding box center [821, 174] width 488 height 37
drag, startPoint x: 753, startPoint y: 183, endPoint x: 577, endPoint y: 187, distance: 176.0
click at [577, 187] on p "For additional support, review our FAQ , start a chat with us below, or email u…" at bounding box center [821, 174] width 488 height 37
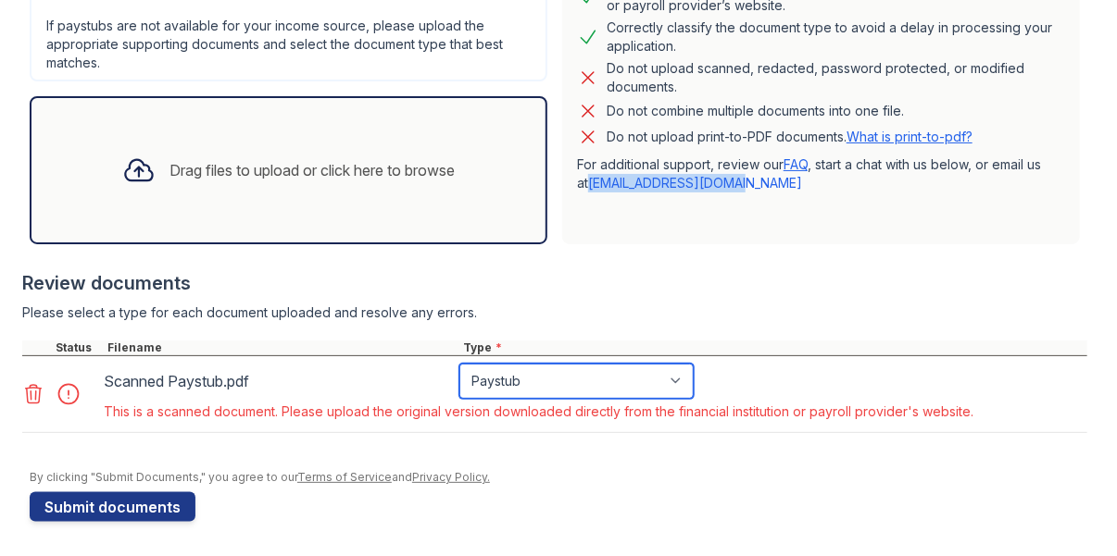
click at [596, 376] on select "Paystub Bank Statement Offer Letter Tax Documents Benefit Award Letter Investme…" at bounding box center [576, 381] width 234 height 35
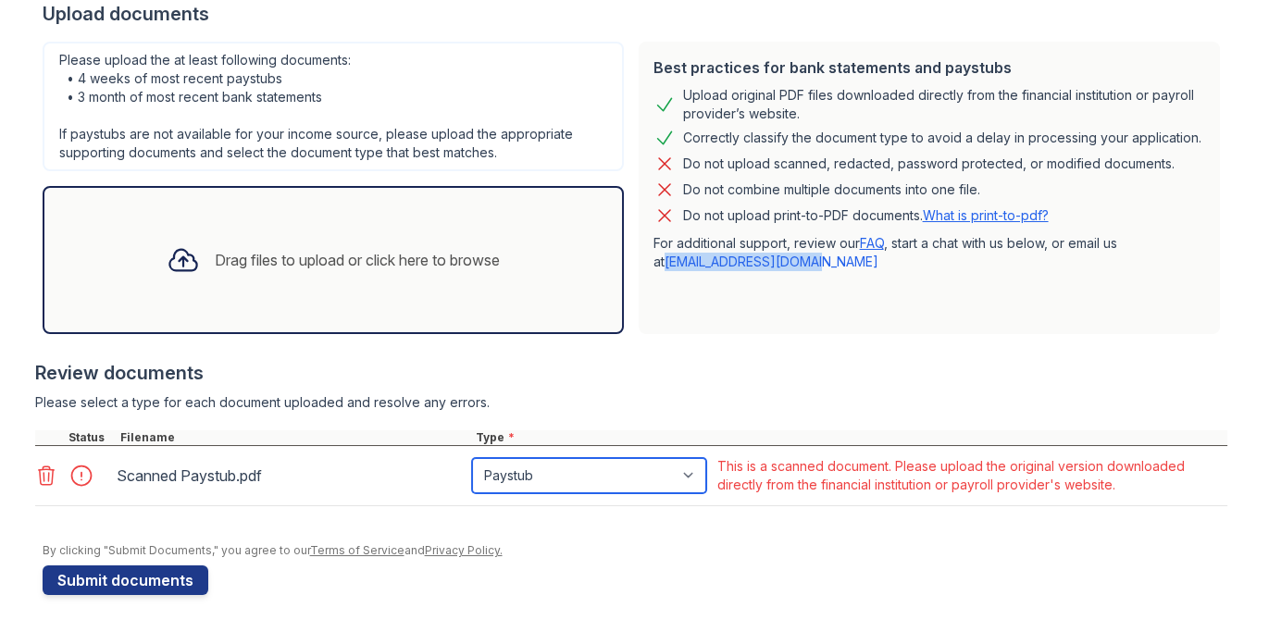
scroll to position [479, 0]
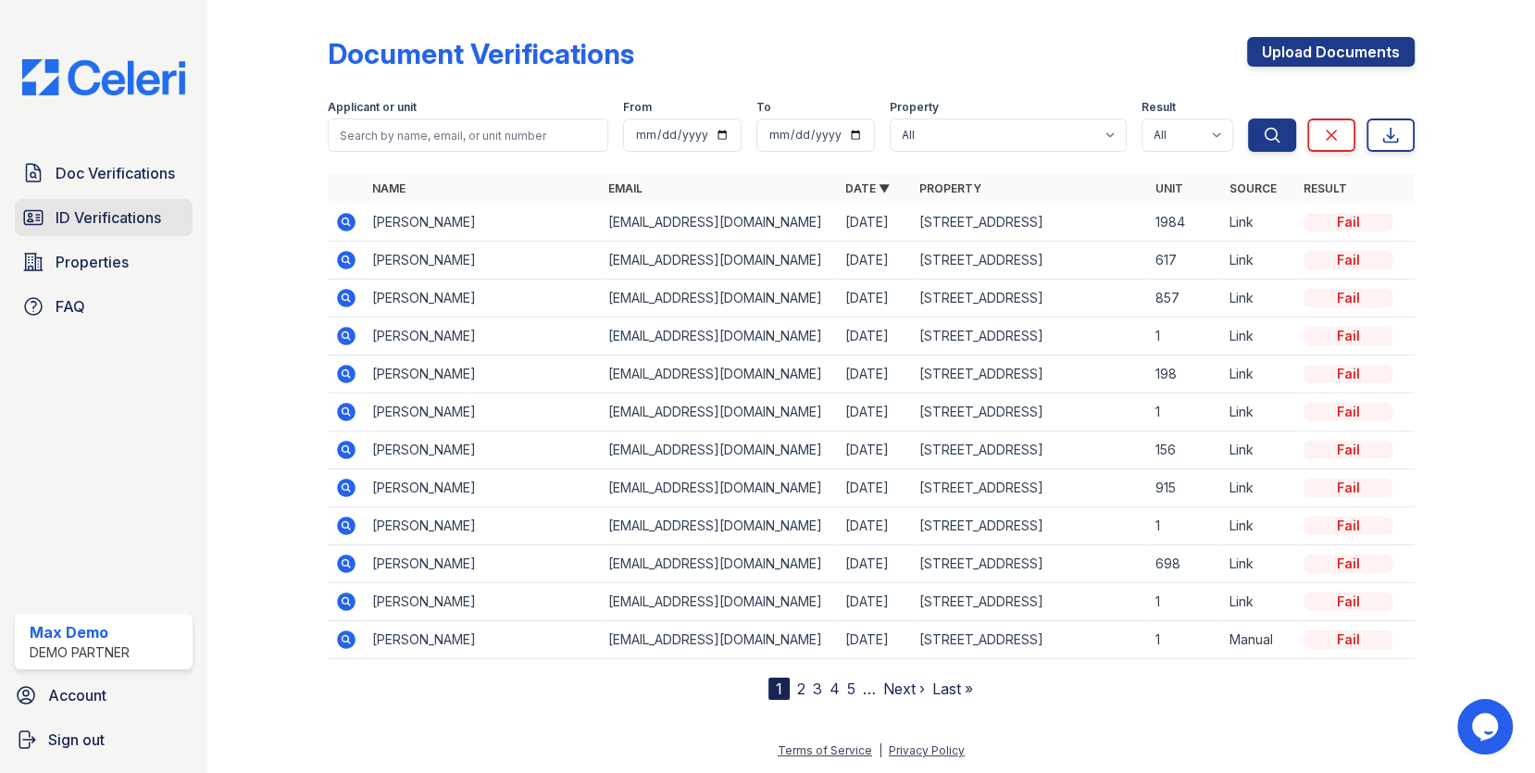
click at [95, 215] on span "ID Verifications" at bounding box center [109, 217] width 106 height 22
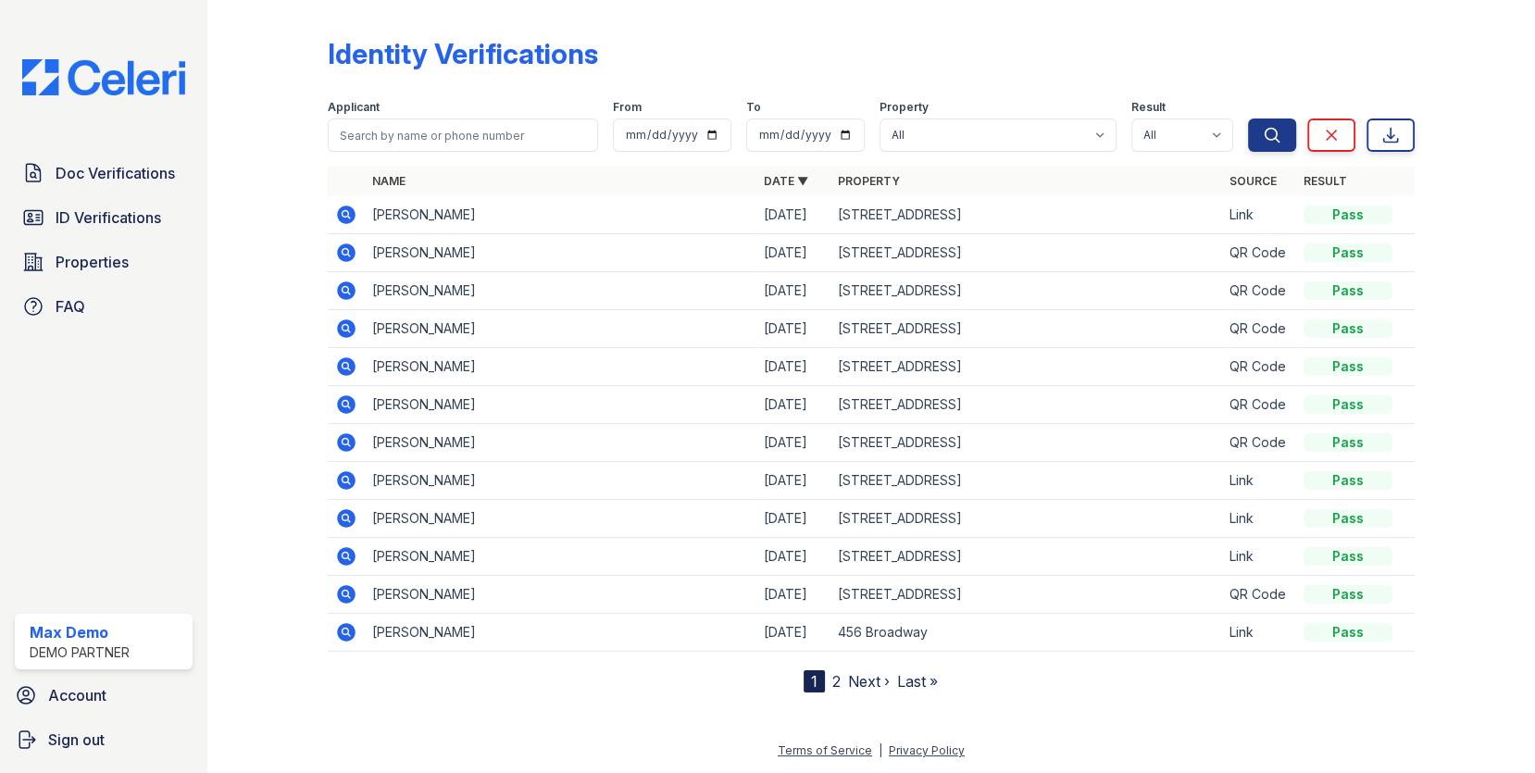
click at [345, 594] on icon at bounding box center [346, 594] width 19 height 19
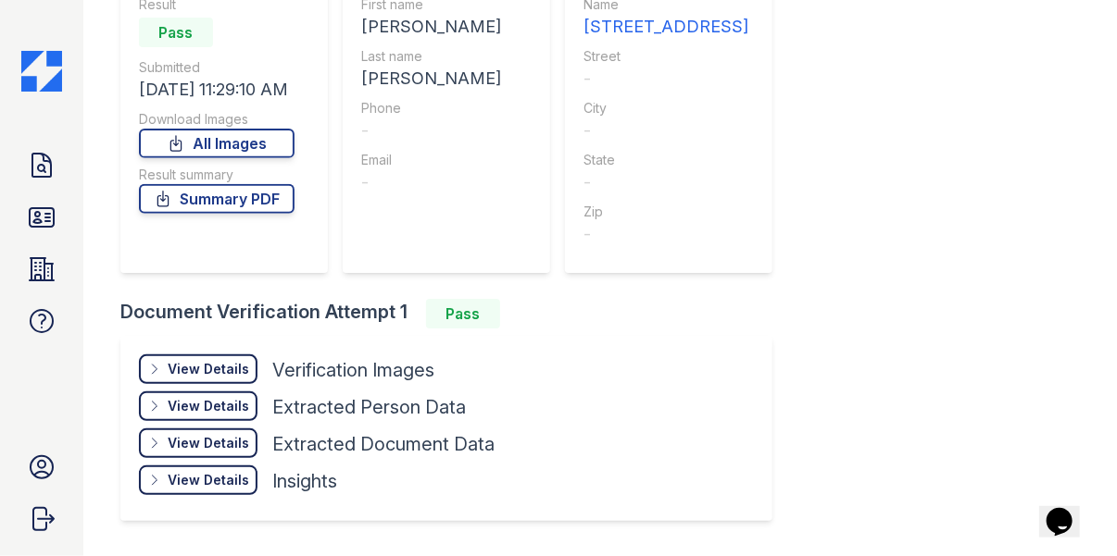
scroll to position [246, 0]
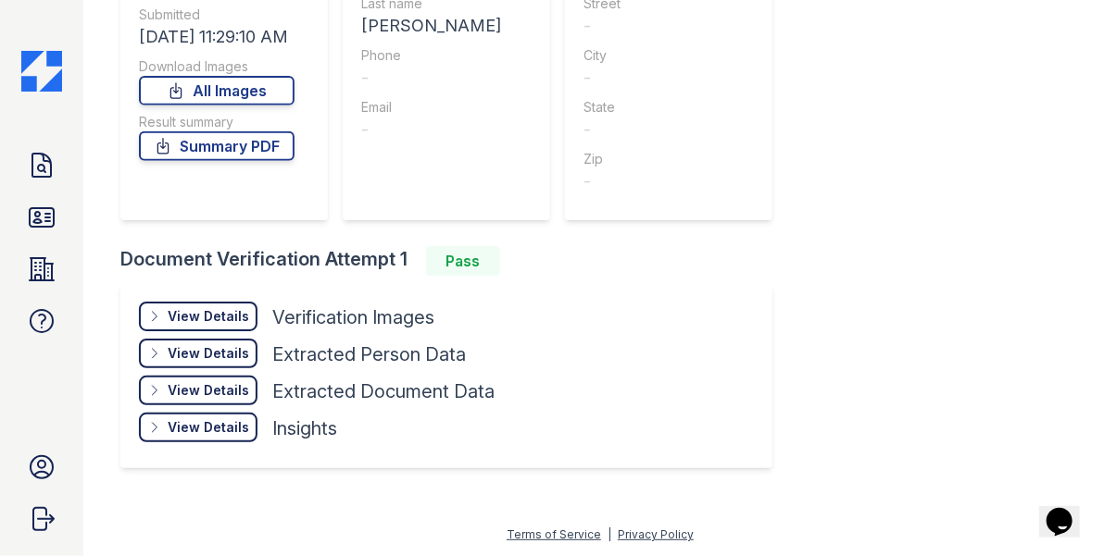
click at [208, 314] on div "View Details" at bounding box center [208, 316] width 81 height 19
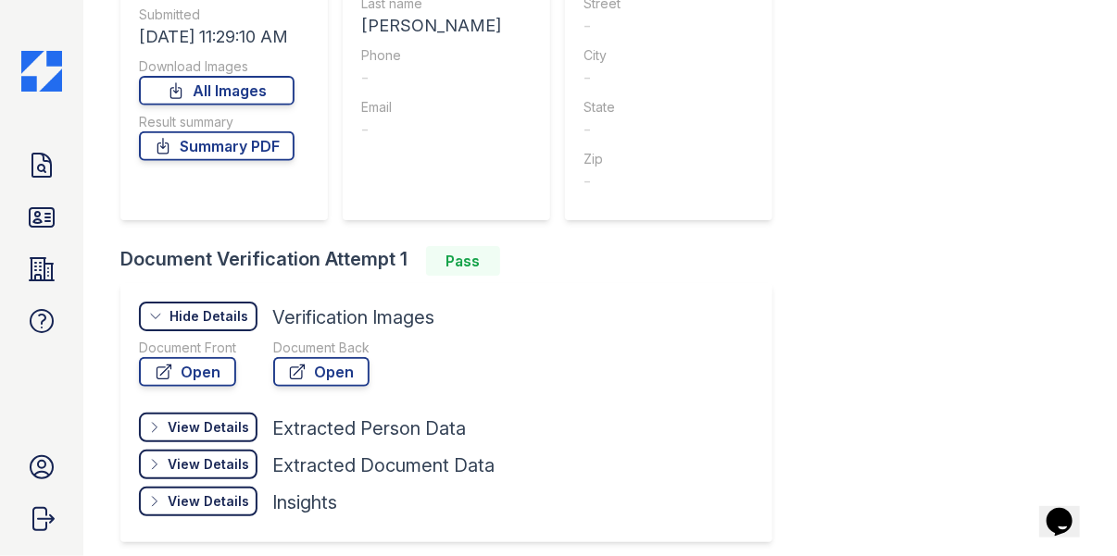
click at [205, 434] on div "View Details" at bounding box center [208, 427] width 81 height 19
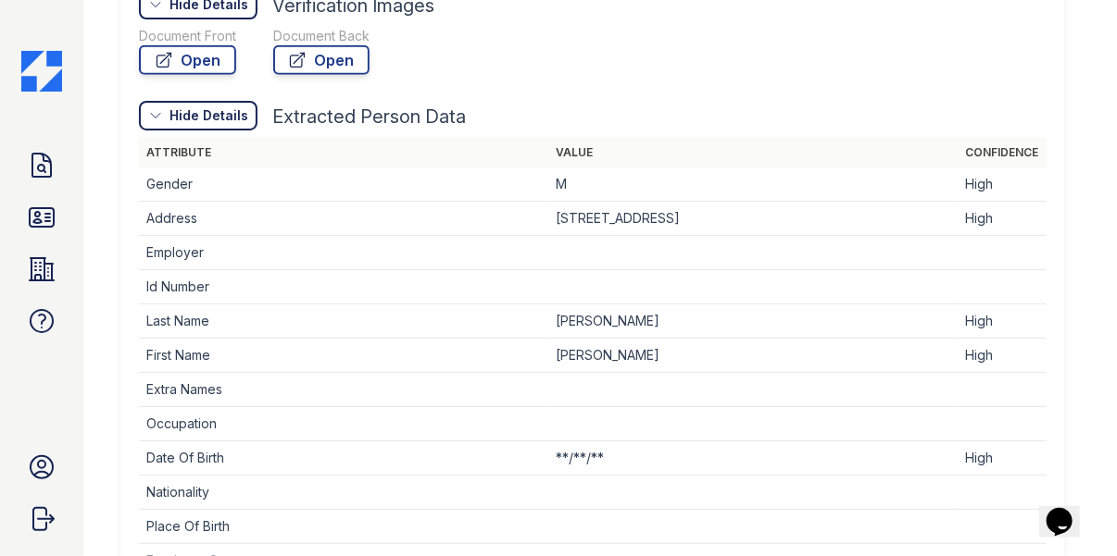
scroll to position [618, 0]
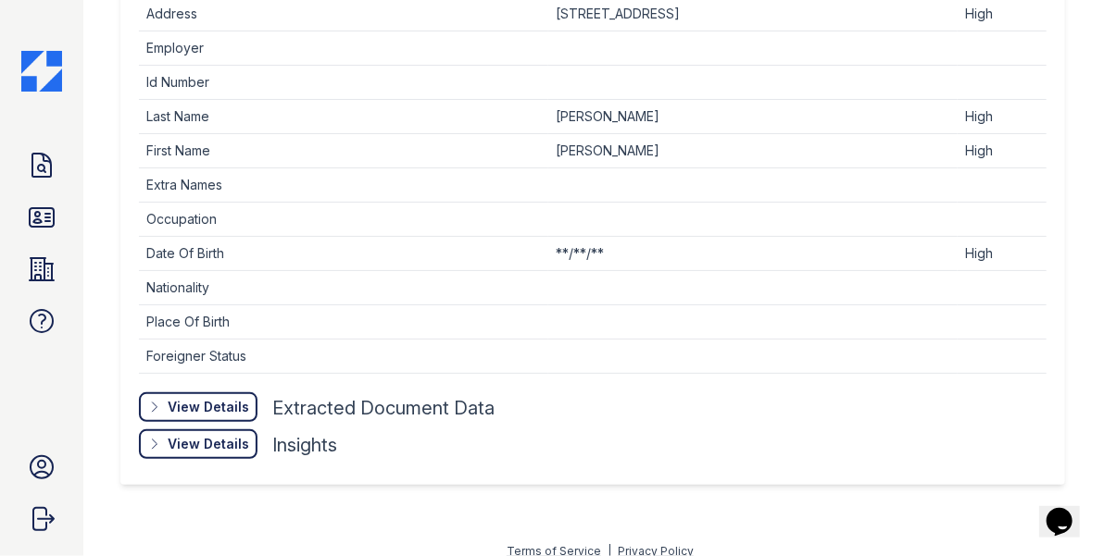
click at [205, 401] on div "View Details" at bounding box center [208, 407] width 81 height 19
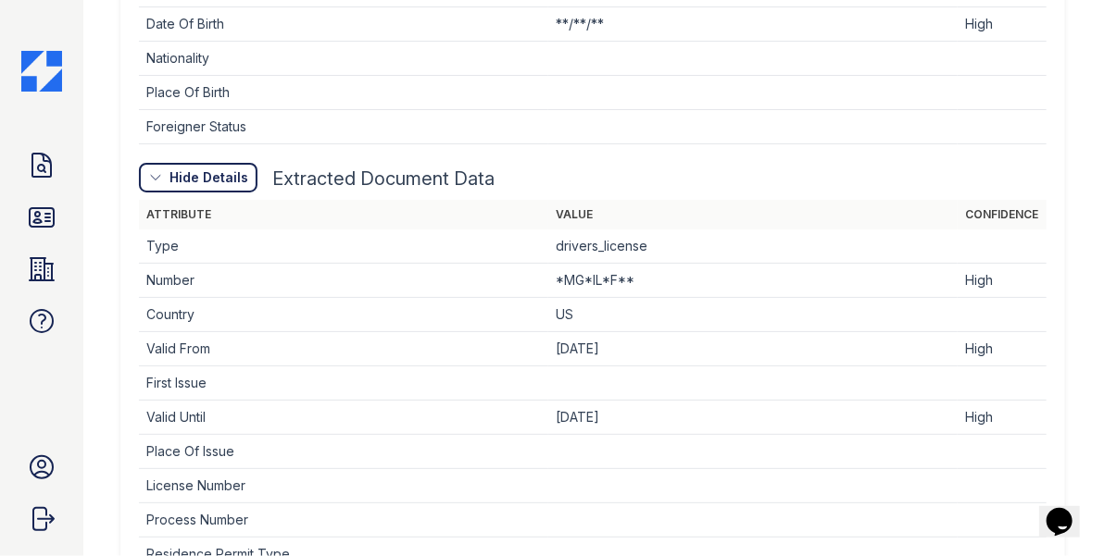
scroll to position [1167, 0]
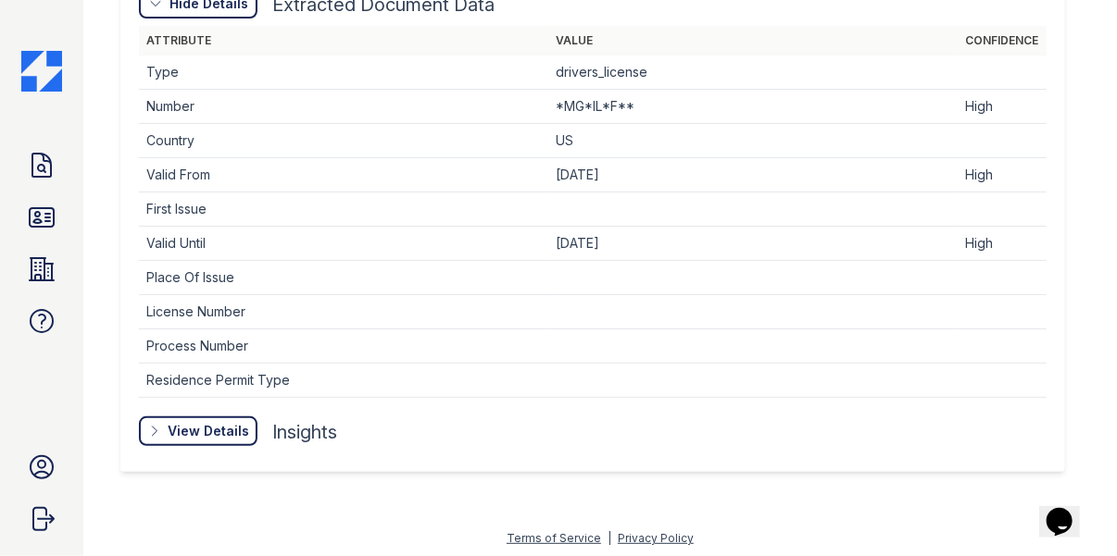
click at [184, 443] on div "View Details Details Hide Details Details Insights" at bounding box center [592, 435] width 907 height 37
click at [201, 423] on div "View Details" at bounding box center [208, 431] width 81 height 19
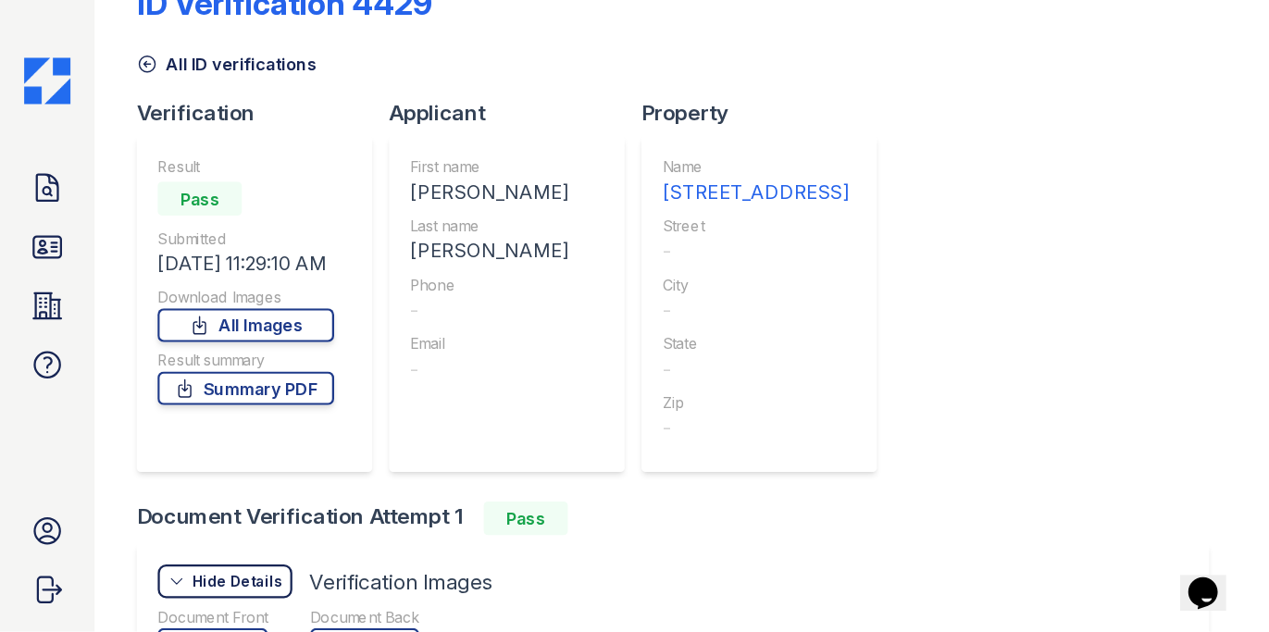
scroll to position [0, 0]
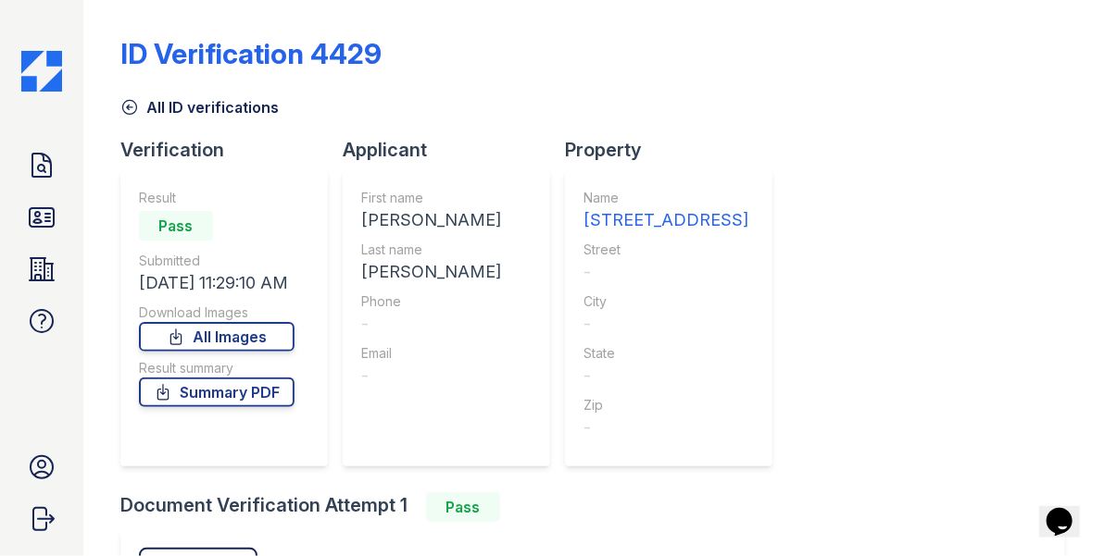
drag, startPoint x: 157, startPoint y: 234, endPoint x: 192, endPoint y: 231, distance: 34.4
click at [192, 231] on div "Pass" at bounding box center [176, 226] width 74 height 30
click at [51, 205] on icon at bounding box center [42, 218] width 30 height 30
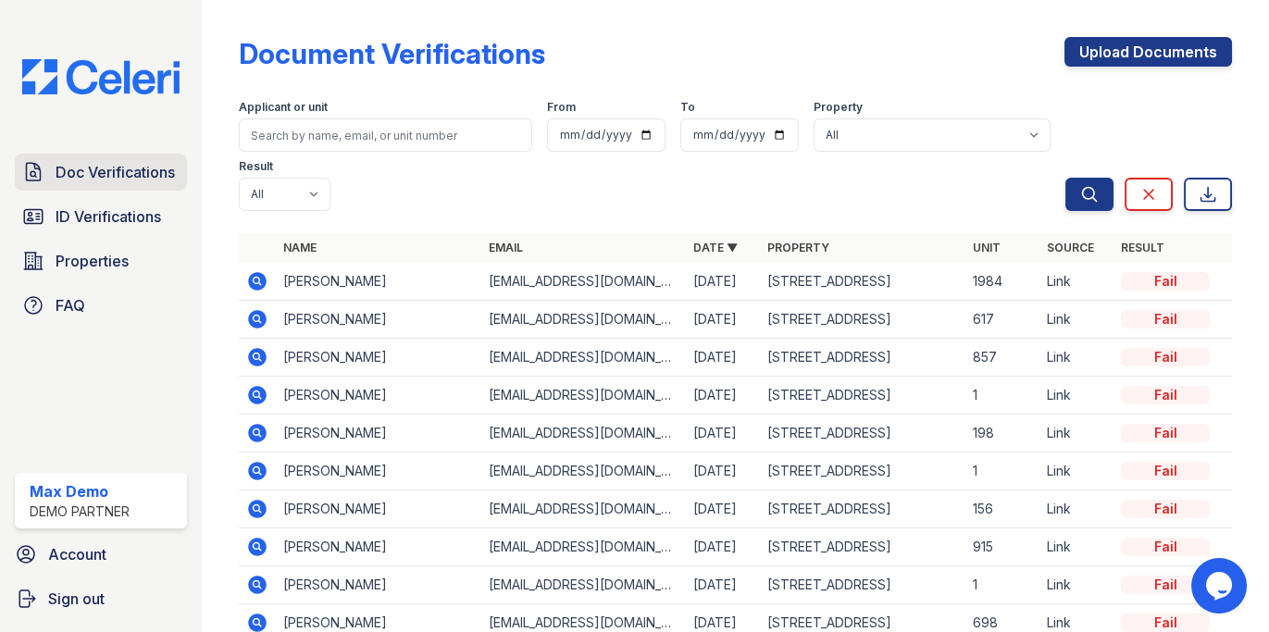
click at [128, 161] on span "Doc Verifications" at bounding box center [115, 172] width 119 height 22
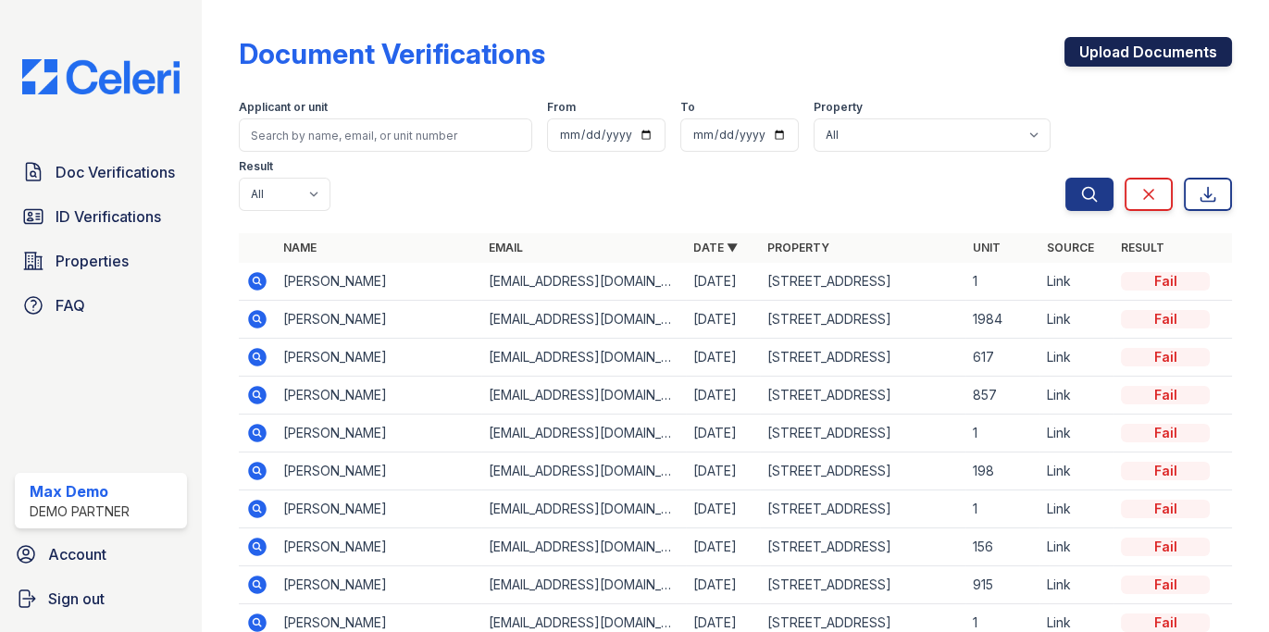
click at [1141, 54] on link "Upload Documents" at bounding box center [1149, 52] width 168 height 30
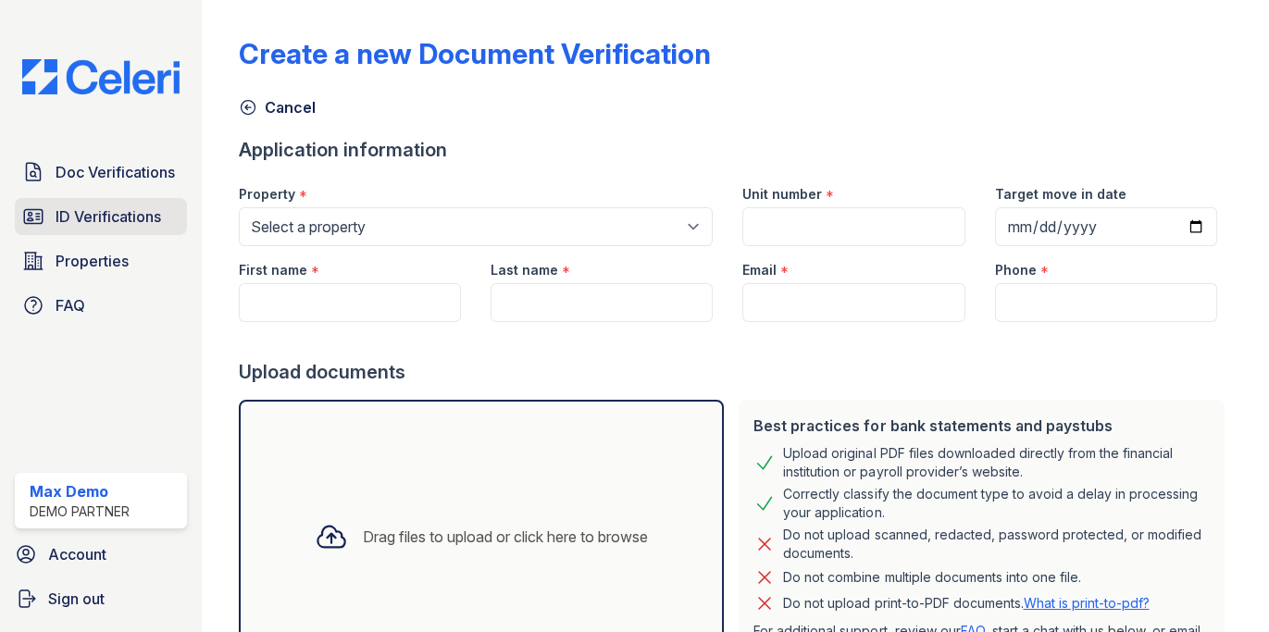
click at [132, 217] on span "ID Verifications" at bounding box center [109, 217] width 106 height 22
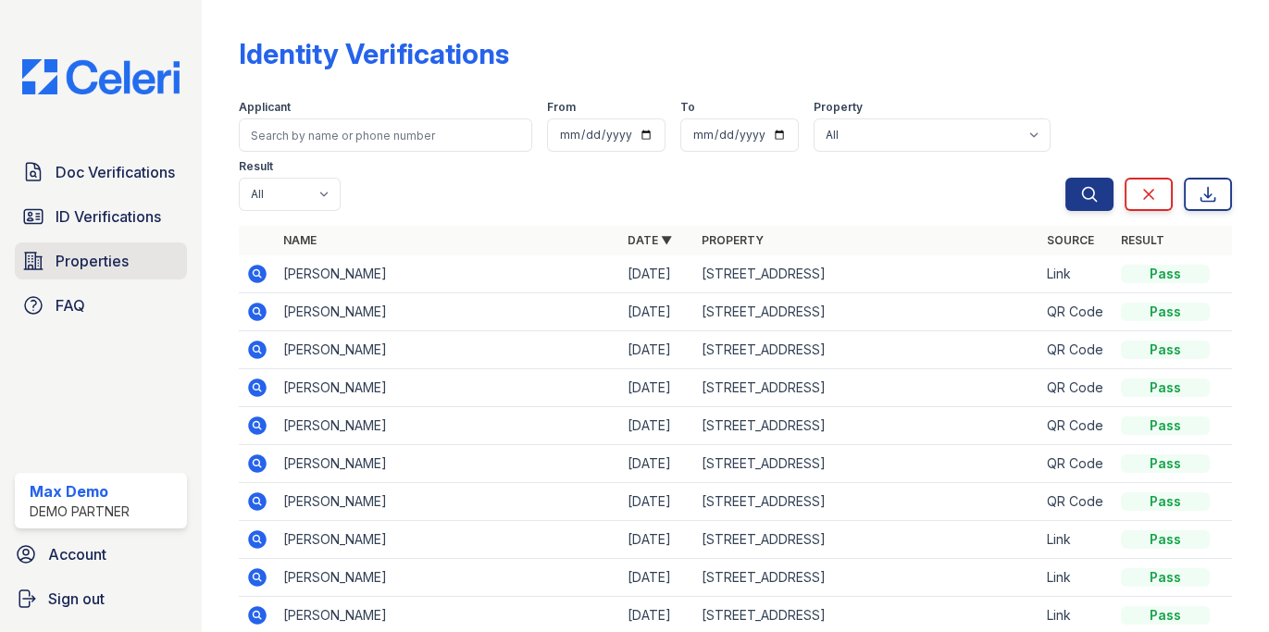
click at [128, 259] on span "Properties" at bounding box center [92, 261] width 73 height 22
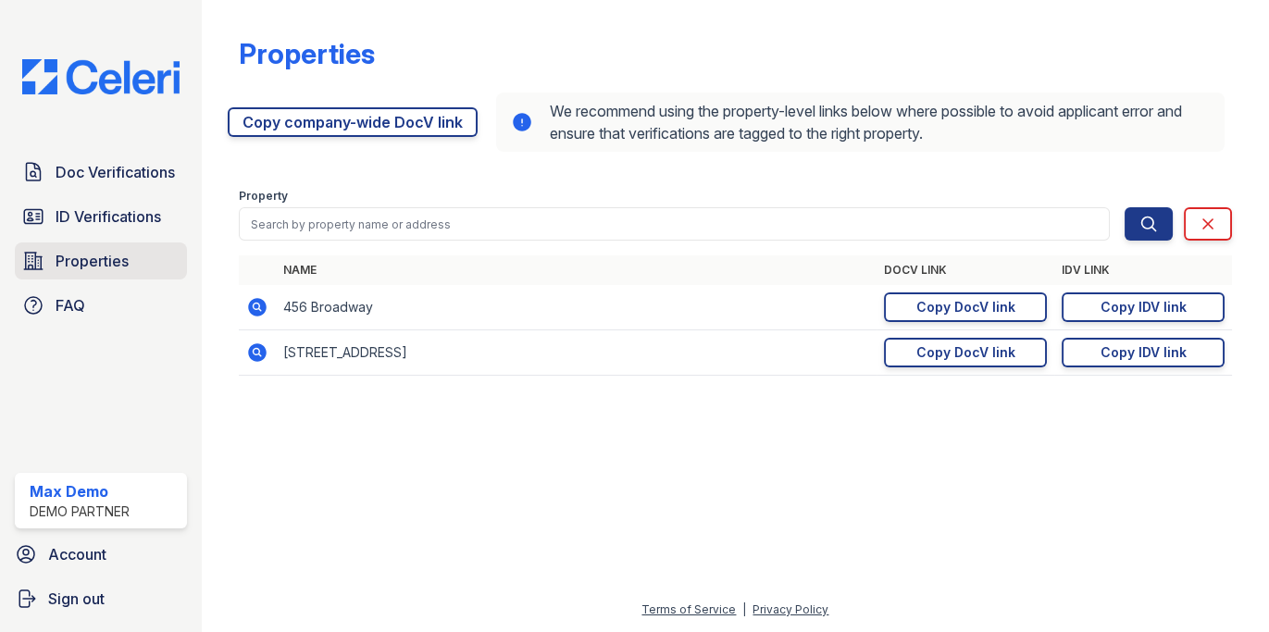
click at [161, 263] on link "Properties" at bounding box center [101, 261] width 172 height 37
click at [932, 345] on div "Copy DocV link" at bounding box center [966, 352] width 99 height 19
drag, startPoint x: 885, startPoint y: 270, endPoint x: 952, endPoint y: 270, distance: 66.7
click at [952, 270] on th "DocV Link" at bounding box center [966, 271] width 178 height 30
click at [948, 364] on link "Copy DocV link Copy link" at bounding box center [965, 353] width 163 height 30
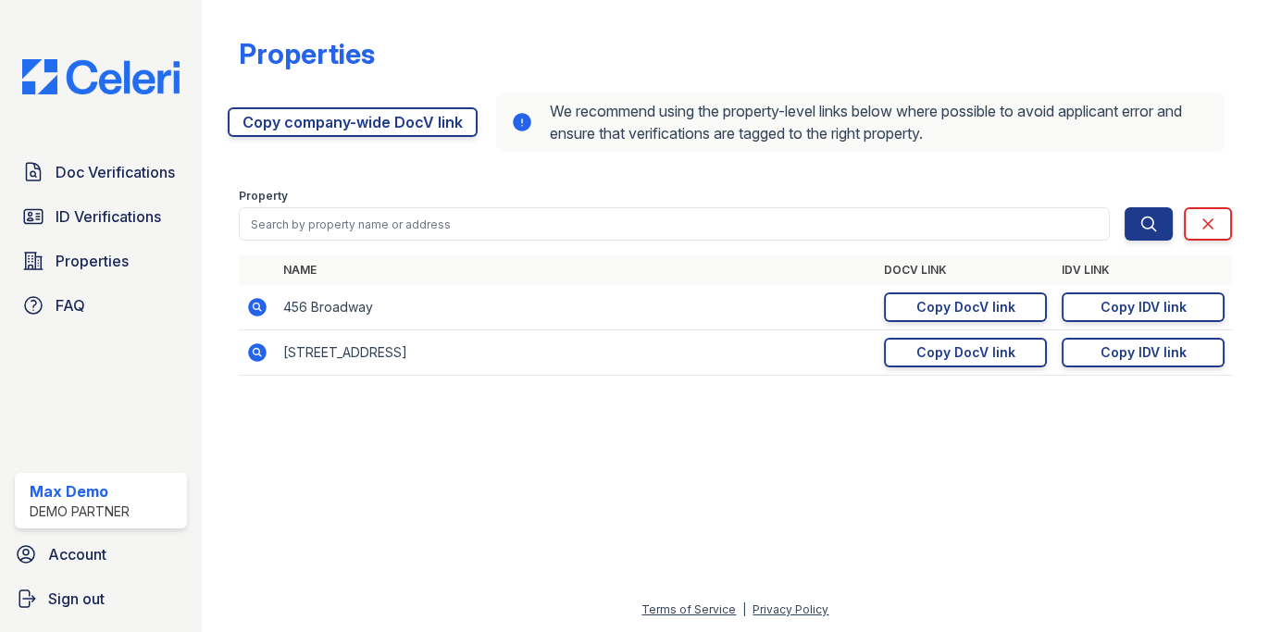
drag, startPoint x: 1058, startPoint y: 269, endPoint x: 1118, endPoint y: 269, distance: 60.2
click at [1118, 269] on th "IDV Link" at bounding box center [1144, 271] width 178 height 30
click at [120, 303] on link "FAQ" at bounding box center [101, 305] width 172 height 37
click at [140, 166] on span "Doc Verifications" at bounding box center [115, 172] width 119 height 22
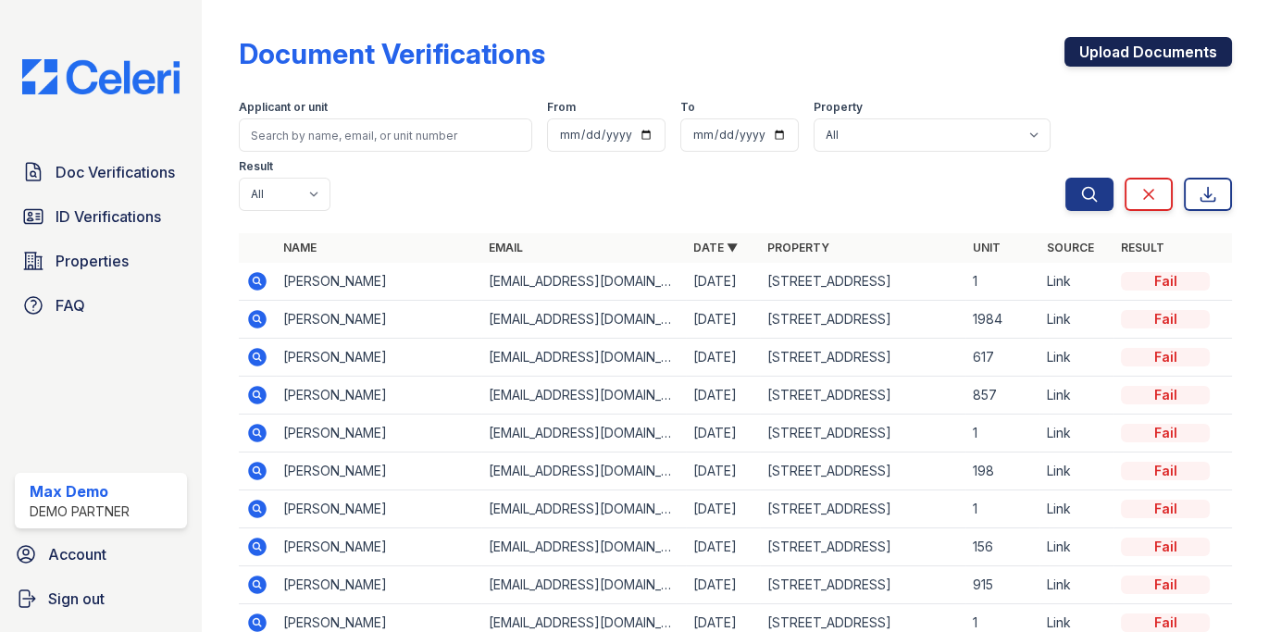
click at [1139, 45] on link "Upload Documents" at bounding box center [1149, 52] width 168 height 30
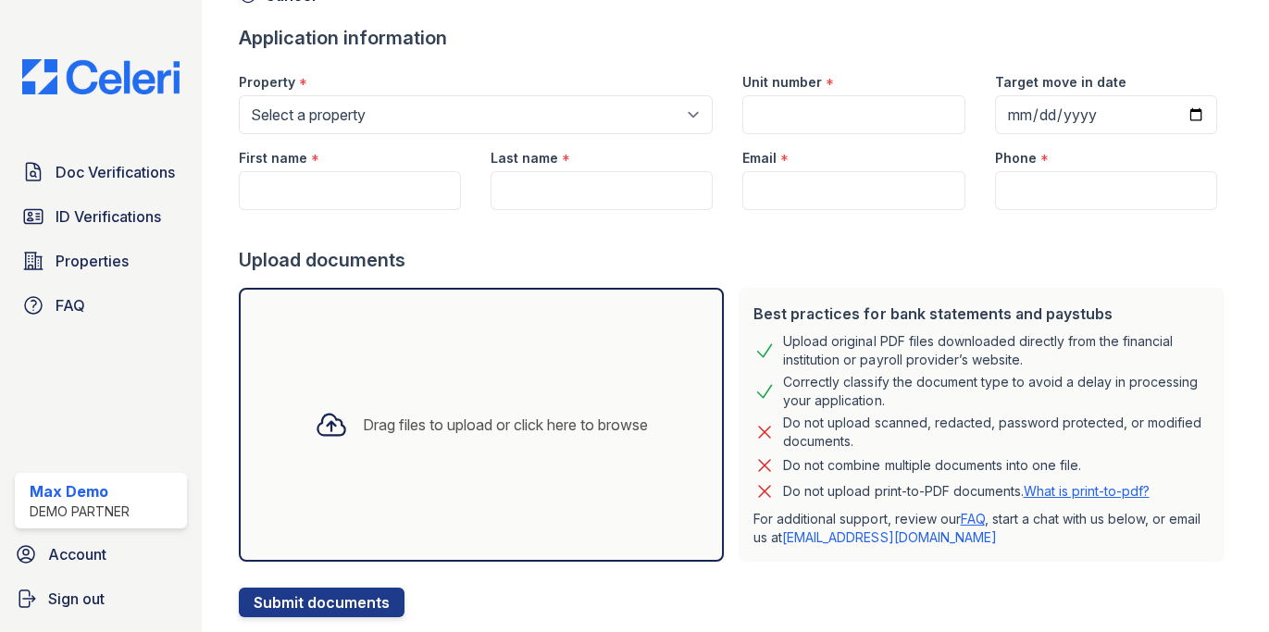
scroll to position [158, 0]
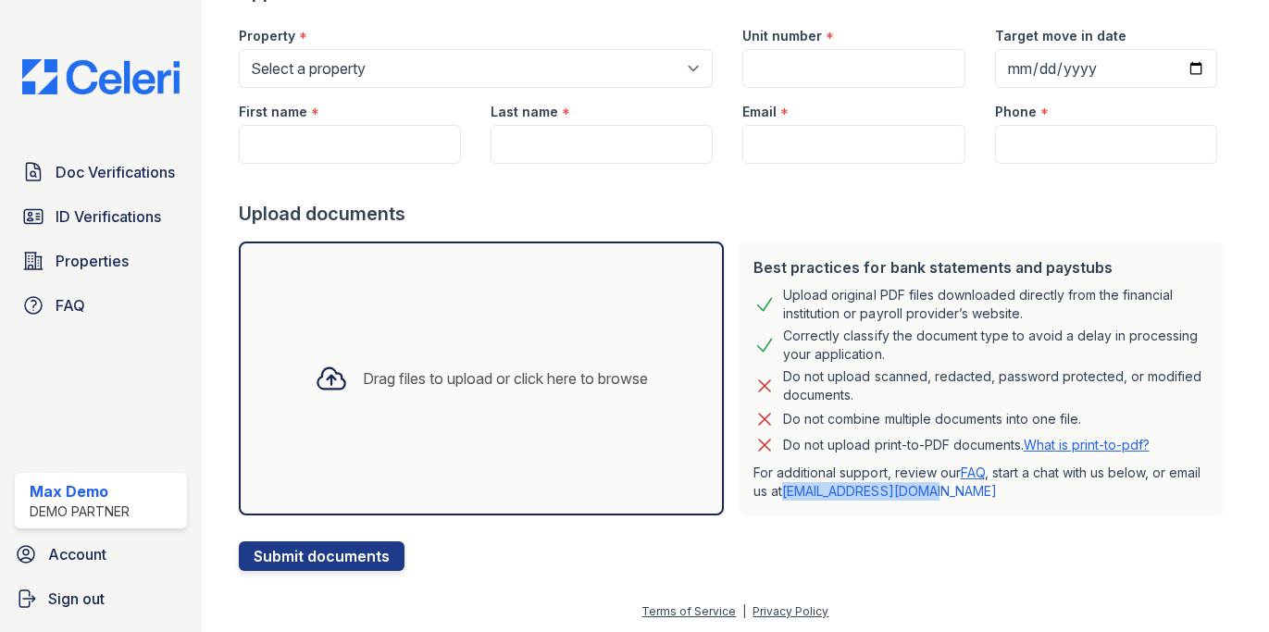
drag, startPoint x: 949, startPoint y: 493, endPoint x: 789, endPoint y: 496, distance: 160.2
click at [789, 496] on p "For additional support, review our FAQ , start a chat with us below, or email u…" at bounding box center [982, 482] width 456 height 37
click at [118, 181] on span "Doc Verifications" at bounding box center [115, 172] width 119 height 22
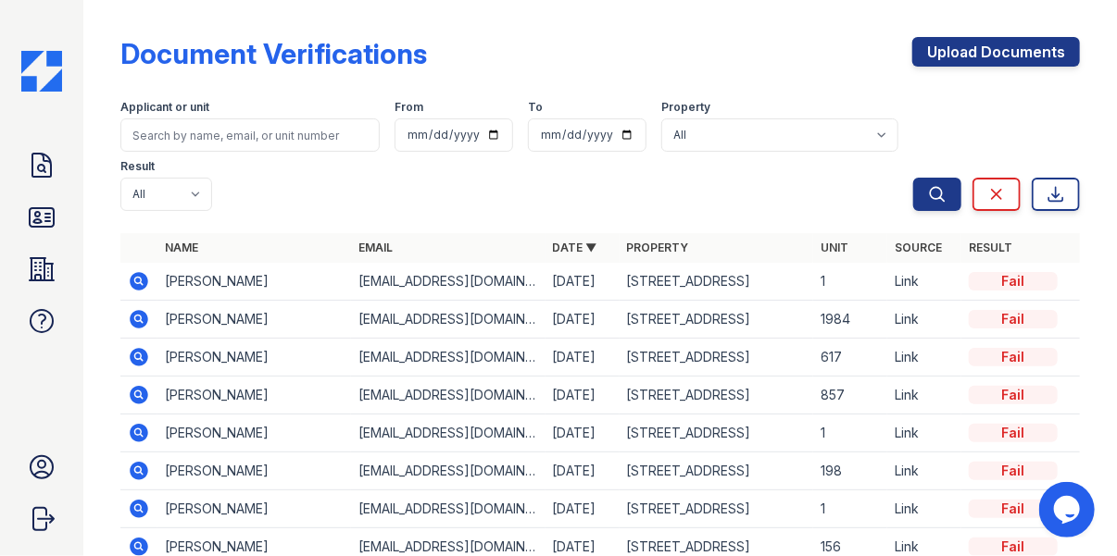
drag, startPoint x: 984, startPoint y: 224, endPoint x: 1028, endPoint y: 222, distance: 43.6
click at [1029, 272] on div "Fail" at bounding box center [1012, 281] width 89 height 19
click at [138, 278] on icon at bounding box center [137, 280] width 5 height 5
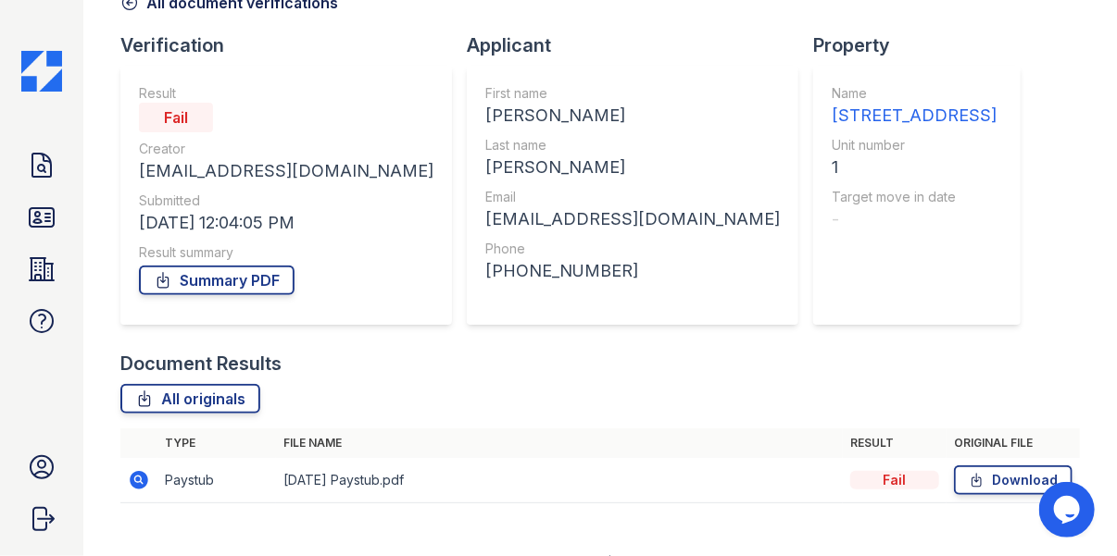
scroll to position [132, 0]
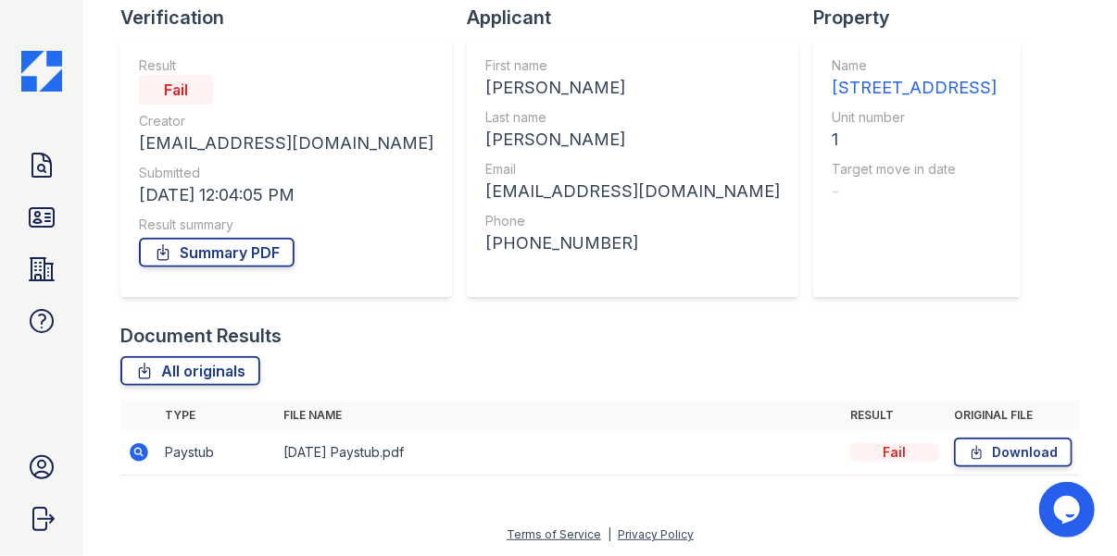
click at [138, 450] on icon at bounding box center [137, 451] width 5 height 5
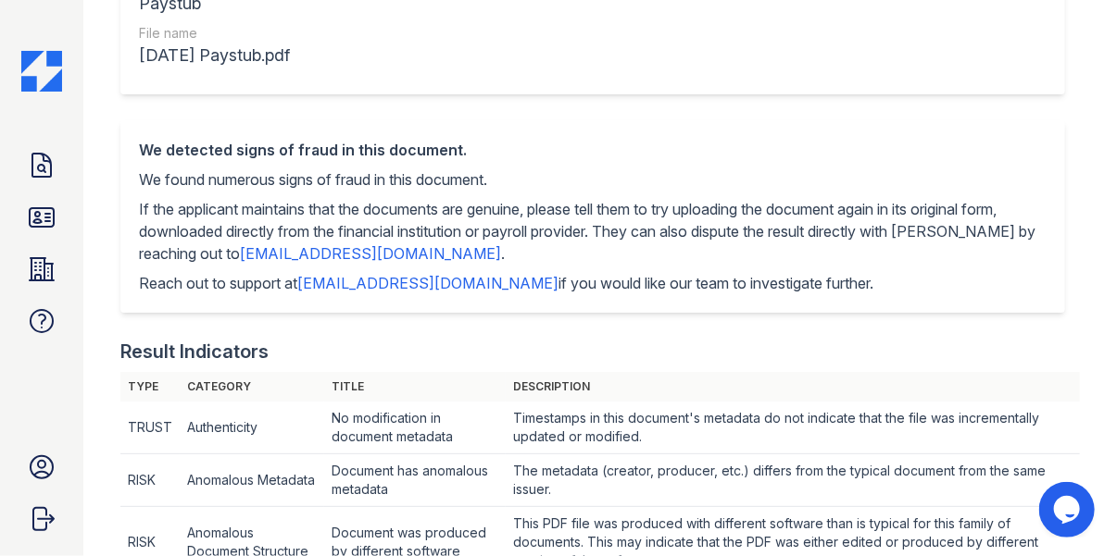
scroll to position [231, 0]
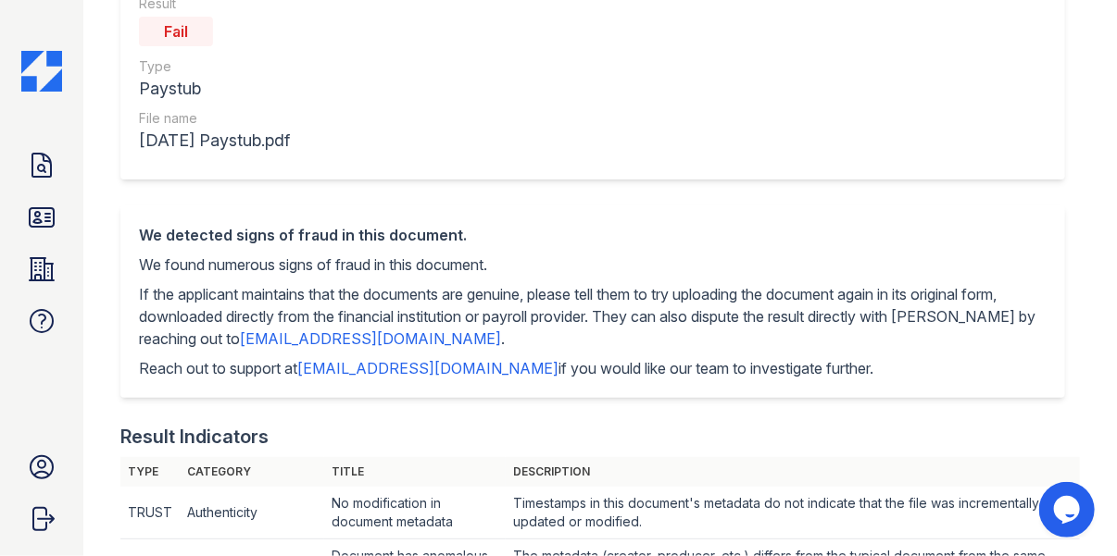
drag, startPoint x: 157, startPoint y: 37, endPoint x: 226, endPoint y: 37, distance: 68.5
click at [226, 37] on div "Fail" at bounding box center [214, 31] width 151 height 37
click at [263, 76] on div "Paystub" at bounding box center [214, 89] width 151 height 26
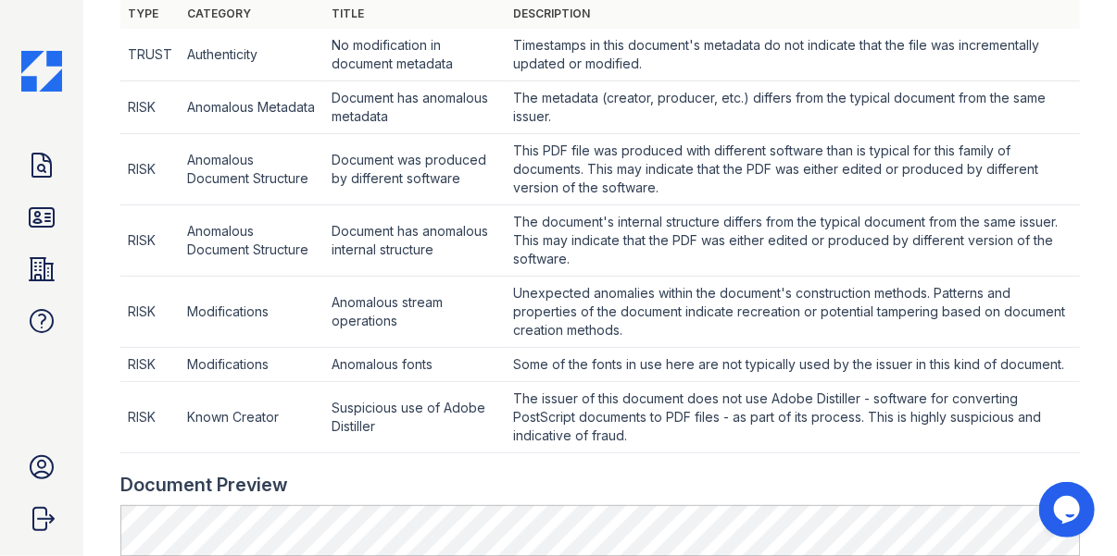
scroll to position [696, 0]
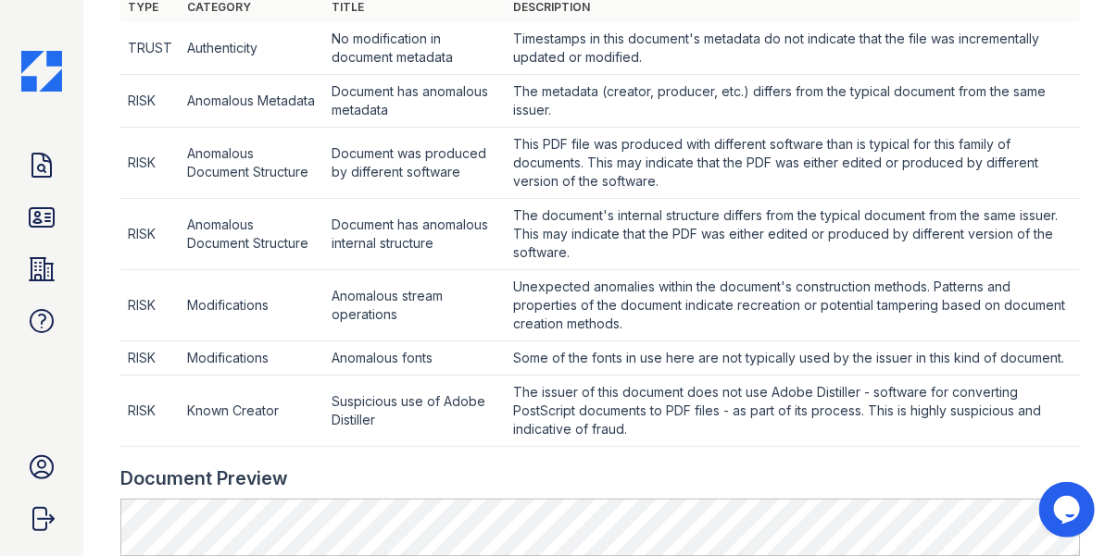
click at [381, 360] on td "Anomalous fonts" at bounding box center [415, 359] width 182 height 34
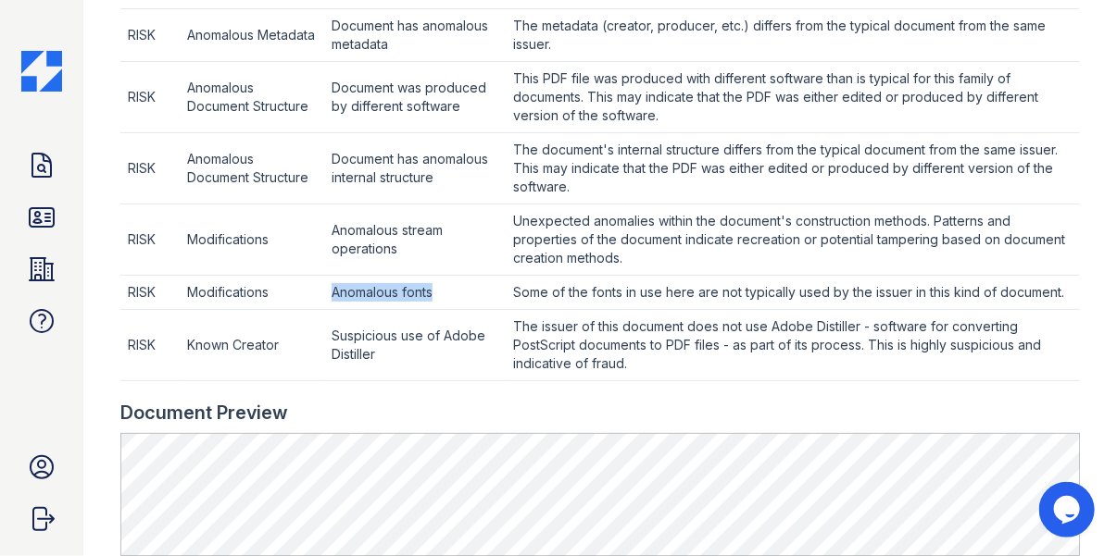
scroll to position [683, 0]
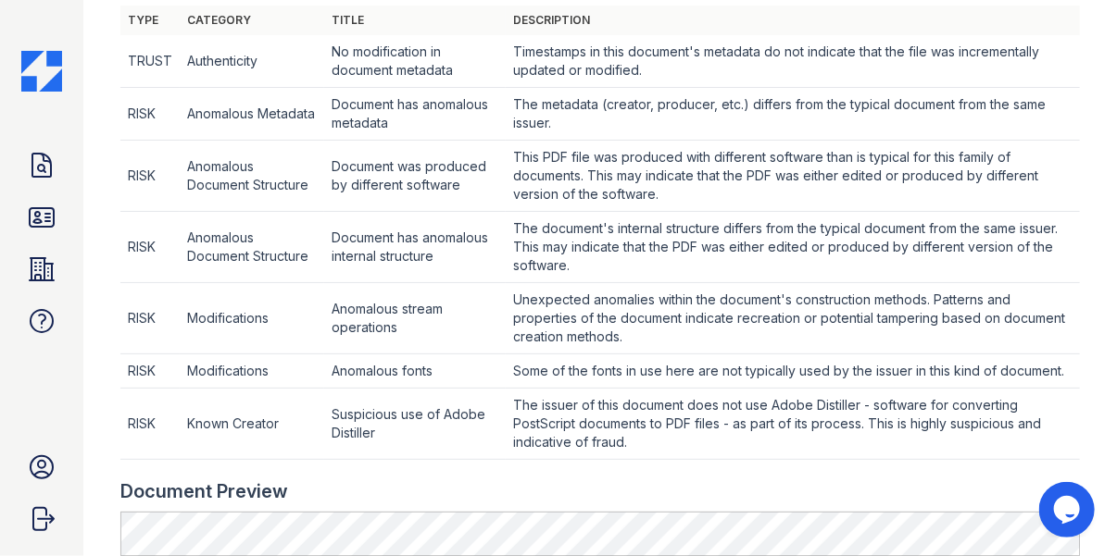
click at [390, 168] on td "Document was produced by different software" at bounding box center [415, 176] width 182 height 71
click at [467, 411] on td "Suspicious use of Adobe Distiller" at bounding box center [415, 424] width 182 height 71
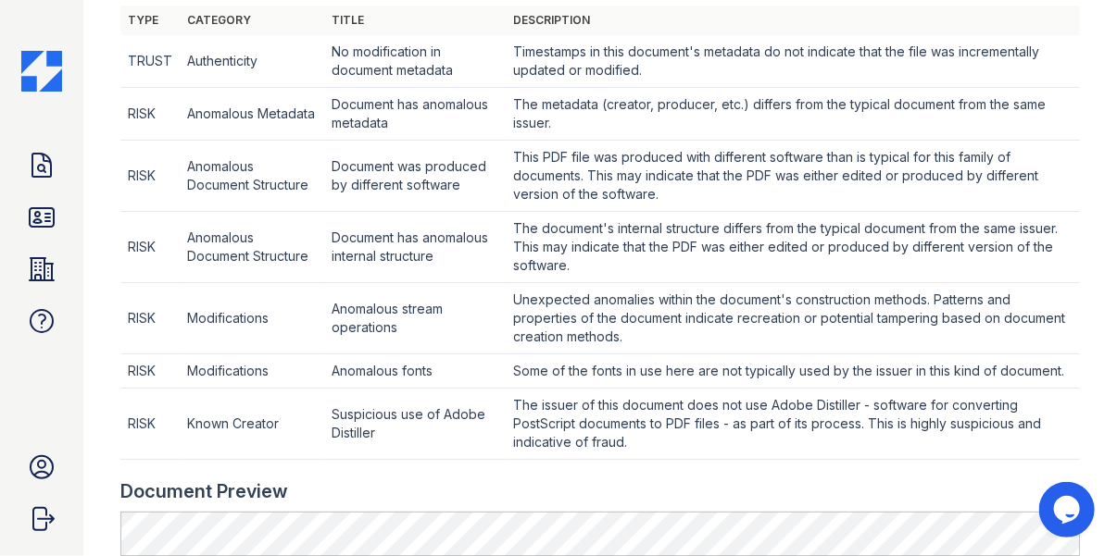
click at [462, 331] on td "Anomalous stream operations" at bounding box center [415, 318] width 182 height 71
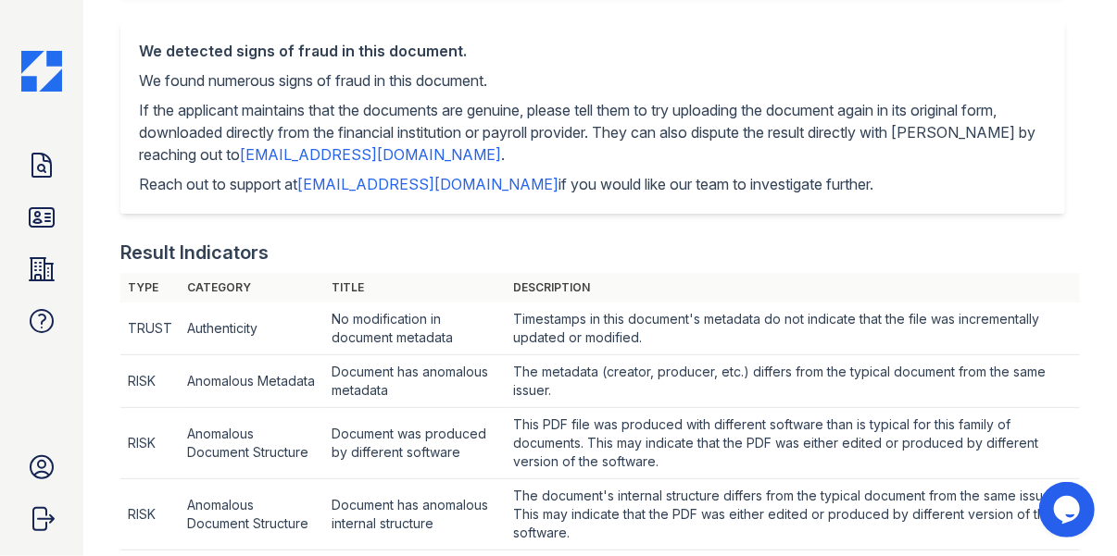
scroll to position [204, 0]
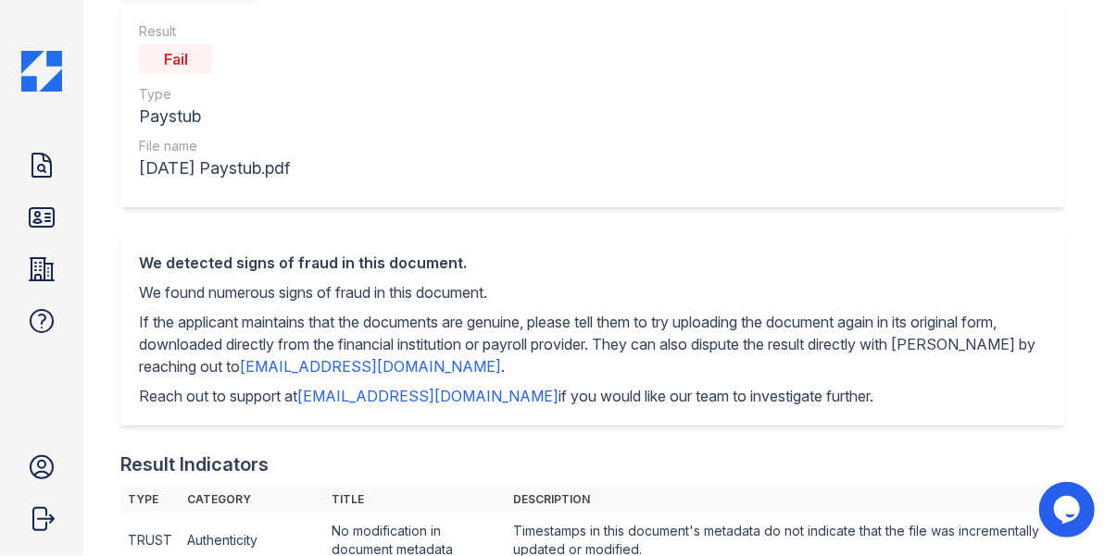
drag, startPoint x: 161, startPoint y: 62, endPoint x: 237, endPoint y: 62, distance: 75.9
click at [237, 62] on div "Fail" at bounding box center [214, 59] width 151 height 37
click at [355, 171] on div "Result Fail Type Paystub File name August 2023 Paystub.pdf" at bounding box center [592, 106] width 944 height 204
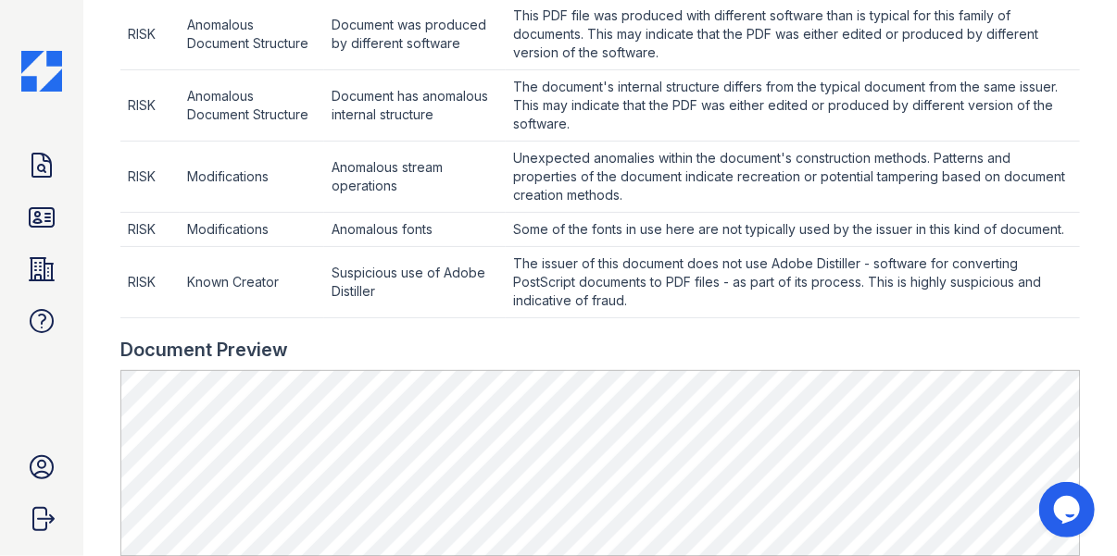
scroll to position [699, 0]
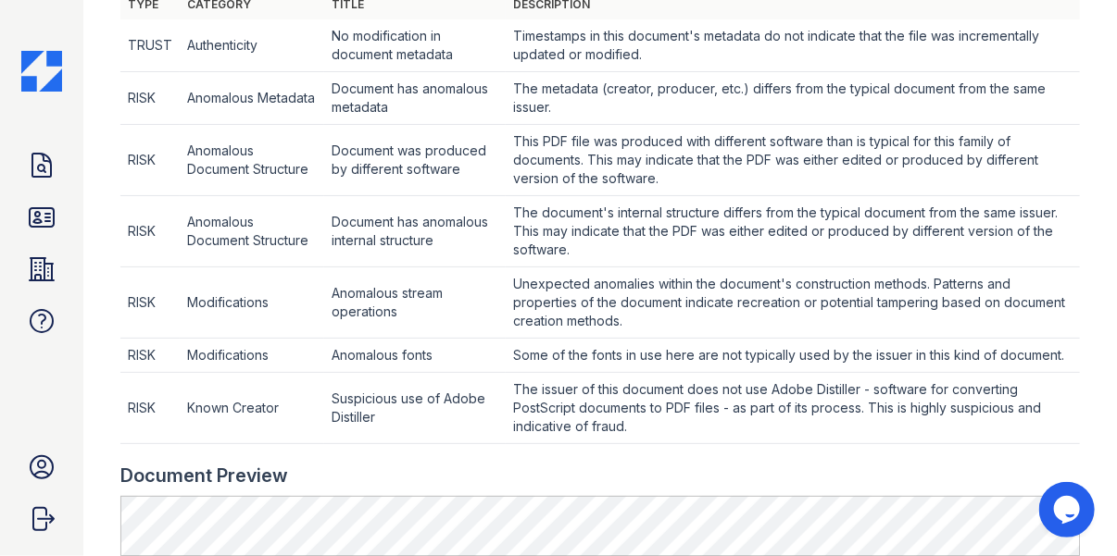
click at [425, 158] on td "Document was produced by different software" at bounding box center [415, 160] width 182 height 71
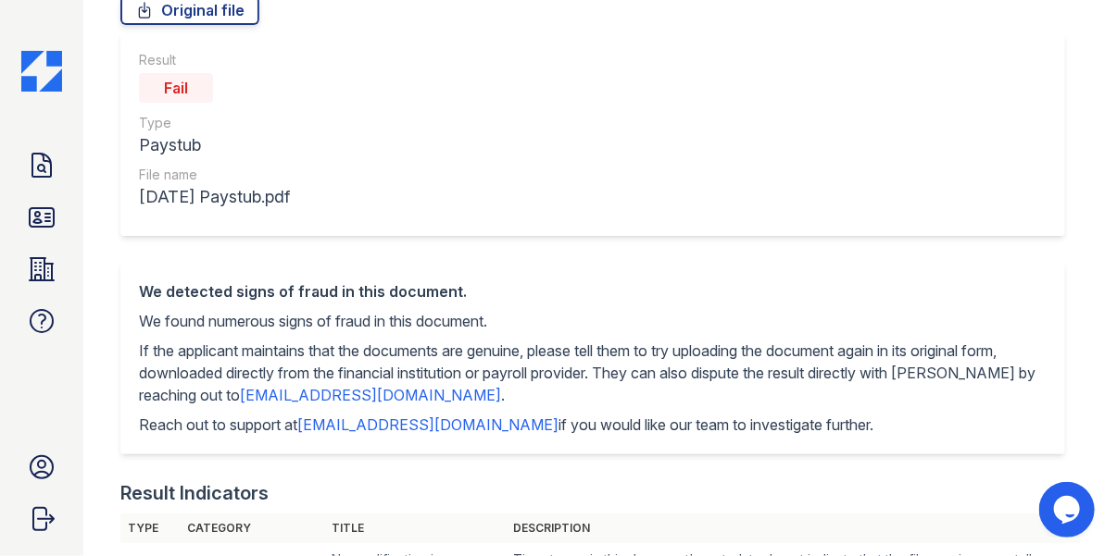
scroll to position [134, 0]
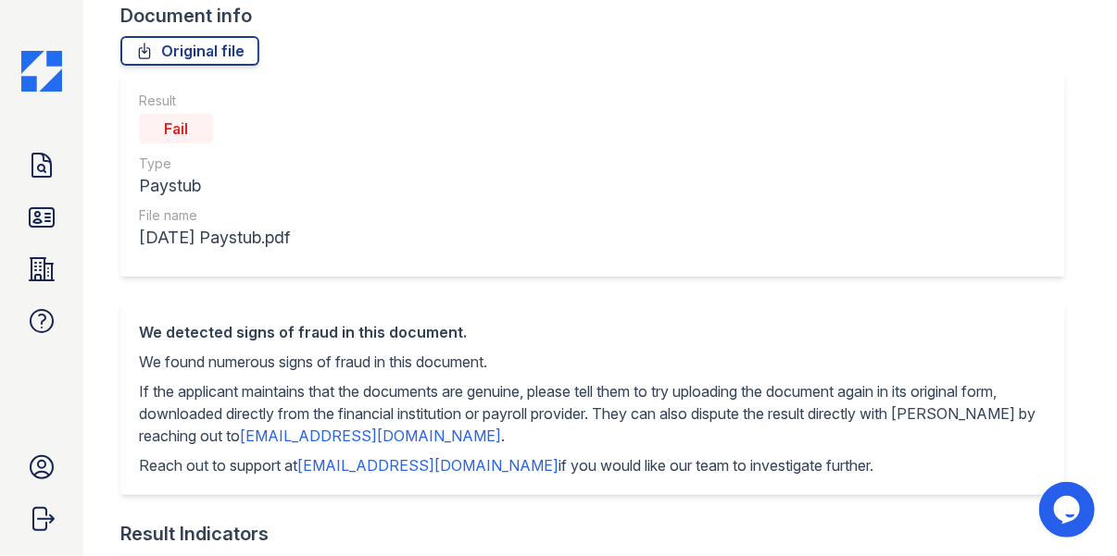
click at [241, 131] on div "Fail" at bounding box center [214, 128] width 151 height 37
drag, startPoint x: 158, startPoint y: 124, endPoint x: 222, endPoint y: 124, distance: 63.9
click at [222, 124] on div "Fail" at bounding box center [214, 128] width 151 height 37
click at [166, 137] on div "Fail" at bounding box center [176, 129] width 74 height 30
drag, startPoint x: 164, startPoint y: 127, endPoint x: 234, endPoint y: 119, distance: 70.8
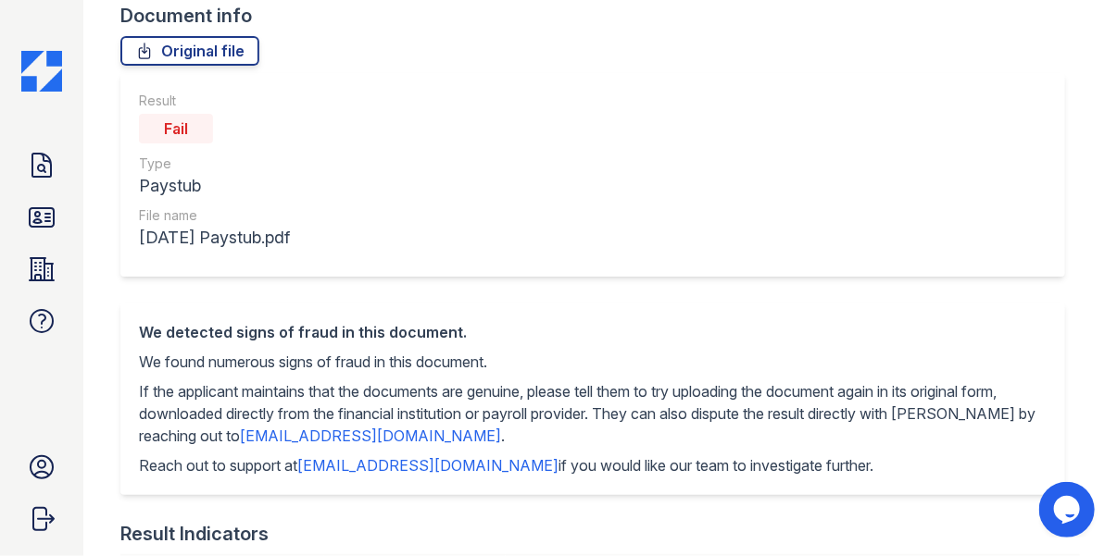
click at [234, 119] on div "Fail" at bounding box center [214, 128] width 151 height 37
click at [190, 126] on div "Fail" at bounding box center [176, 129] width 74 height 30
drag, startPoint x: 150, startPoint y: 128, endPoint x: 220, endPoint y: 128, distance: 70.4
click at [220, 128] on div "Fail" at bounding box center [214, 128] width 151 height 37
click at [224, 165] on div "Type" at bounding box center [214, 164] width 151 height 19
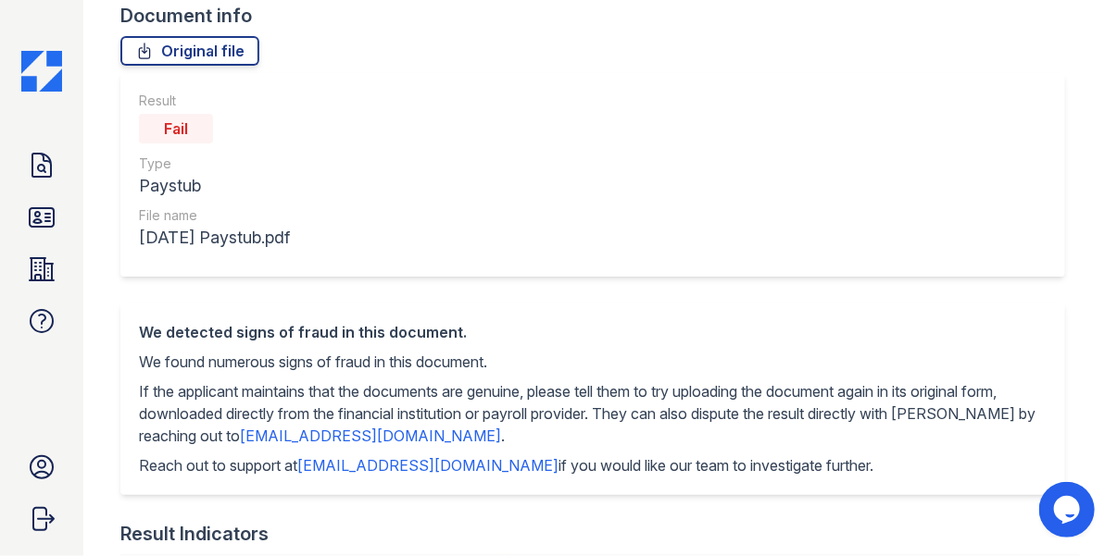
drag, startPoint x: 139, startPoint y: 364, endPoint x: 542, endPoint y: 366, distance: 402.8
click at [543, 366] on p "We found numerous signs of fraud in this document." at bounding box center [592, 362] width 907 height 22
click at [207, 183] on div "Paystub" at bounding box center [214, 186] width 151 height 26
drag, startPoint x: 163, startPoint y: 124, endPoint x: 244, endPoint y: 124, distance: 80.5
click at [244, 124] on div "Fail" at bounding box center [214, 128] width 151 height 37
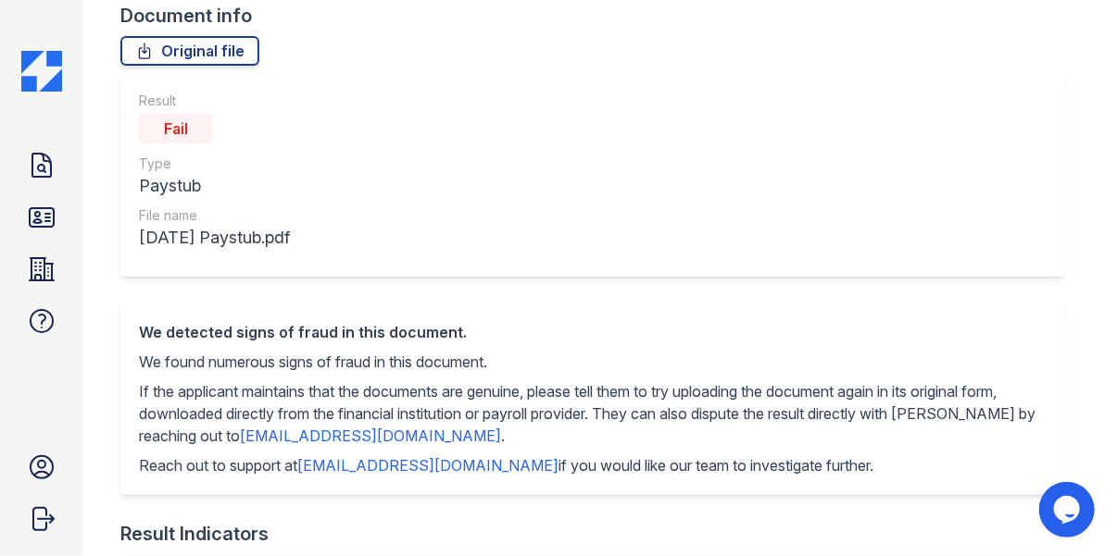
click at [244, 124] on div "Fail" at bounding box center [214, 128] width 151 height 37
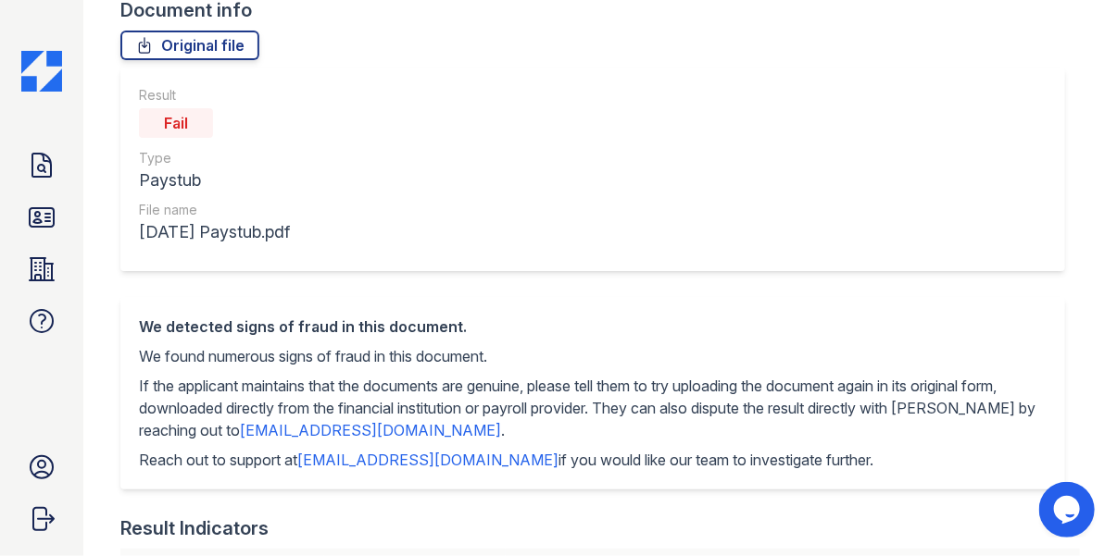
scroll to position [88, 0]
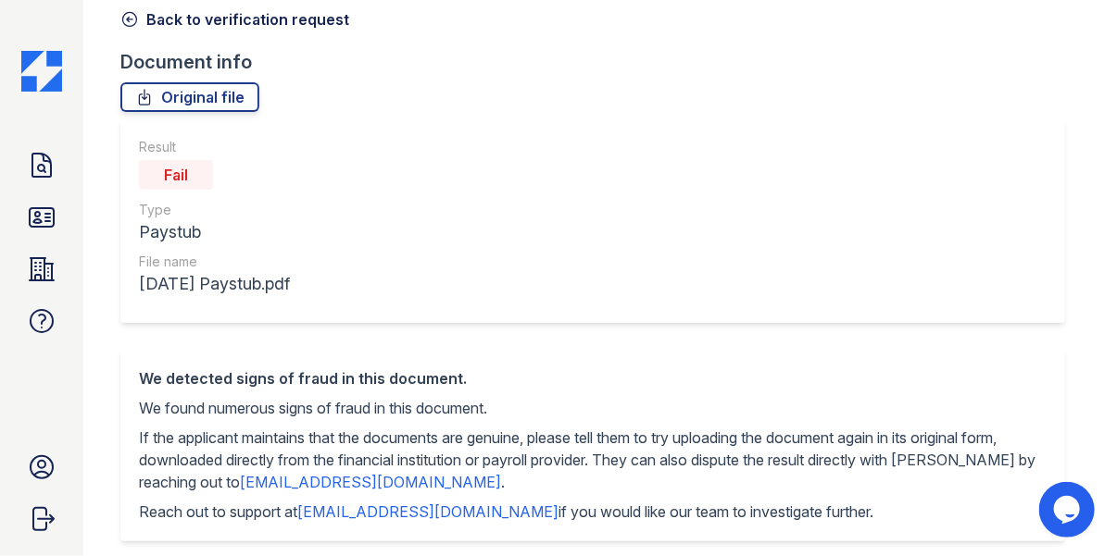
drag, startPoint x: 156, startPoint y: 172, endPoint x: 243, endPoint y: 172, distance: 86.1
click at [243, 172] on div "Fail" at bounding box center [214, 174] width 151 height 37
click at [190, 23] on link "Back to verification request" at bounding box center [234, 19] width 229 height 22
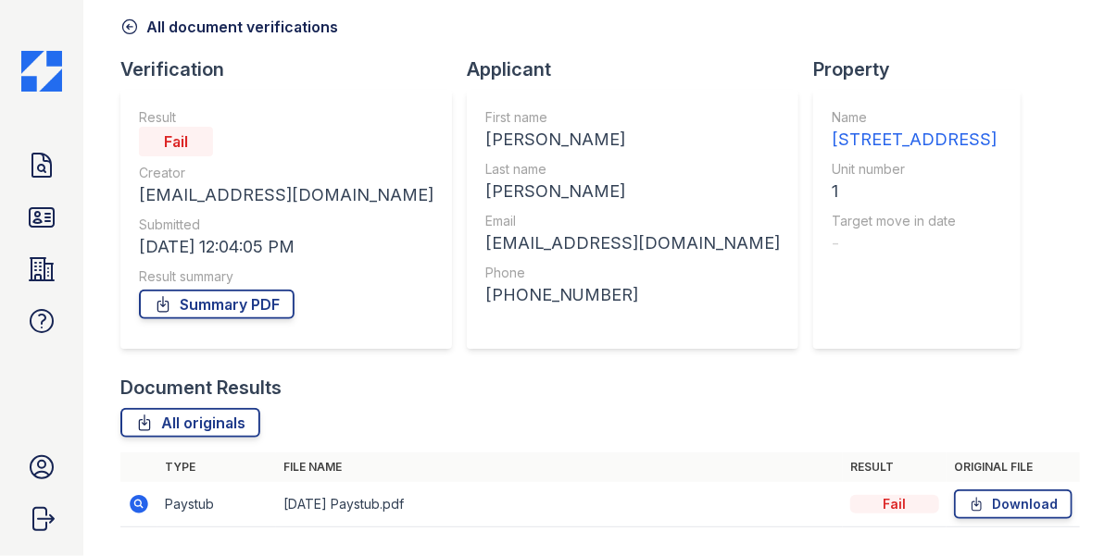
scroll to position [85, 0]
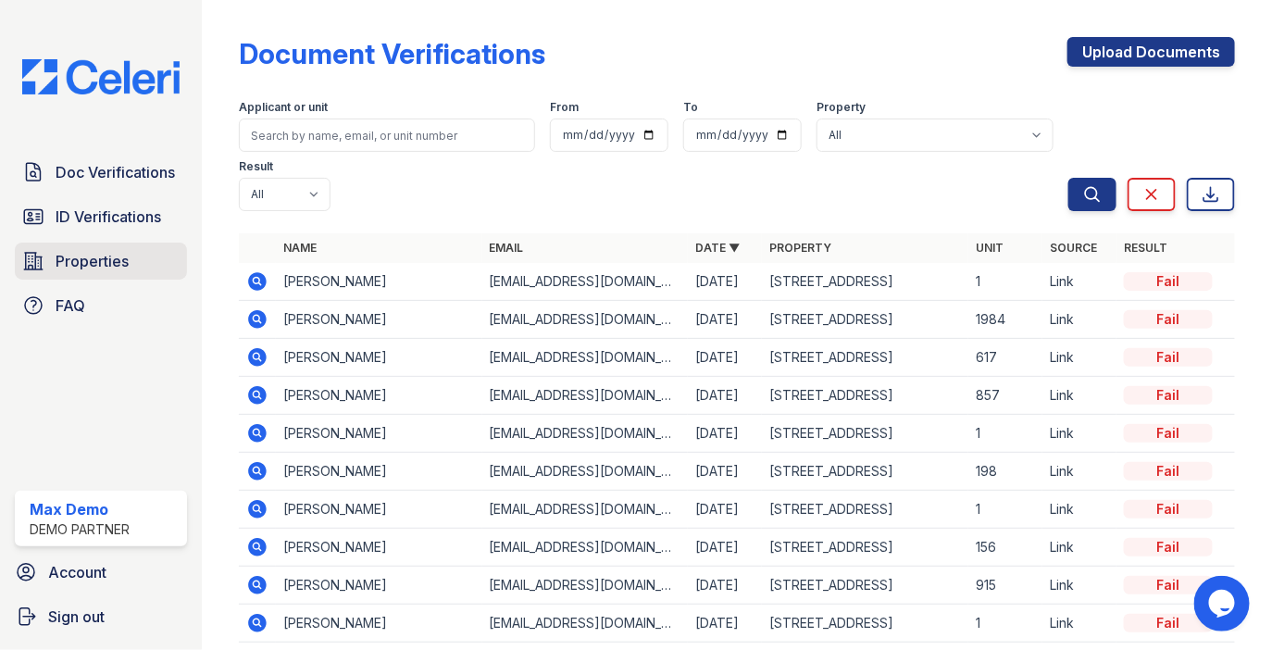
click at [123, 268] on span "Properties" at bounding box center [92, 261] width 73 height 22
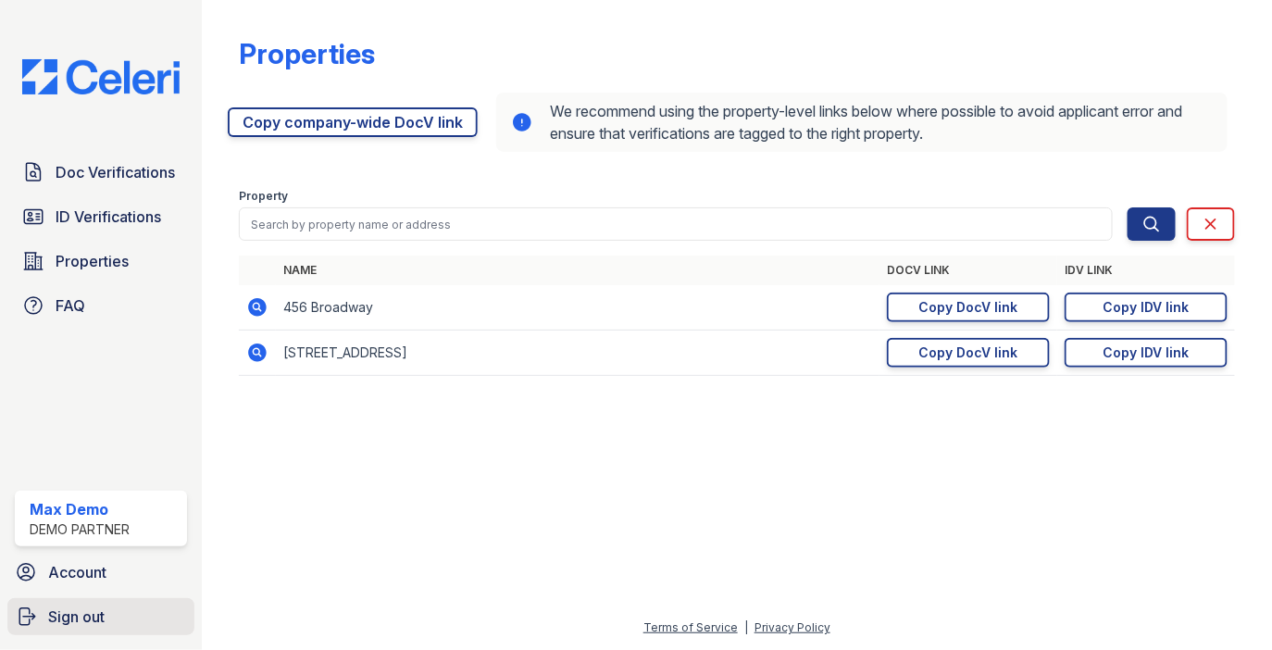
click at [114, 618] on link "Sign out" at bounding box center [100, 616] width 187 height 37
click at [106, 619] on link "Sign out" at bounding box center [100, 616] width 187 height 37
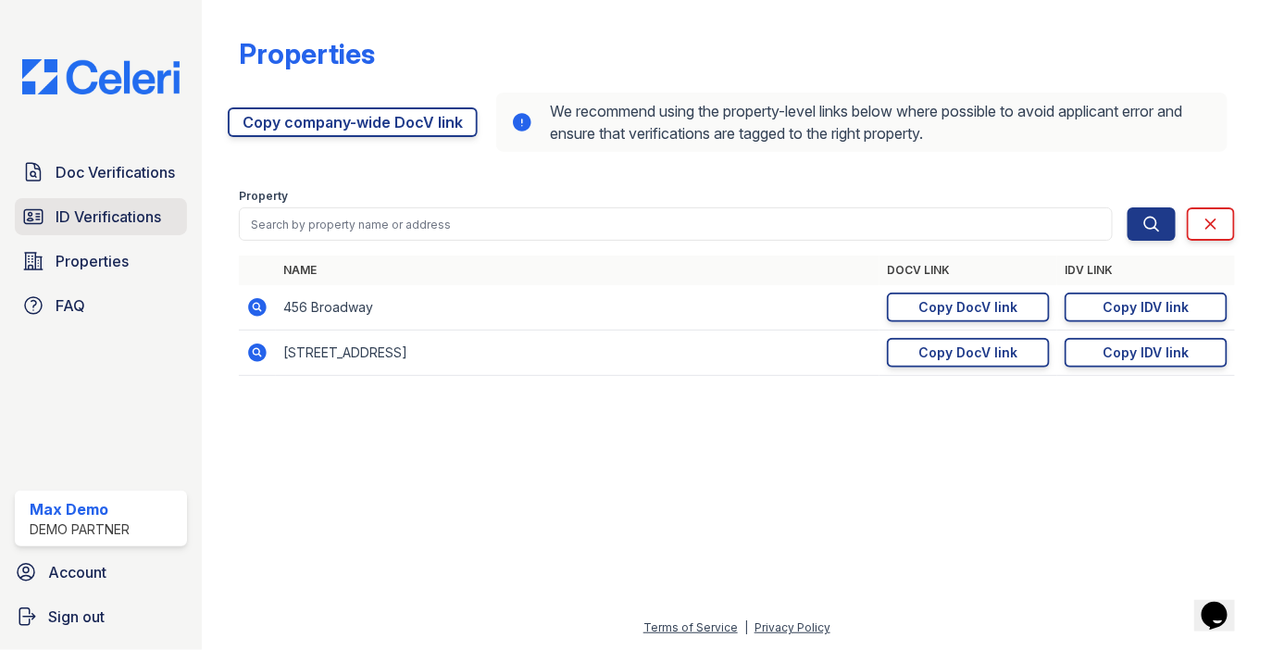
click at [152, 232] on link "ID Verifications" at bounding box center [101, 216] width 172 height 37
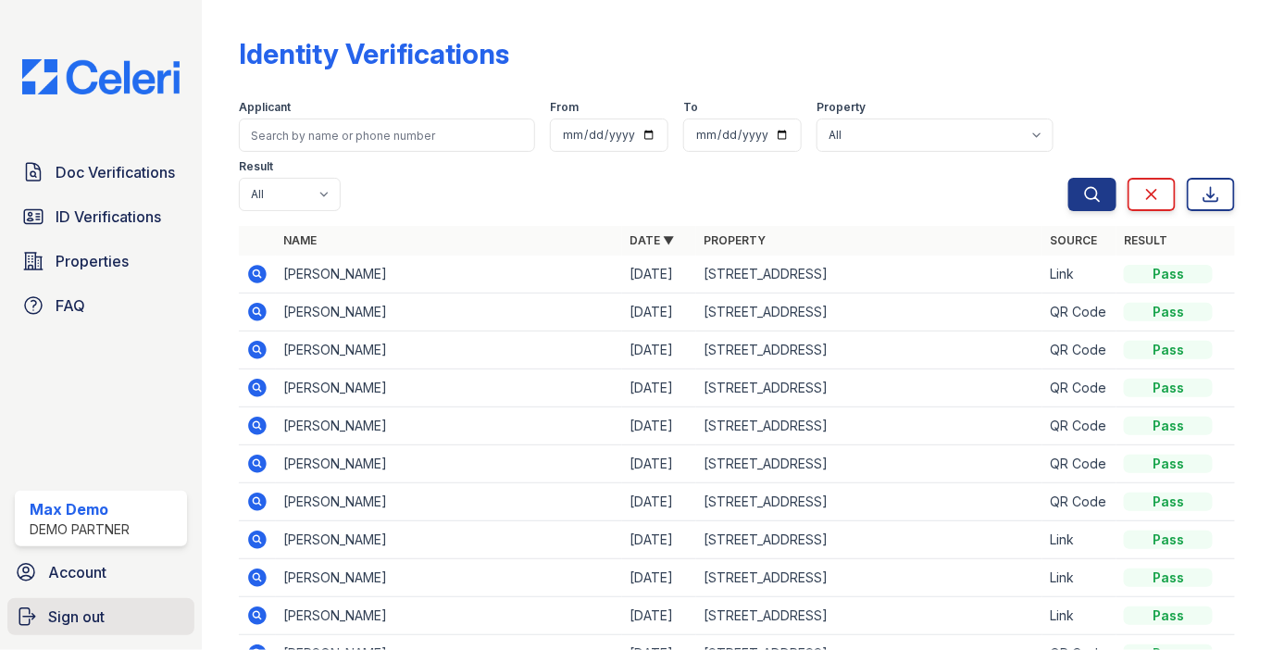
click at [104, 611] on span "Sign out" at bounding box center [76, 617] width 56 height 22
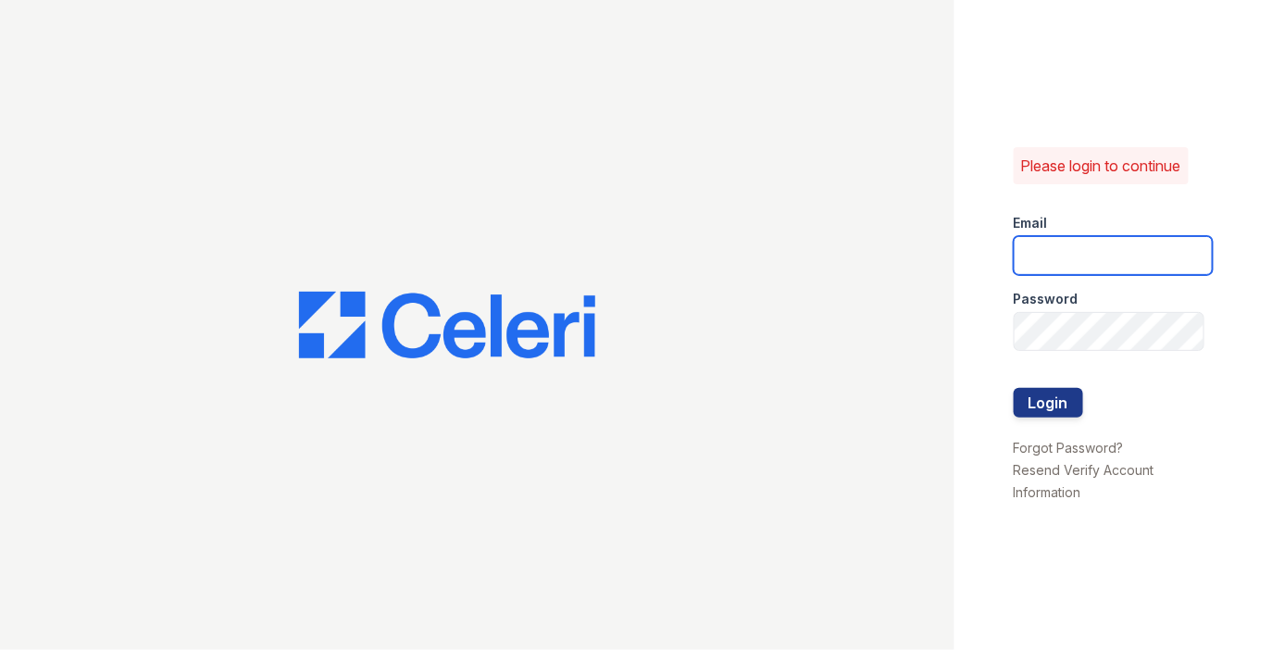
click at [1039, 253] on input "email" at bounding box center [1114, 255] width 200 height 39
type input "[EMAIL_ADDRESS][DOMAIN_NAME]"
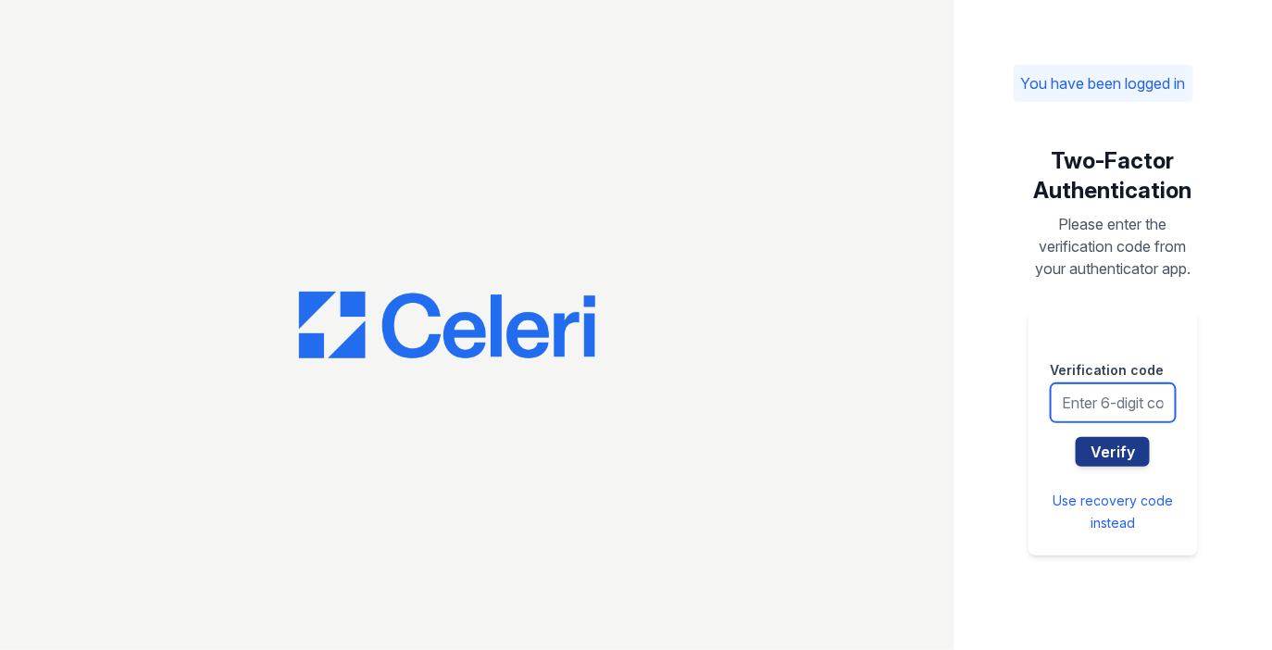
click at [1147, 414] on input "text" at bounding box center [1114, 402] width 126 height 39
type input "087425"
click at [1076, 437] on button "Verify" at bounding box center [1113, 452] width 74 height 30
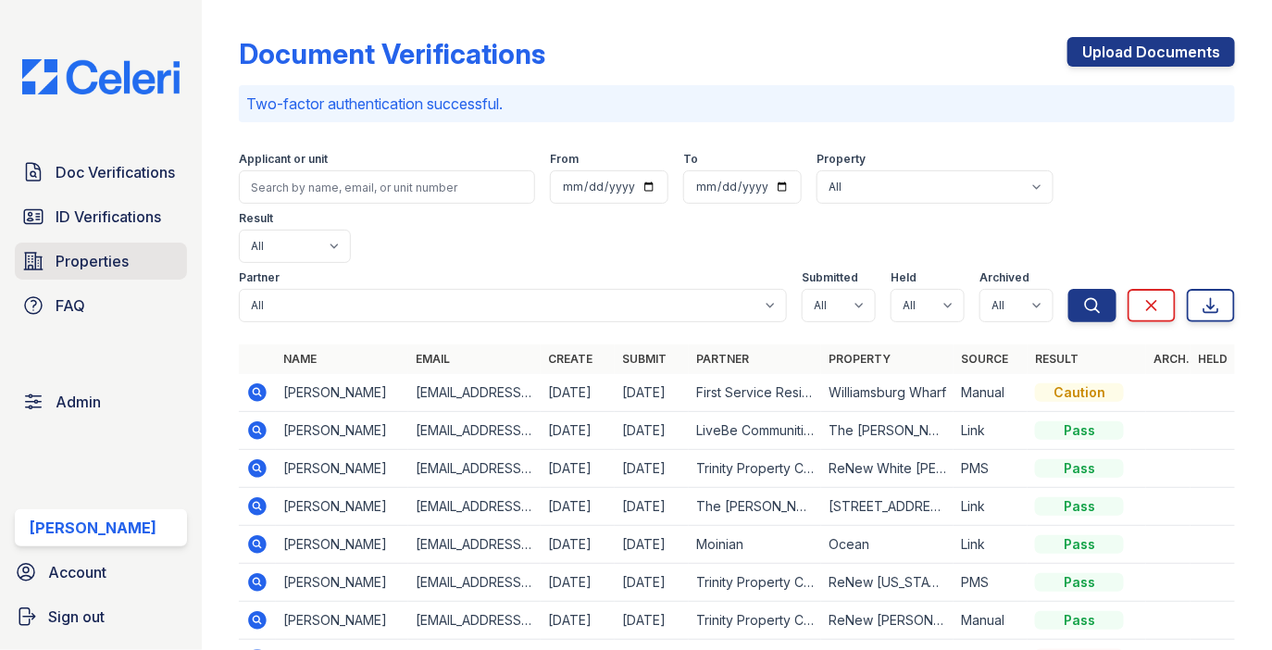
click at [146, 251] on link "Properties" at bounding box center [101, 261] width 172 height 37
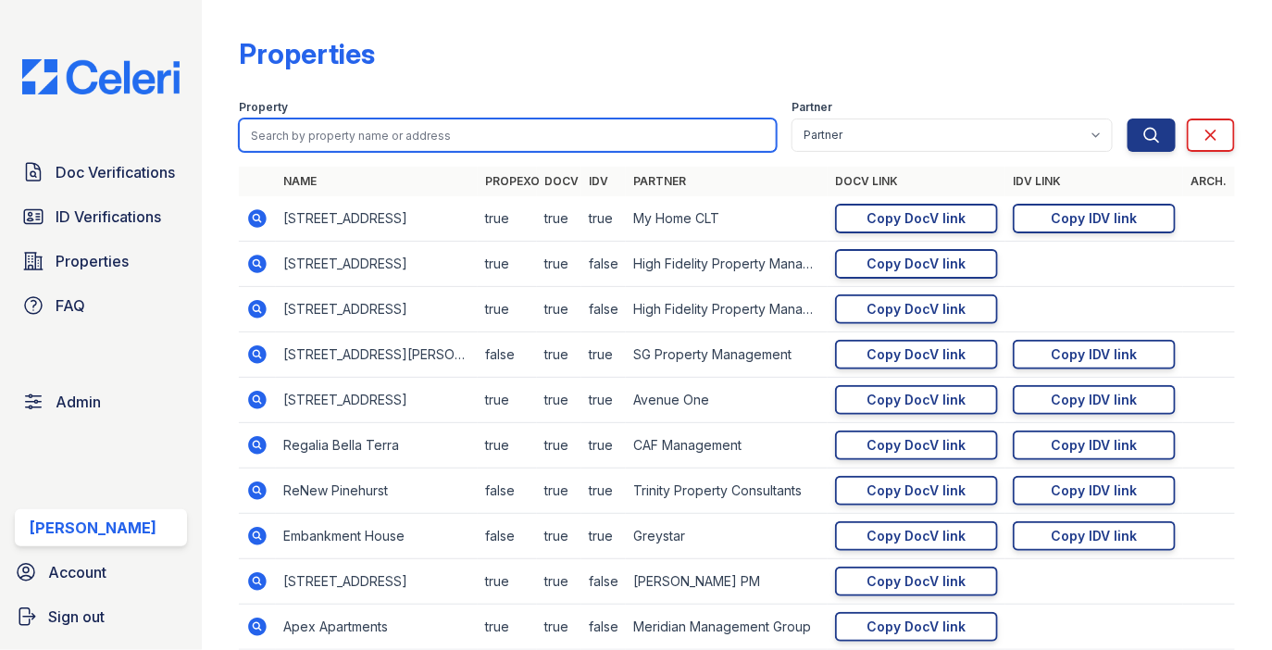
click at [346, 142] on input "search" at bounding box center [508, 135] width 538 height 33
type input "east"
click at [1128, 119] on button "Search" at bounding box center [1152, 135] width 48 height 33
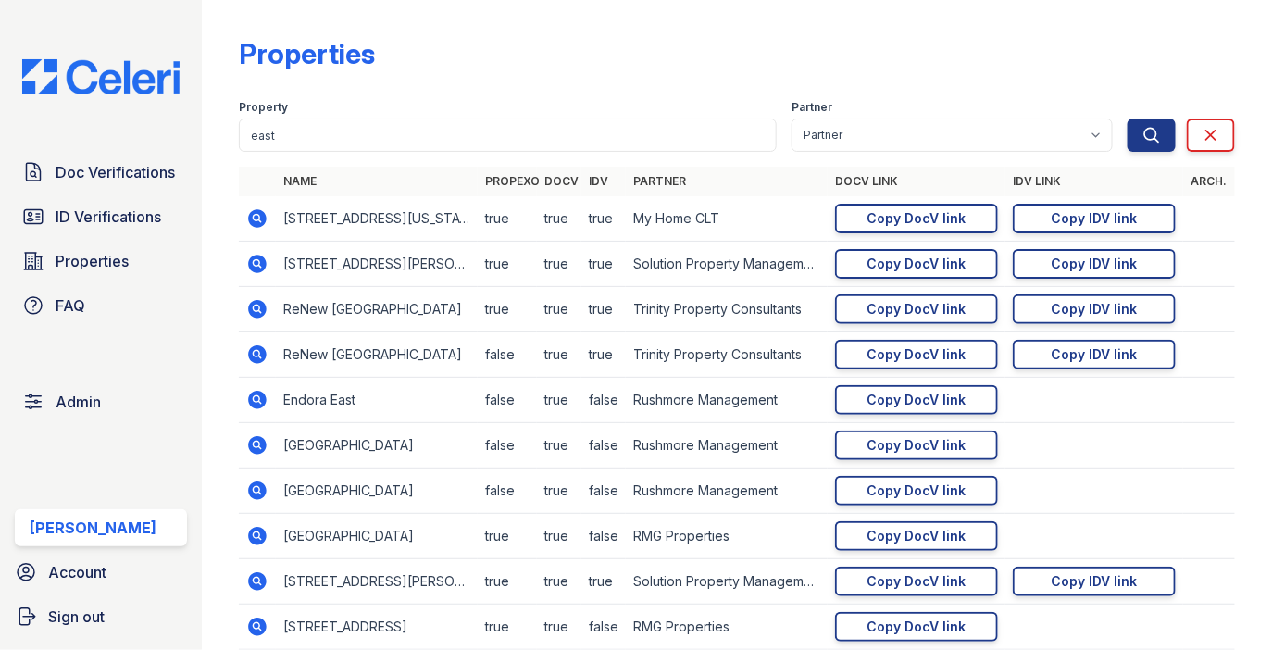
click at [261, 351] on icon at bounding box center [257, 354] width 19 height 19
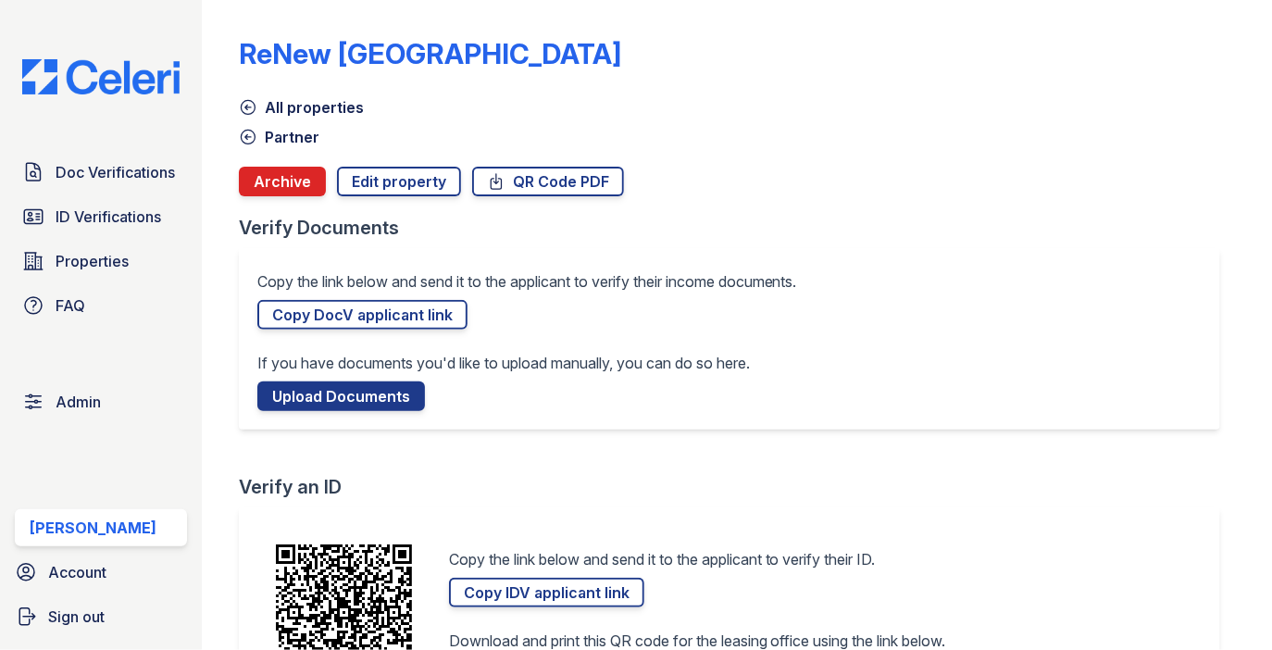
click at [313, 134] on link "Partner" at bounding box center [279, 137] width 81 height 22
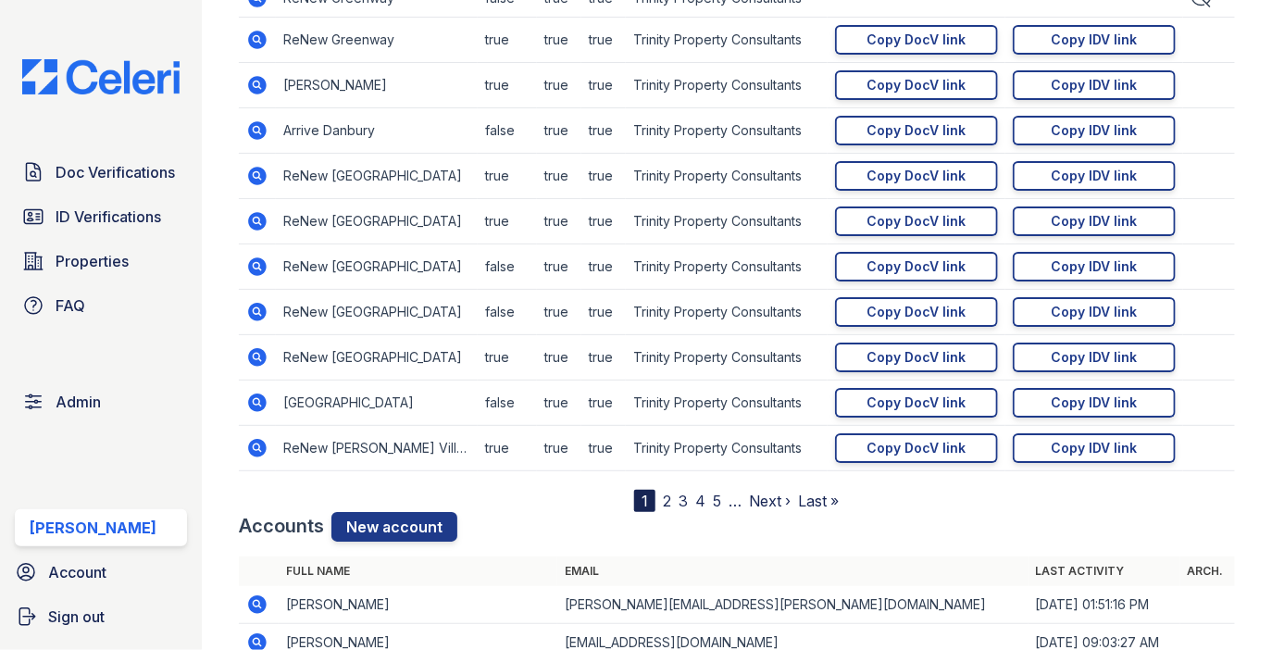
scroll to position [2281, 0]
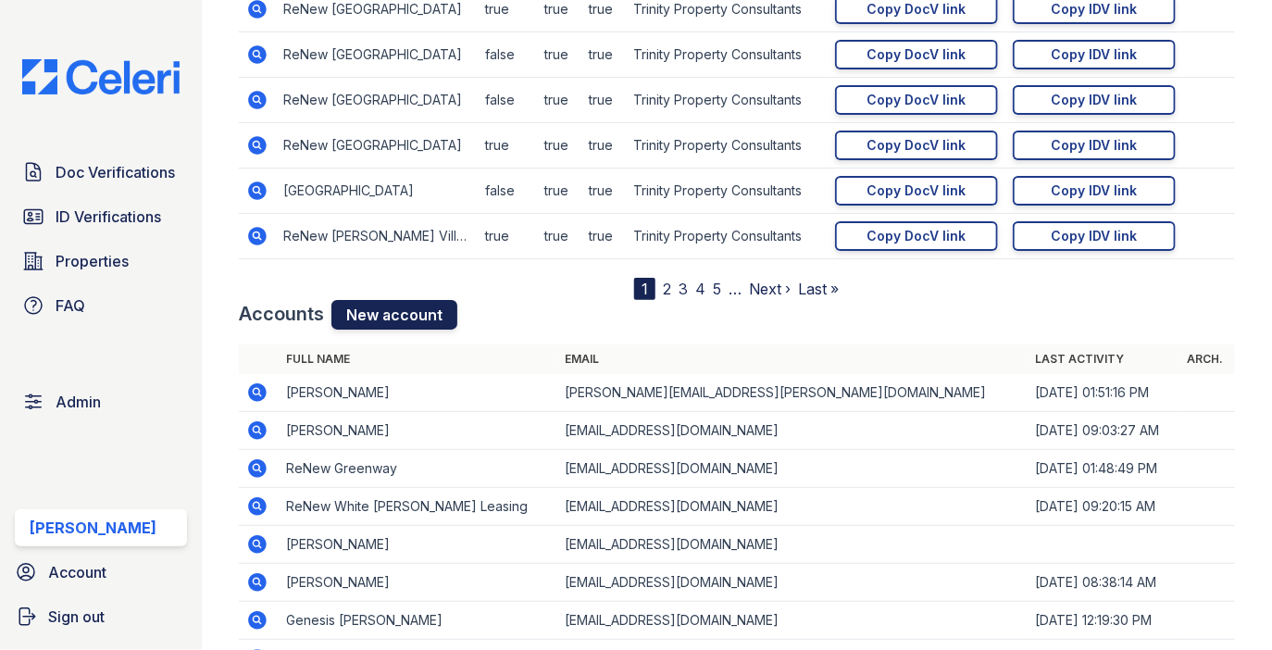
click at [416, 317] on link "New account" at bounding box center [394, 315] width 126 height 30
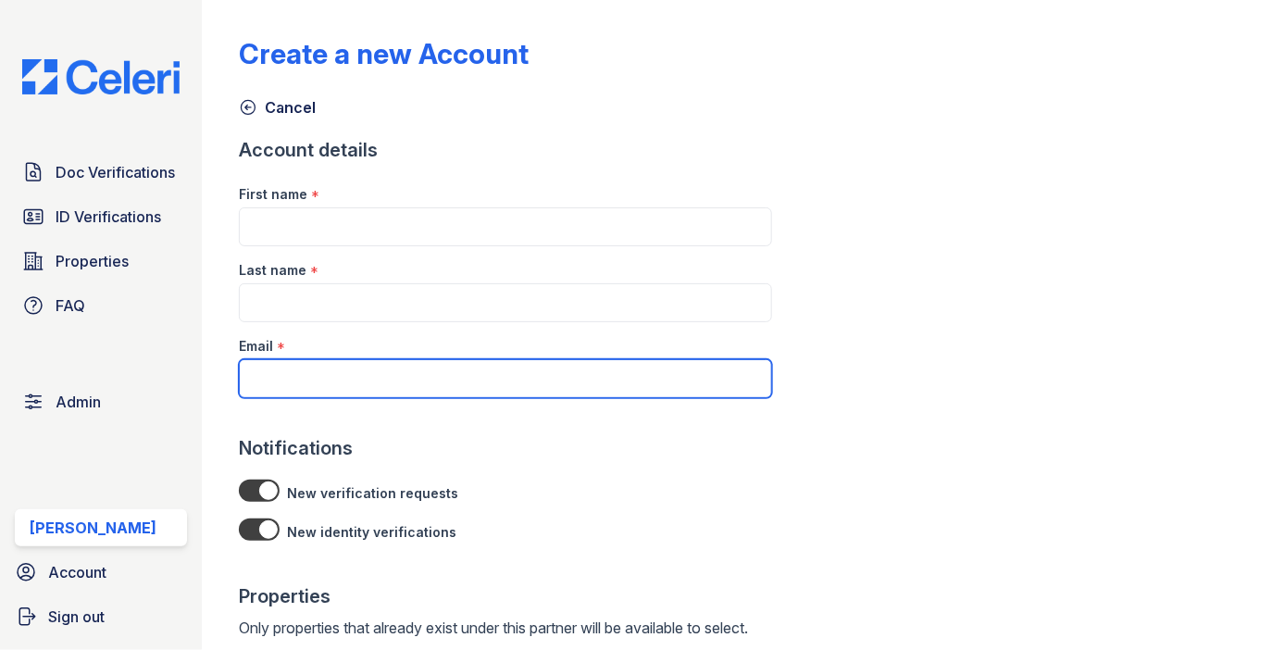
click at [353, 368] on input "Email" at bounding box center [505, 378] width 533 height 39
paste input "[EMAIL_ADDRESS][DOMAIN_NAME]"
type input "[EMAIL_ADDRESS][DOMAIN_NAME]"
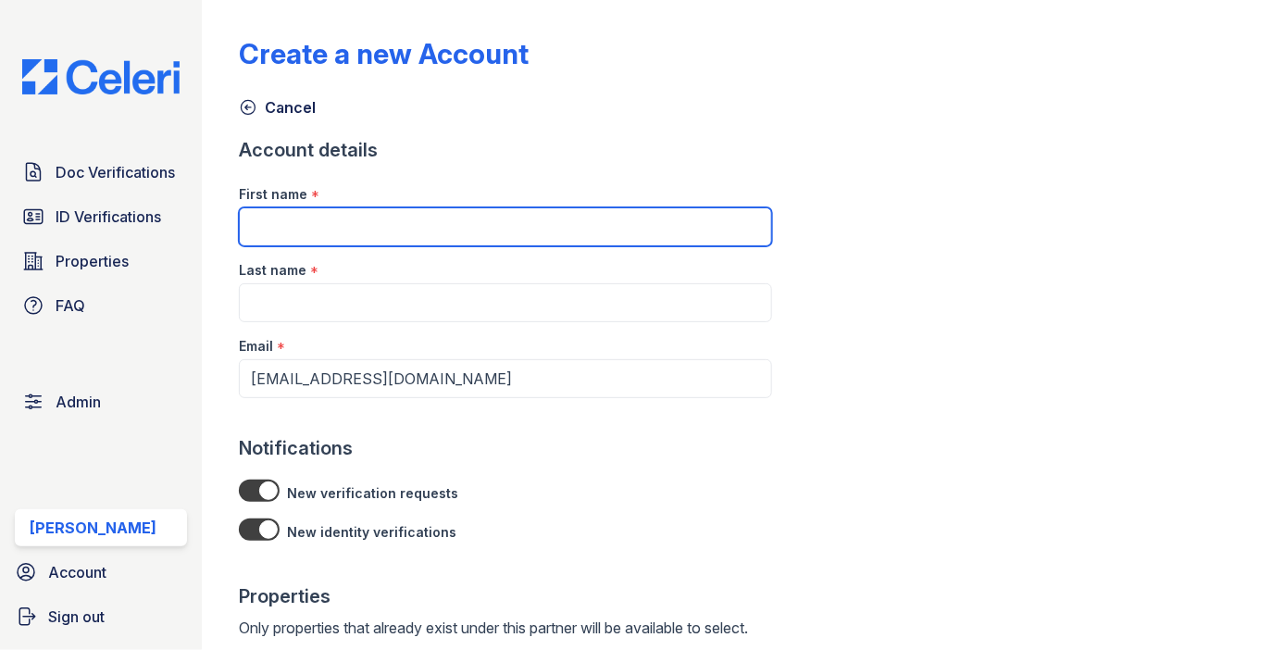
click at [336, 230] on input "First name" at bounding box center [505, 226] width 533 height 39
type input "ReNew"
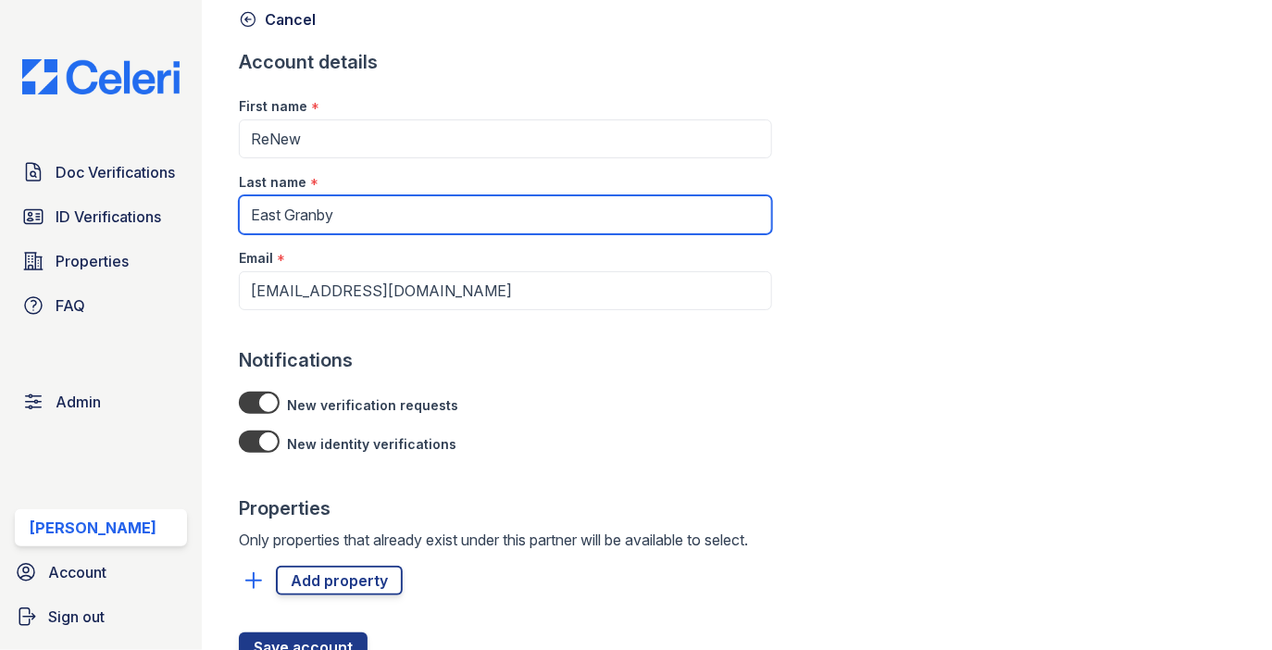
scroll to position [162, 0]
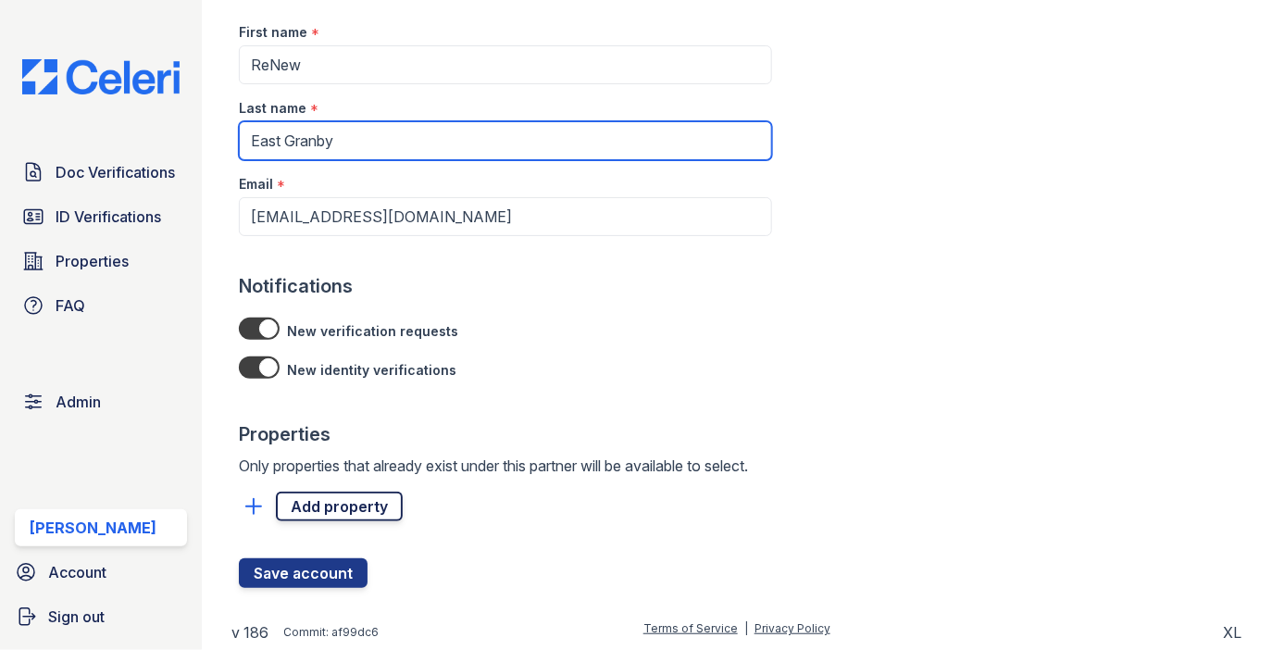
type input "East Granby"
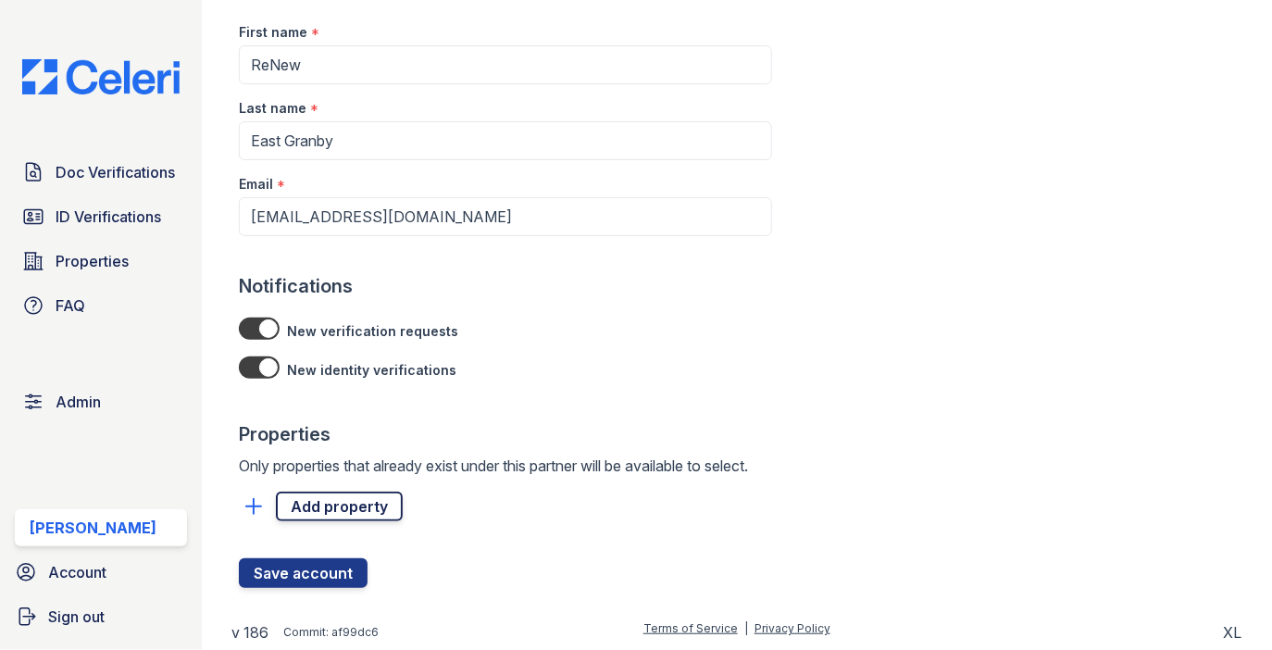
click at [321, 505] on link "Add property" at bounding box center [339, 507] width 127 height 30
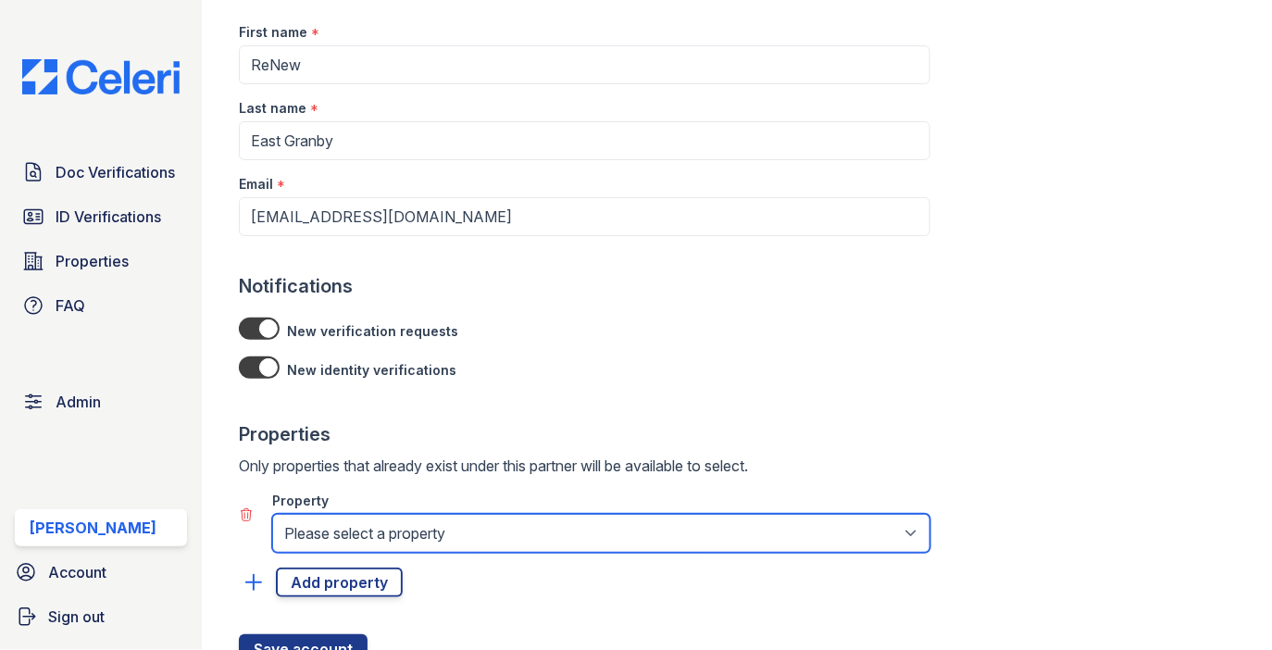
click at [321, 524] on select "Please select a property 888 at [GEOGRAPHIC_DATA] [GEOGRAPHIC_DATA][PERSON_NAME…" at bounding box center [601, 533] width 658 height 39
click at [305, 547] on select "Please select a property 888 at [GEOGRAPHIC_DATA] [GEOGRAPHIC_DATA][PERSON_NAME…" at bounding box center [601, 533] width 658 height 39
select select "5267"
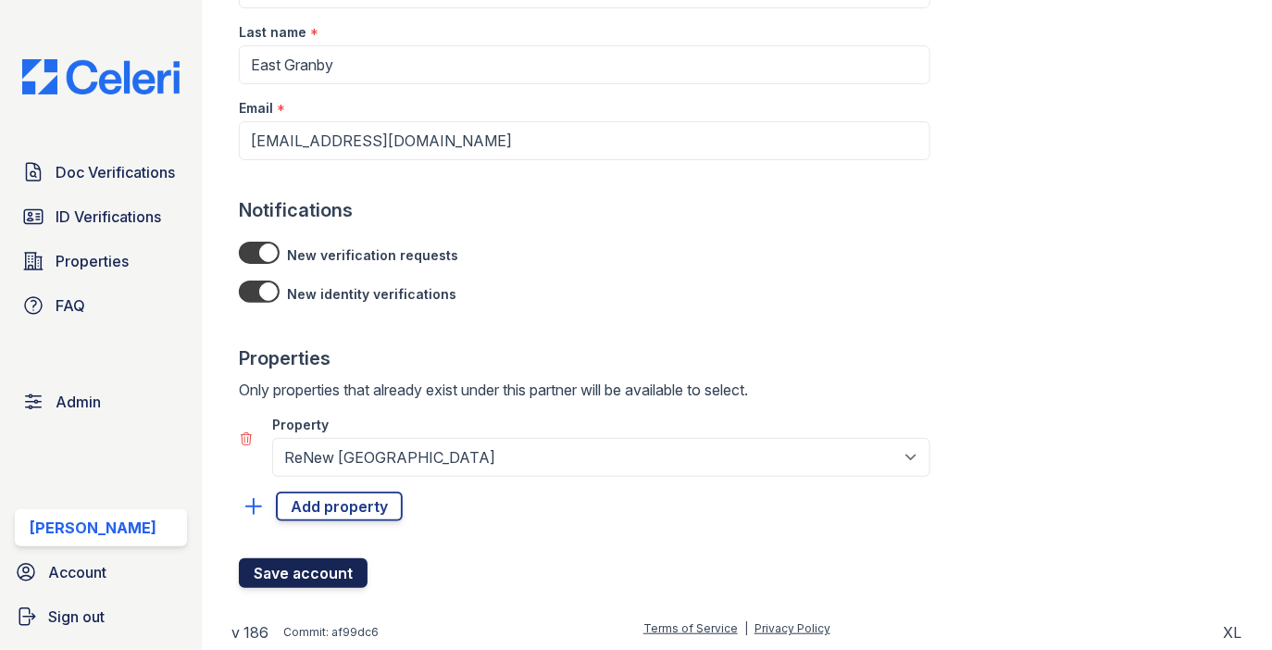
click at [318, 567] on button "Save account" at bounding box center [303, 573] width 129 height 30
